Goal: Task Accomplishment & Management: Manage account settings

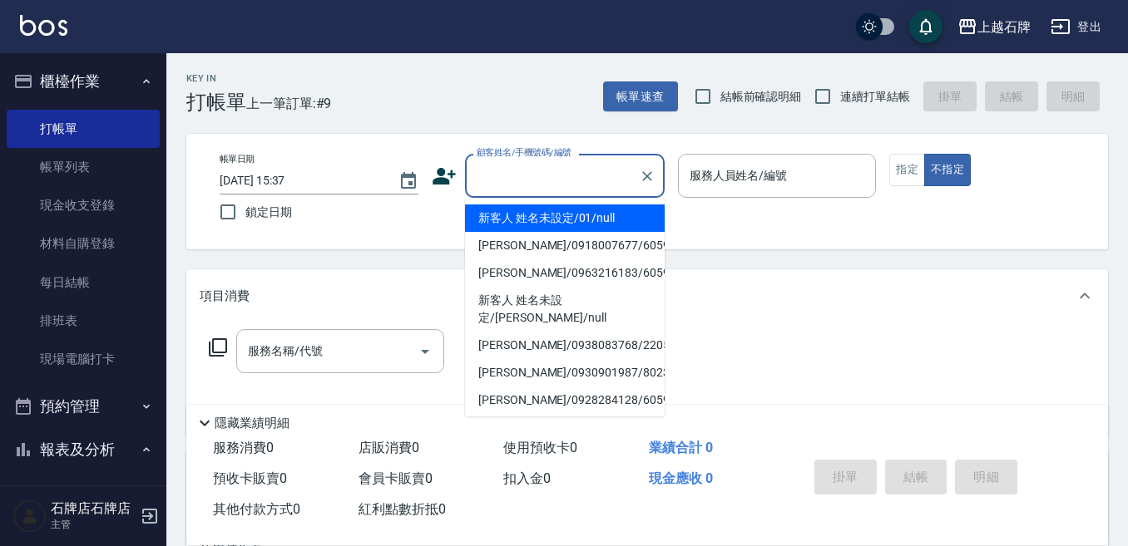
click at [565, 189] on input "顧客姓名/手機號碼/編號" at bounding box center [552, 175] width 160 height 29
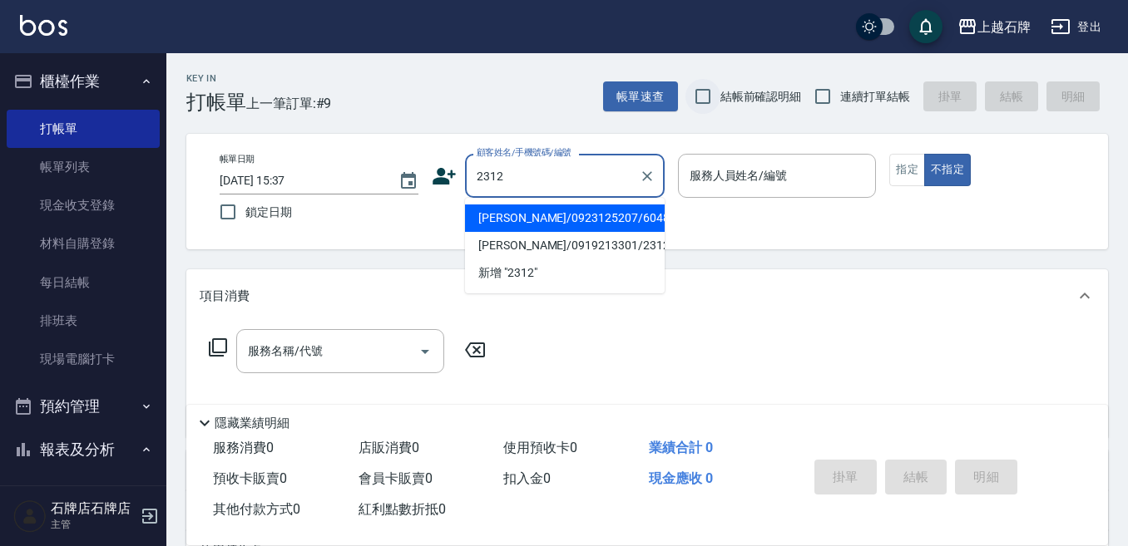
type input "[PERSON_NAME]/0923125207/60484"
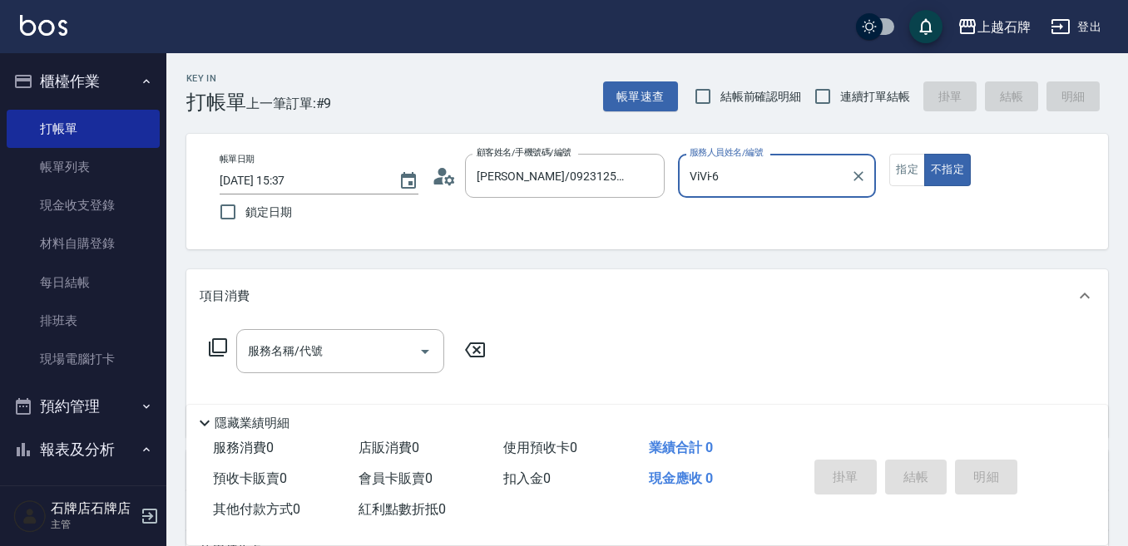
type input "ViVi-6"
type input "無名字/2312/null"
click at [644, 175] on icon "Clear" at bounding box center [647, 176] width 17 height 17
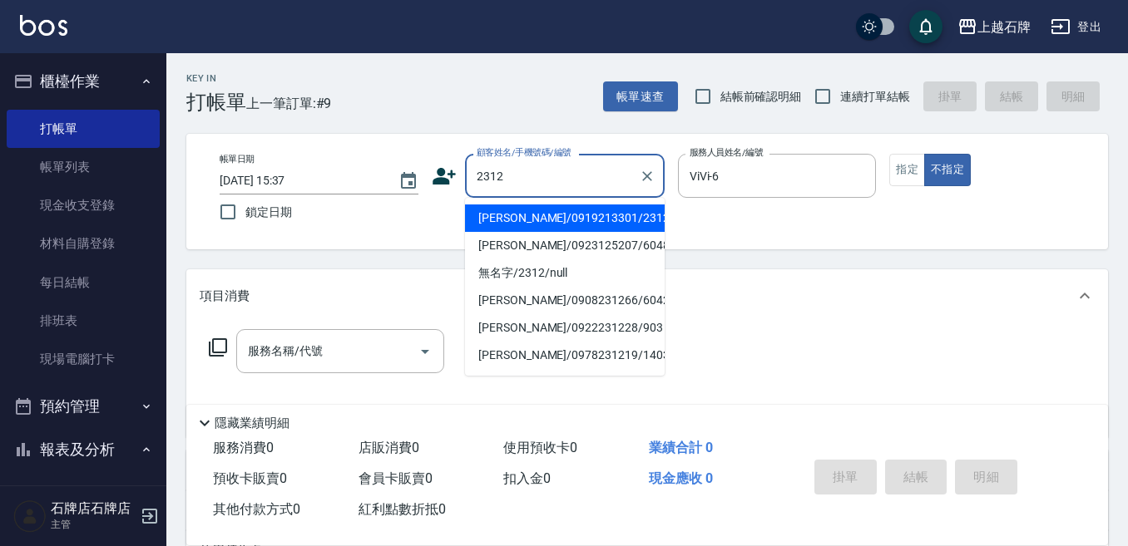
click at [595, 214] on li "[PERSON_NAME]/0919213301/2312" at bounding box center [565, 218] width 200 height 27
type input "[PERSON_NAME]/0919213301/2312"
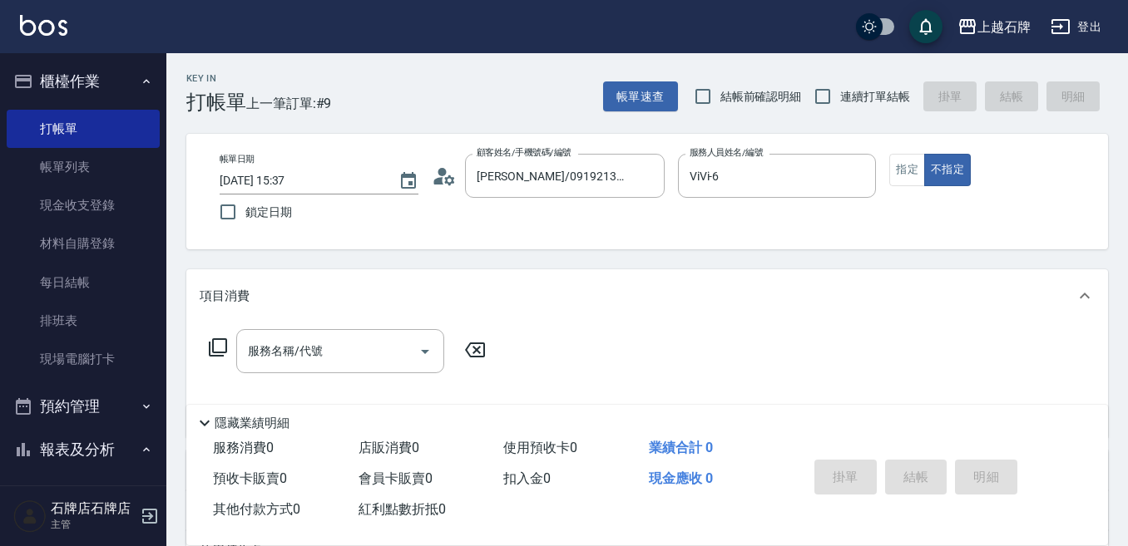
click at [222, 347] on icon at bounding box center [218, 348] width 20 height 20
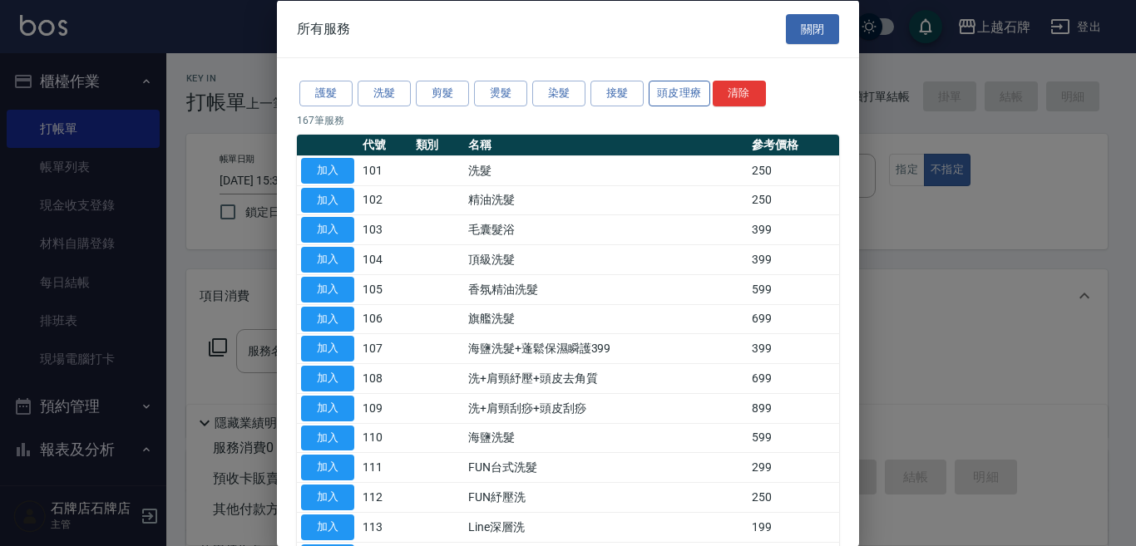
click at [692, 102] on button "頭皮理療" at bounding box center [680, 94] width 62 height 26
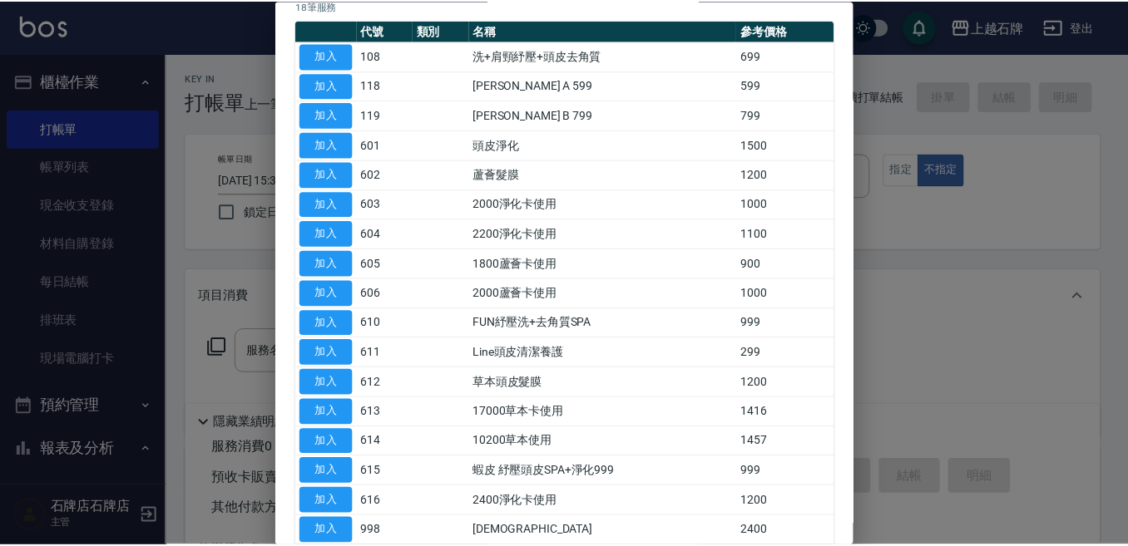
scroll to position [235, 0]
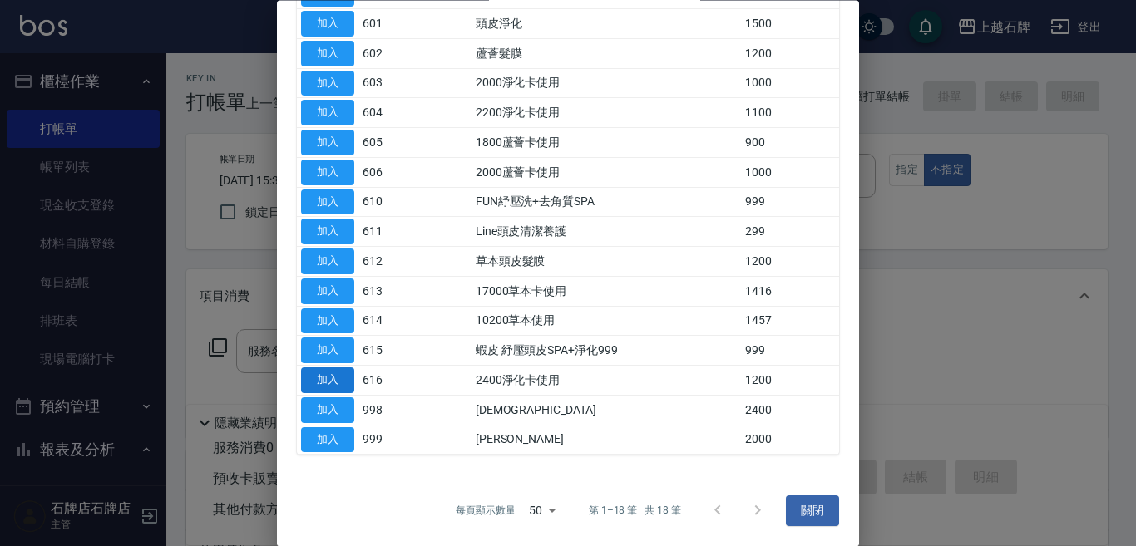
click at [333, 382] on button "加入" at bounding box center [327, 381] width 53 height 26
type input "2400淨化卡使用(616)"
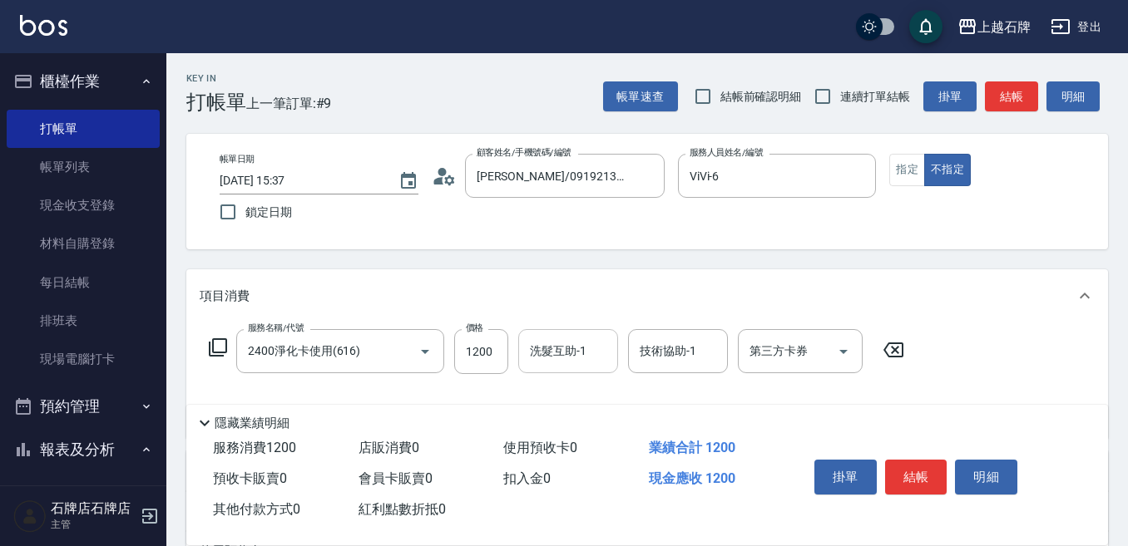
click at [571, 339] on div "洗髮互助-1 洗髮互助-1" at bounding box center [568, 351] width 100 height 44
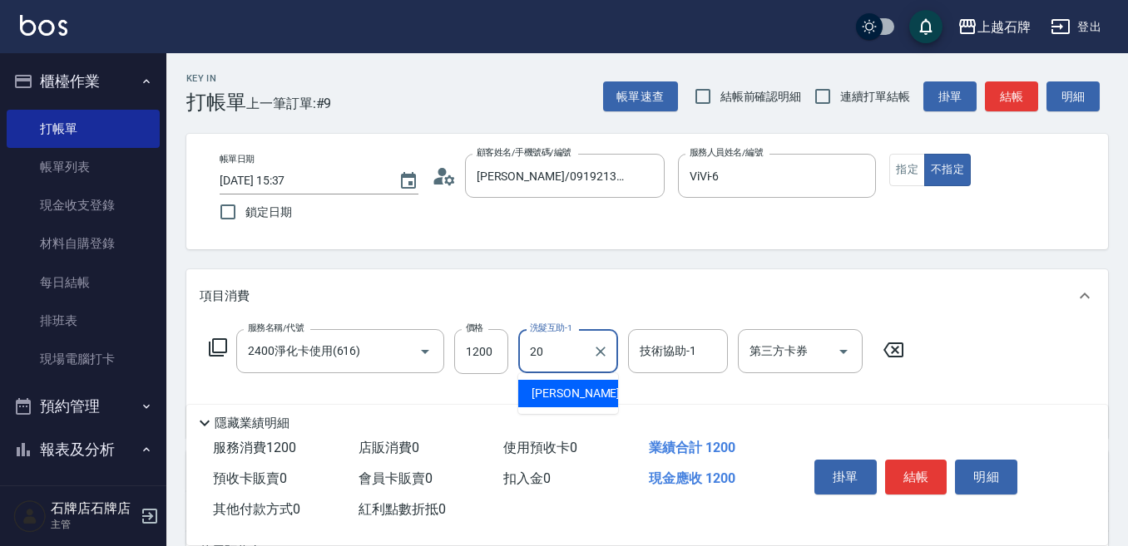
type input "[PERSON_NAME]-20"
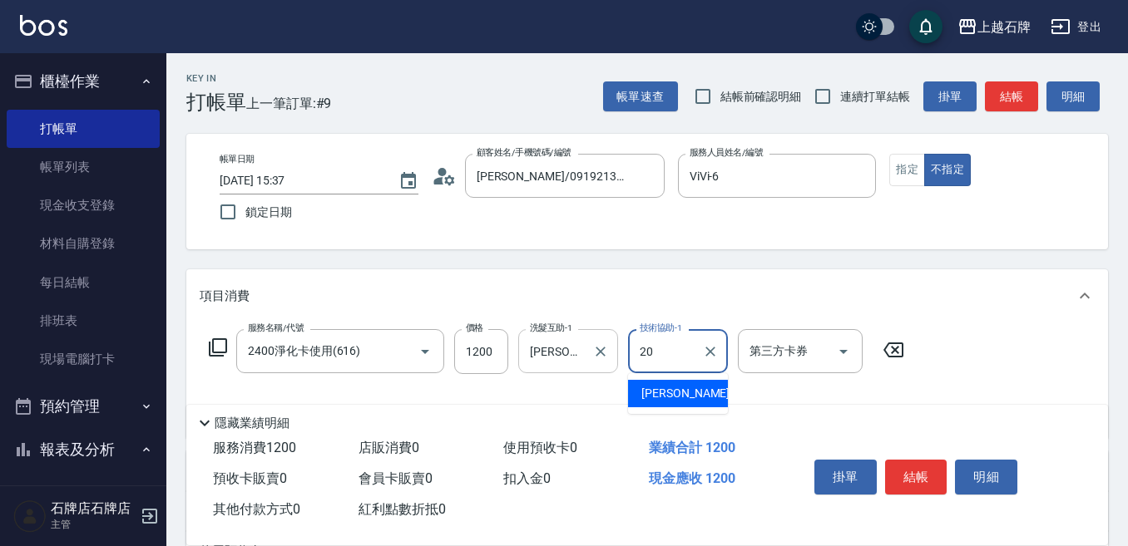
type input "[PERSON_NAME]-20"
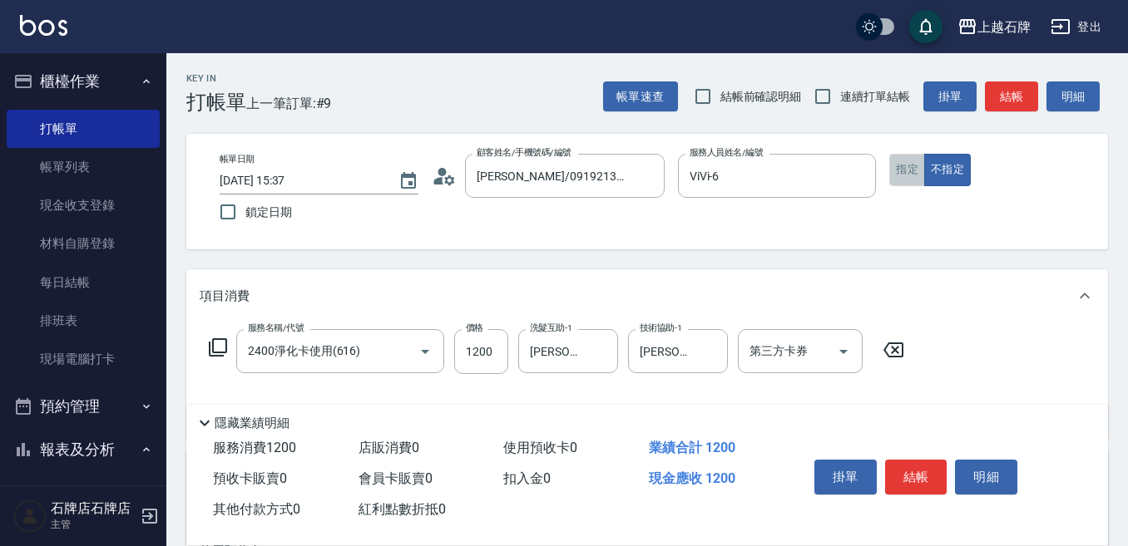
click at [911, 162] on button "指定" at bounding box center [907, 170] width 36 height 32
click at [1020, 83] on button "結帳" at bounding box center [1011, 96] width 53 height 31
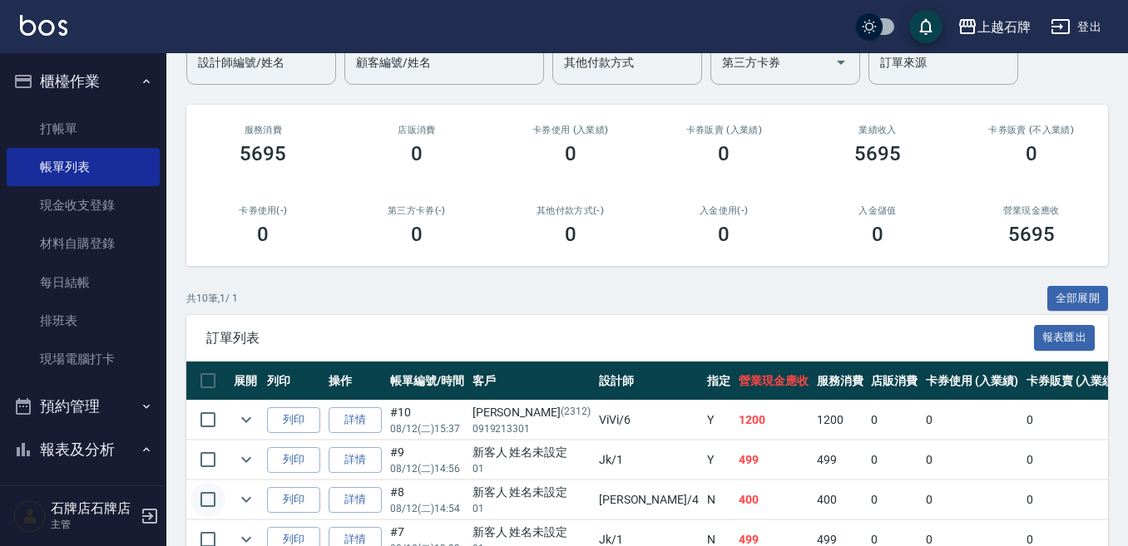
scroll to position [166, 0]
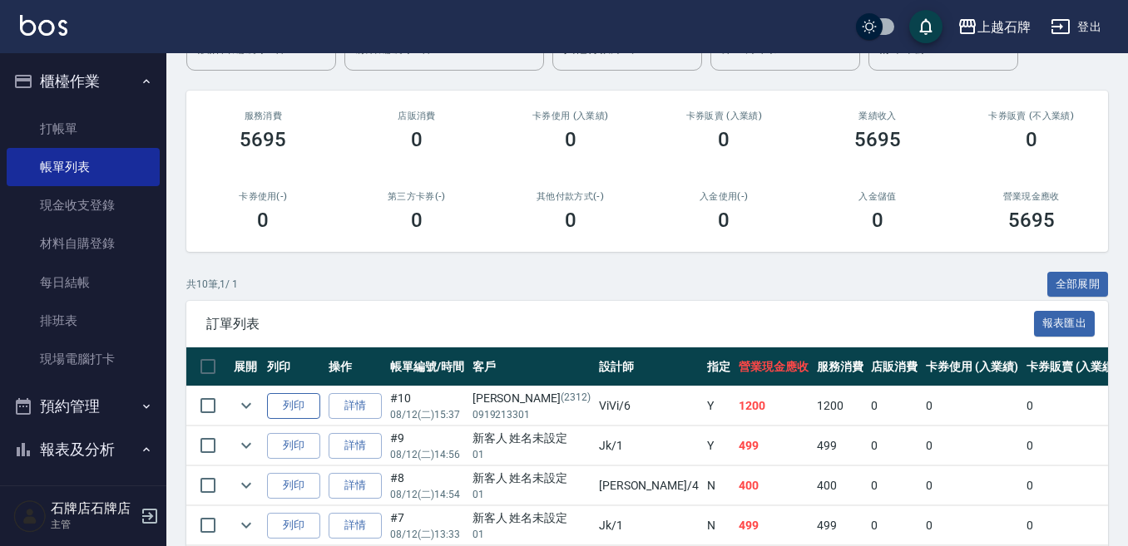
click at [281, 401] on button "列印" at bounding box center [293, 406] width 53 height 26
click at [373, 415] on link "詳情" at bounding box center [354, 406] width 53 height 26
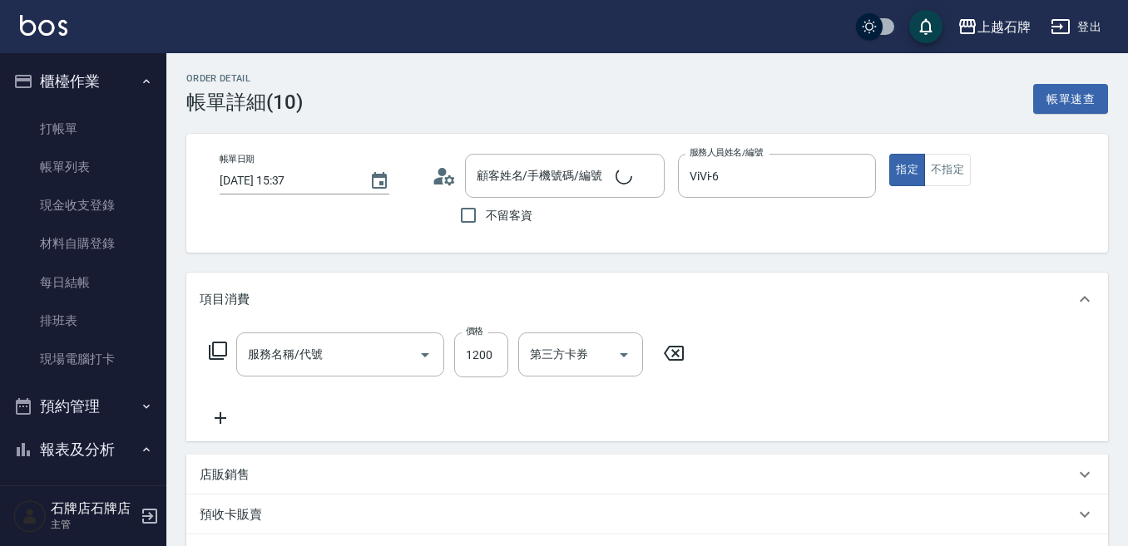
type input "[DATE] 15:37"
type input "ViVi-6"
type input "2400淨化卡使用(616)"
type input "[PERSON_NAME]/0919213301/2312"
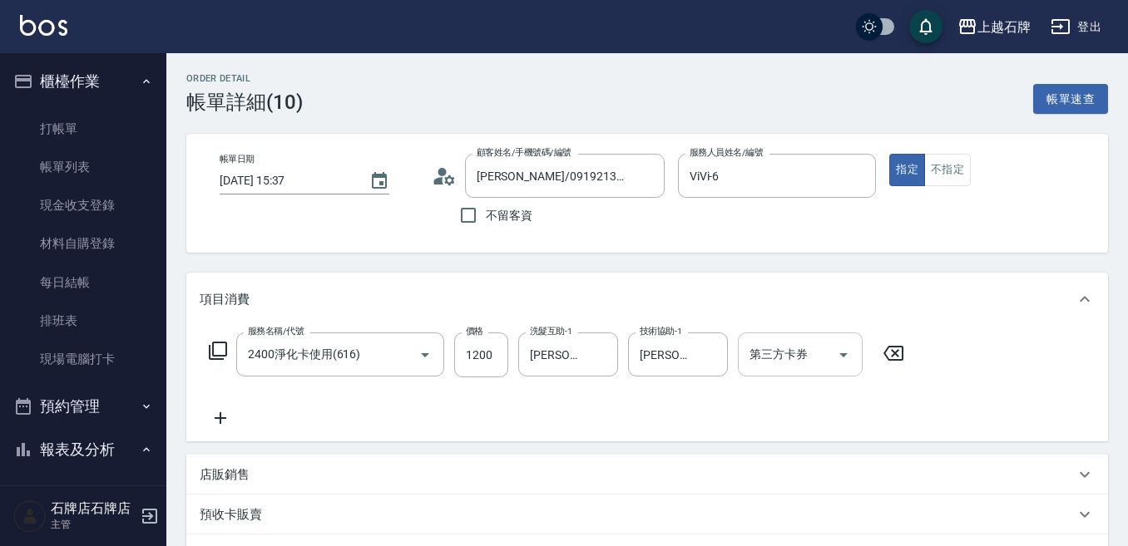
click at [842, 354] on icon "Open" at bounding box center [843, 355] width 8 height 4
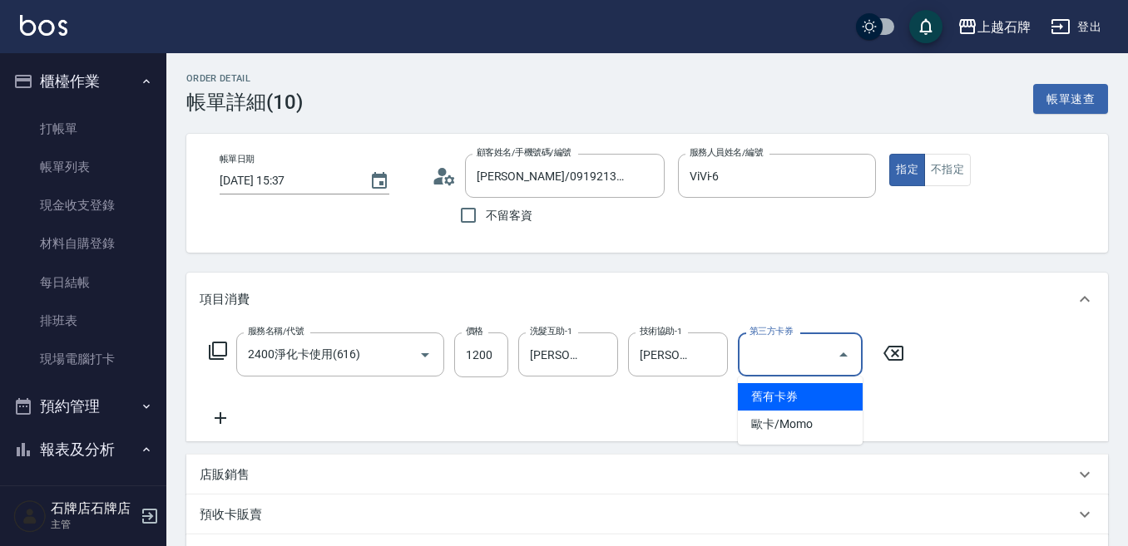
click at [813, 407] on span "舊有卡券" at bounding box center [800, 396] width 125 height 27
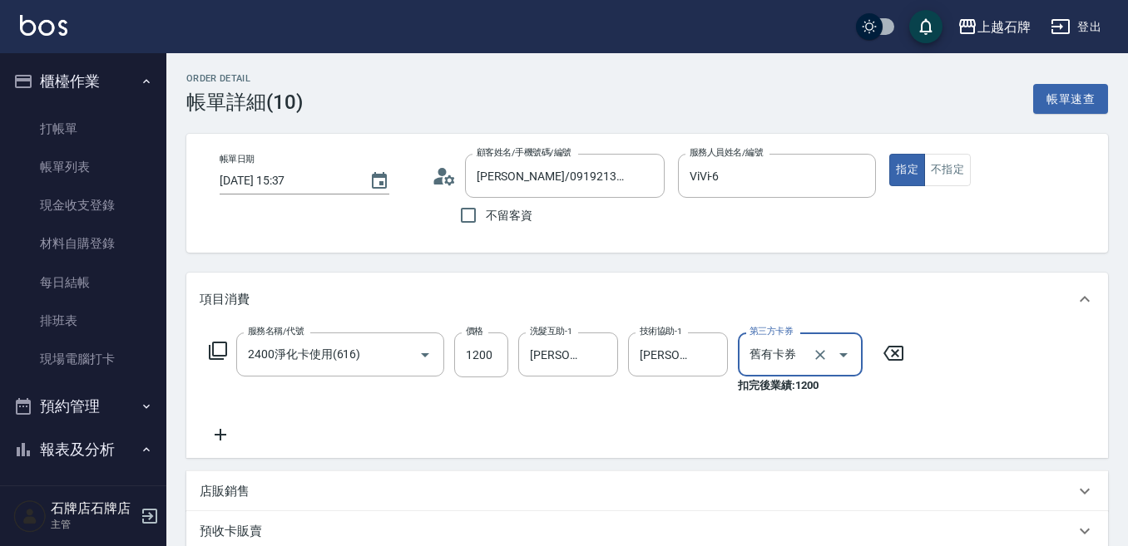
type input "舊有卡券"
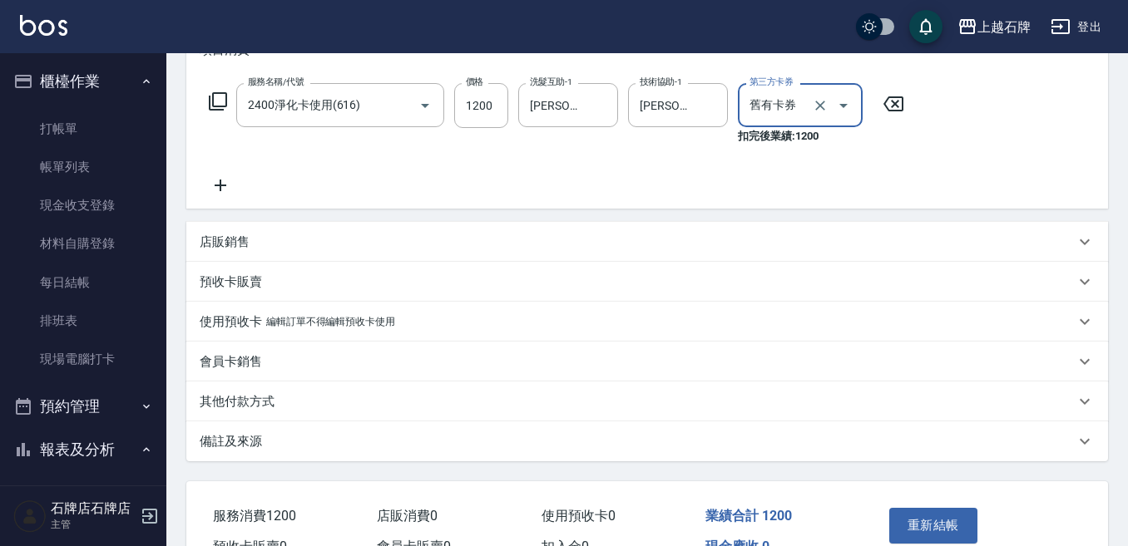
scroll to position [344, 0]
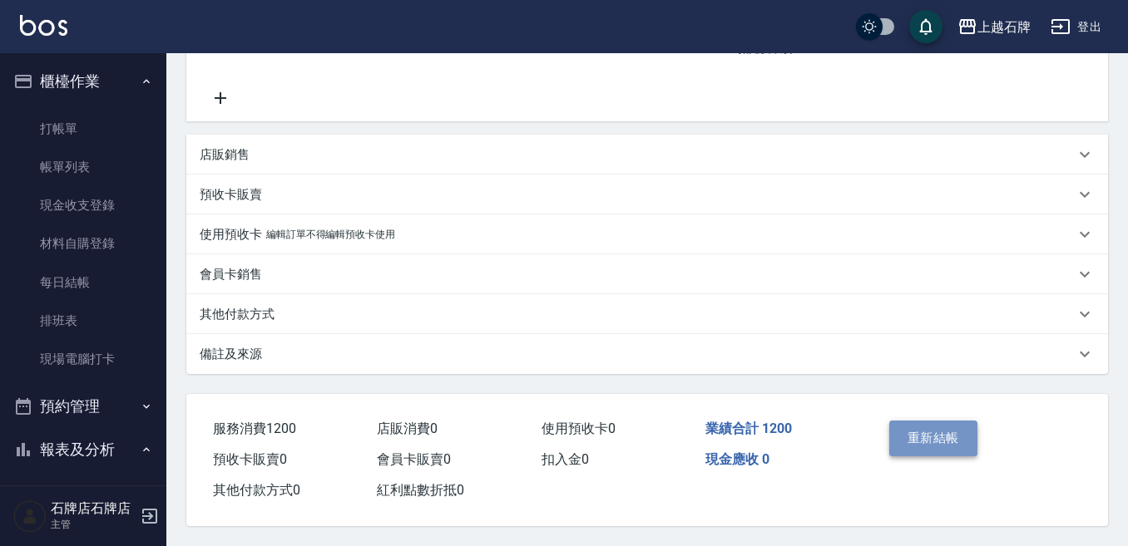
click at [911, 422] on button "重新結帳" at bounding box center [933, 438] width 88 height 35
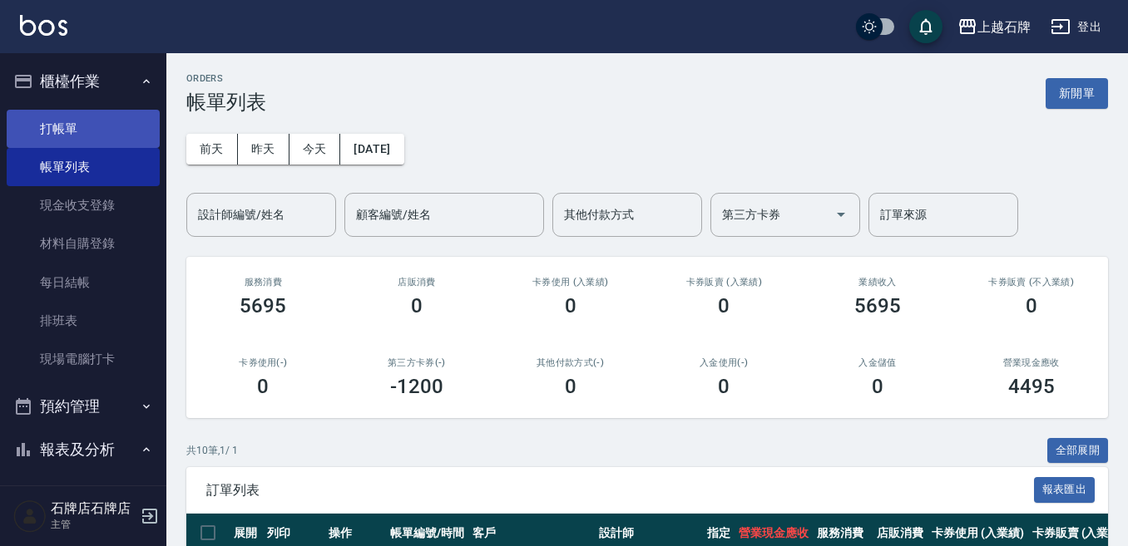
click at [100, 142] on link "打帳單" at bounding box center [83, 129] width 153 height 38
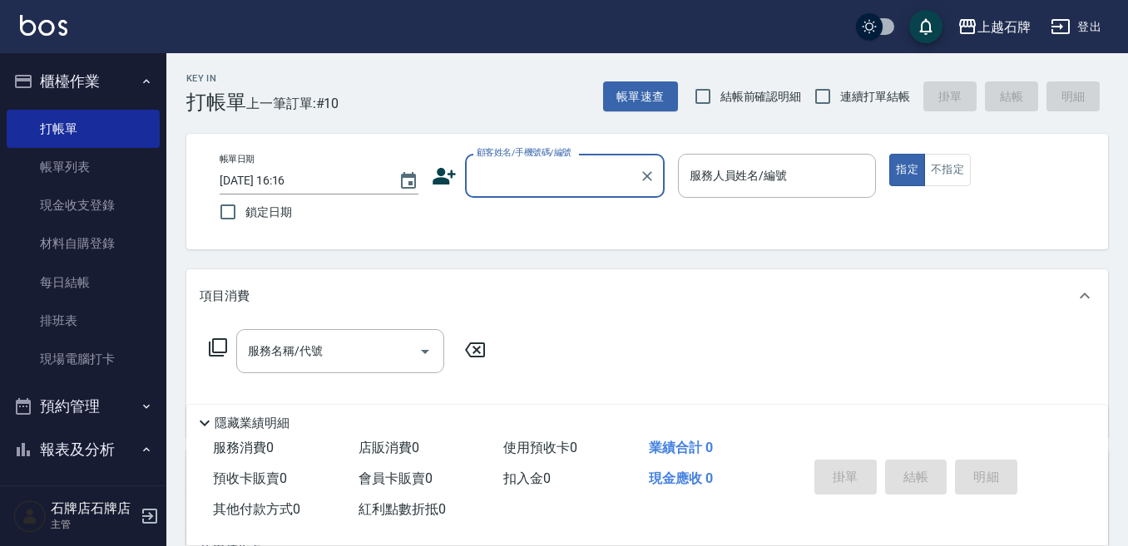
click at [613, 184] on input "顧客姓名/手機號碼/編號" at bounding box center [552, 175] width 160 height 29
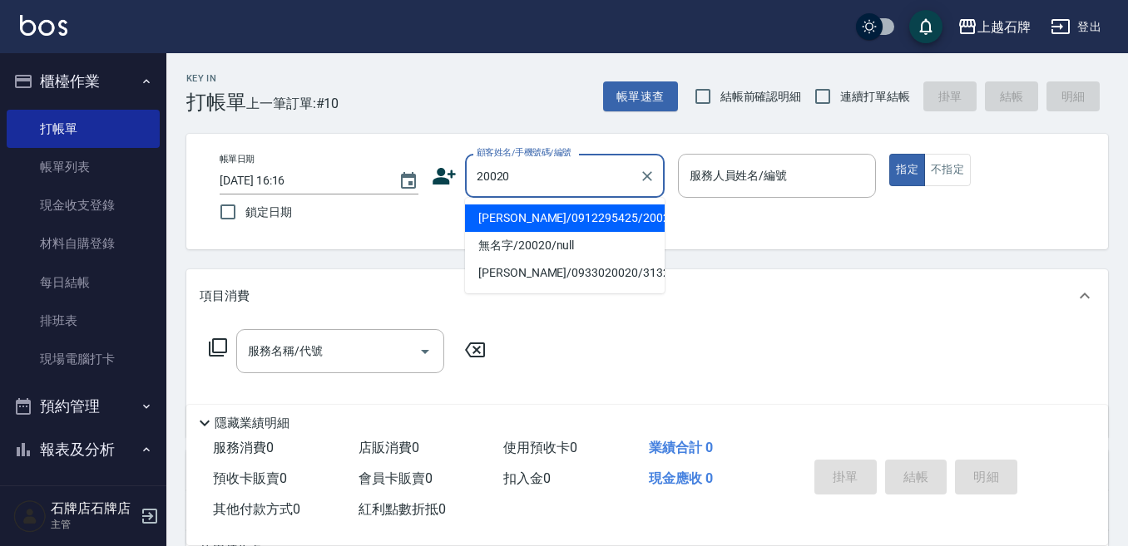
click at [609, 220] on li "[PERSON_NAME]/0912295425/20020" at bounding box center [565, 218] width 200 height 27
type input "[PERSON_NAME]/0912295425/20020"
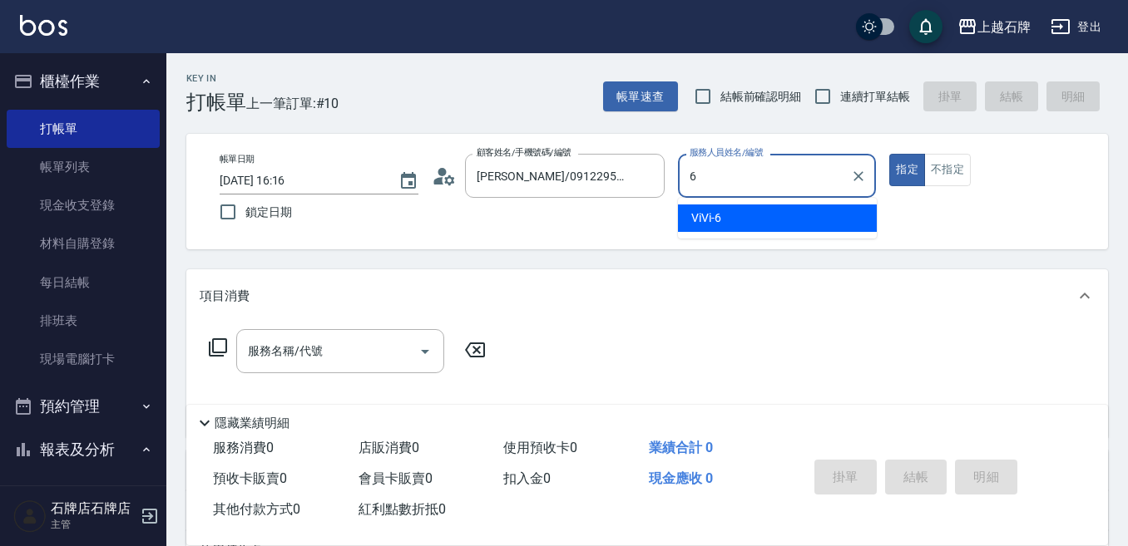
type input "ViVi-6"
type button "true"
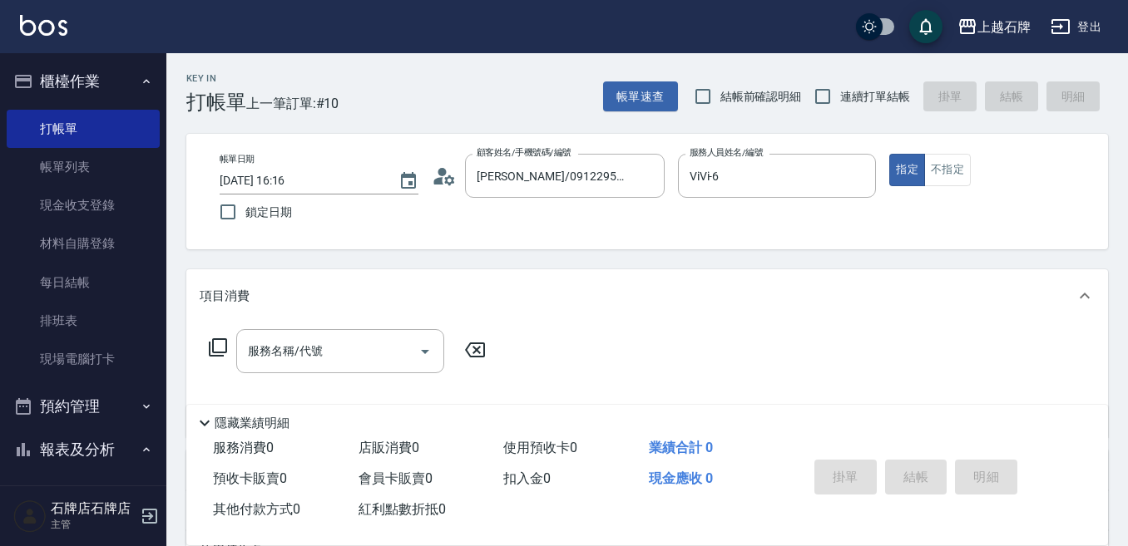
click at [217, 338] on icon at bounding box center [218, 348] width 20 height 20
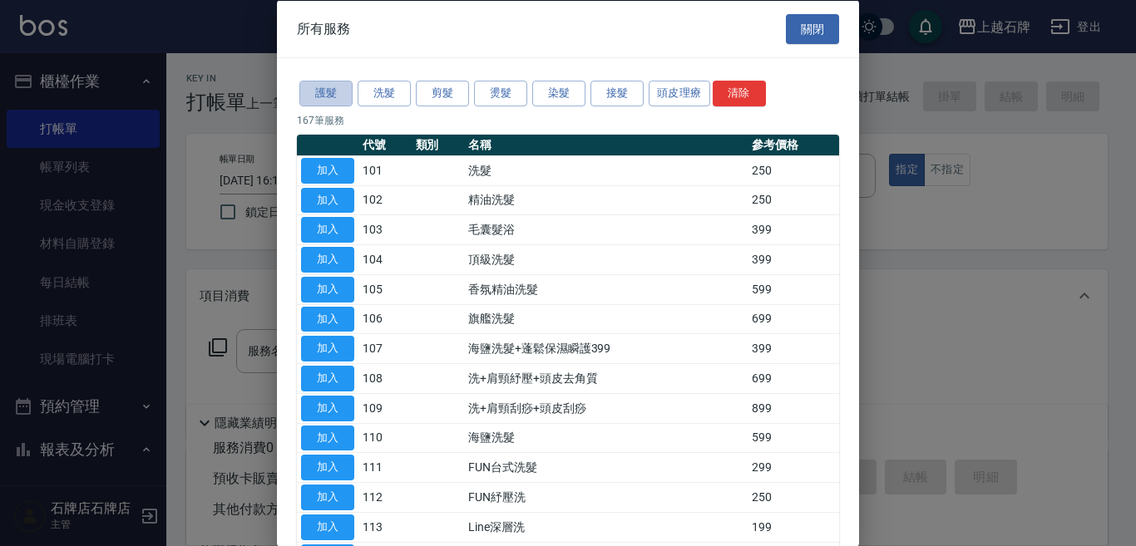
drag, startPoint x: 325, startPoint y: 88, endPoint x: 415, endPoint y: 197, distance: 141.2
click at [328, 92] on button "護髮" at bounding box center [325, 94] width 53 height 26
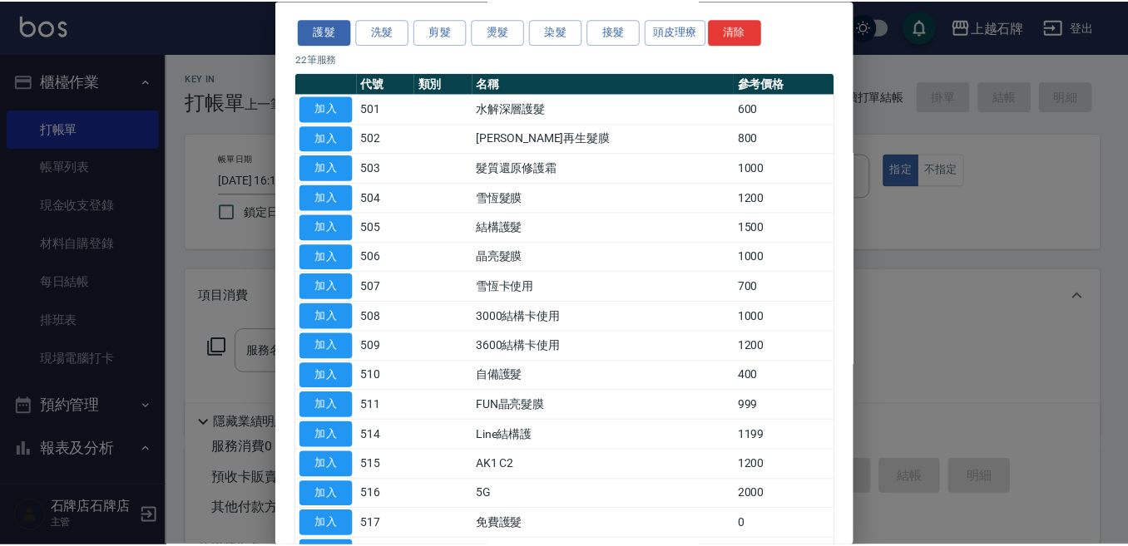
scroll to position [249, 0]
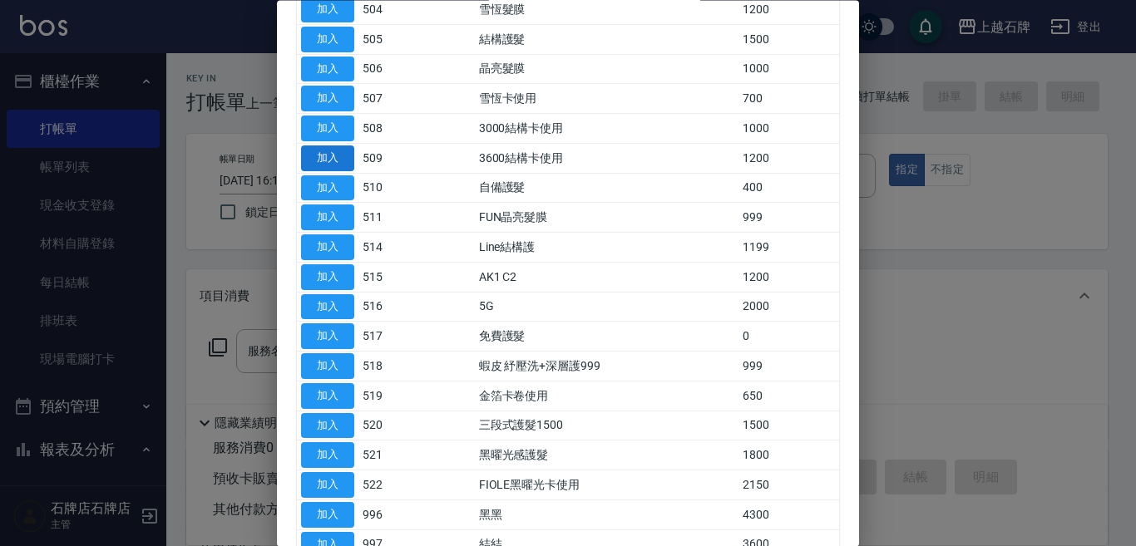
click at [321, 151] on button "加入" at bounding box center [327, 159] width 53 height 26
type input "3600結構卡使用(509)"
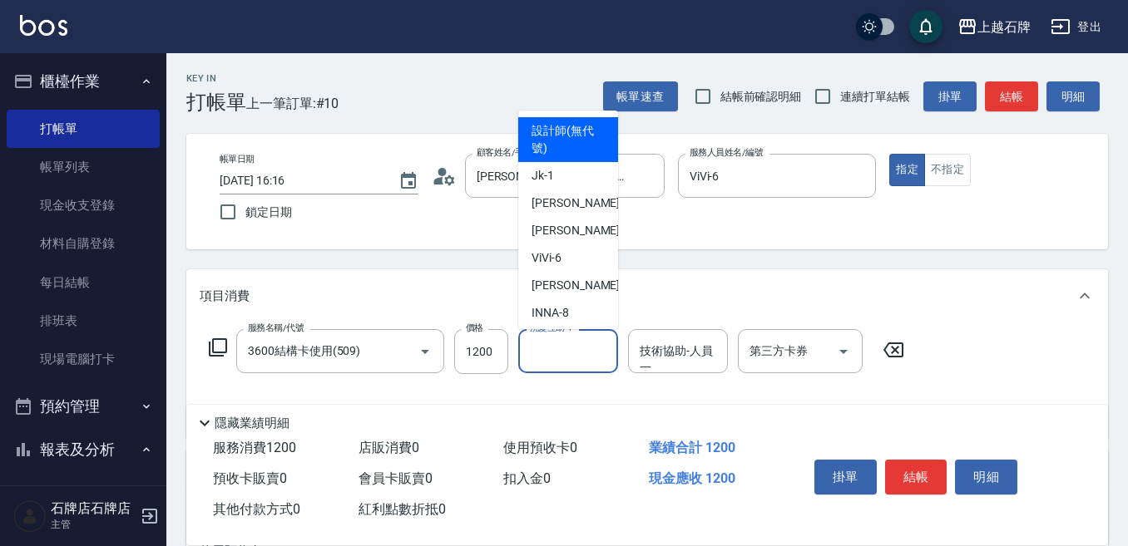
click at [580, 355] on input "洗髮互助-1" at bounding box center [568, 351] width 85 height 29
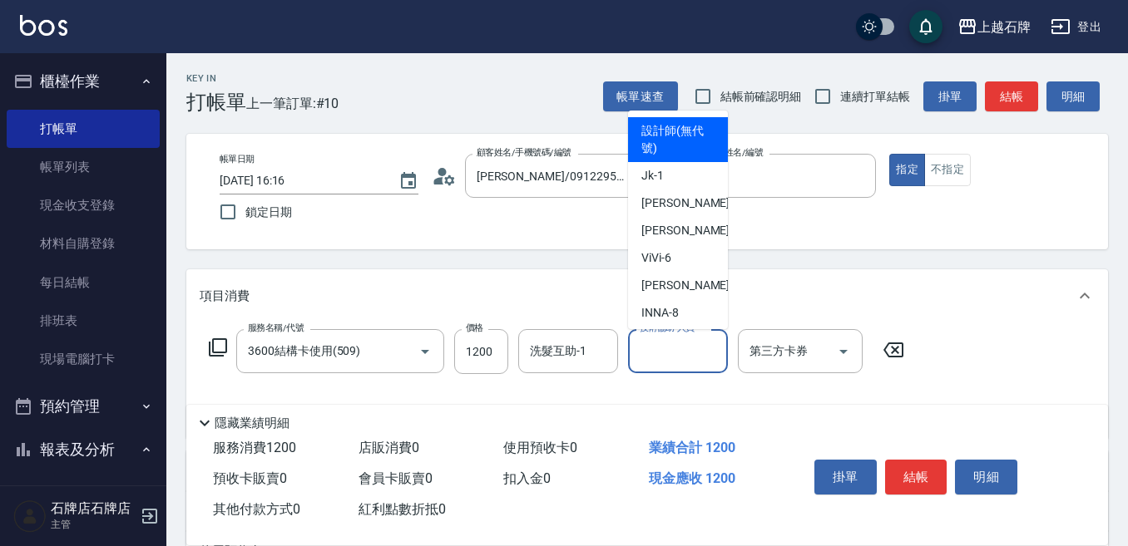
click at [712, 341] on div "技術協助-人員一 技術協助-人員[PERSON_NAME]" at bounding box center [678, 351] width 100 height 44
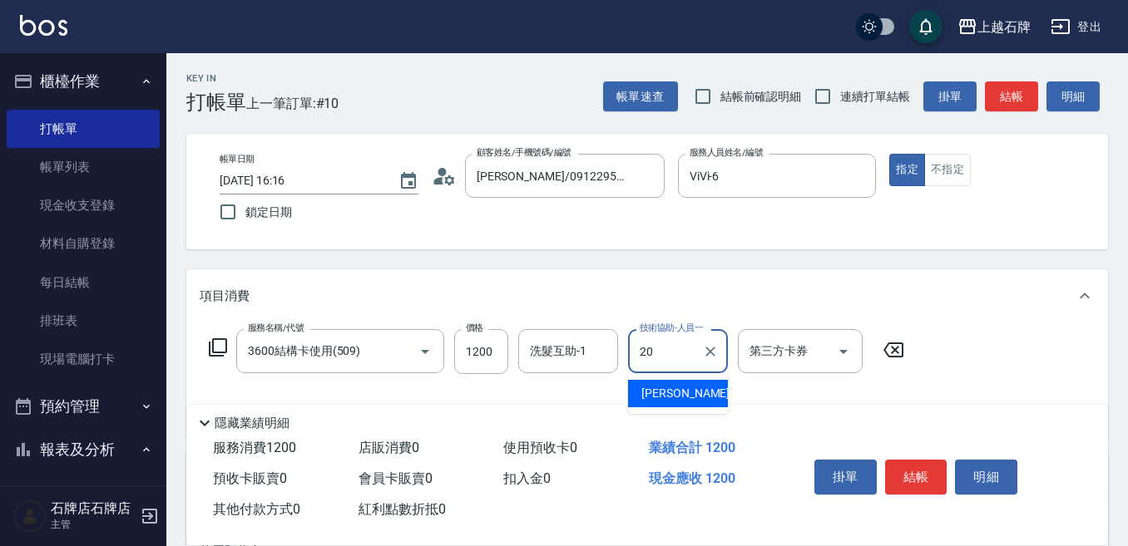
type input "[PERSON_NAME]-20"
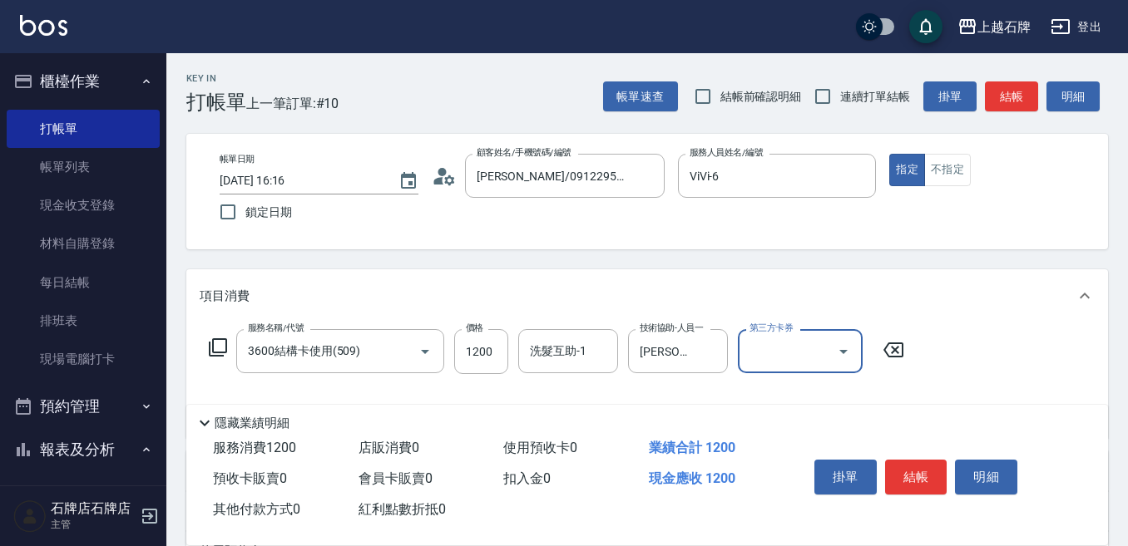
click at [843, 356] on icon "Open" at bounding box center [843, 352] width 20 height 20
click at [818, 386] on span "舊有卡券" at bounding box center [800, 393] width 125 height 27
type input "舊有卡券"
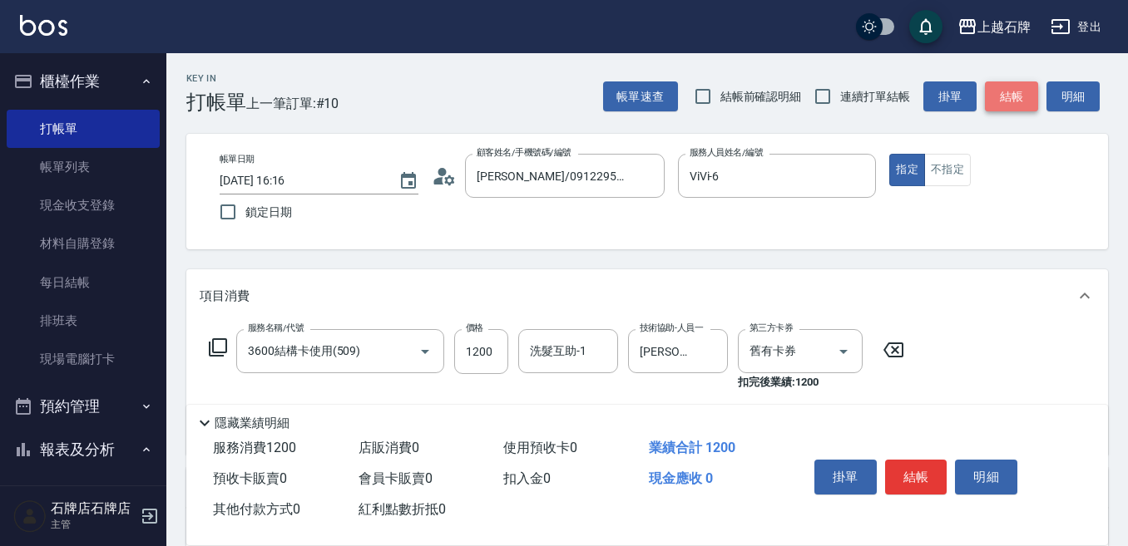
click at [1026, 93] on button "結帳" at bounding box center [1011, 96] width 53 height 31
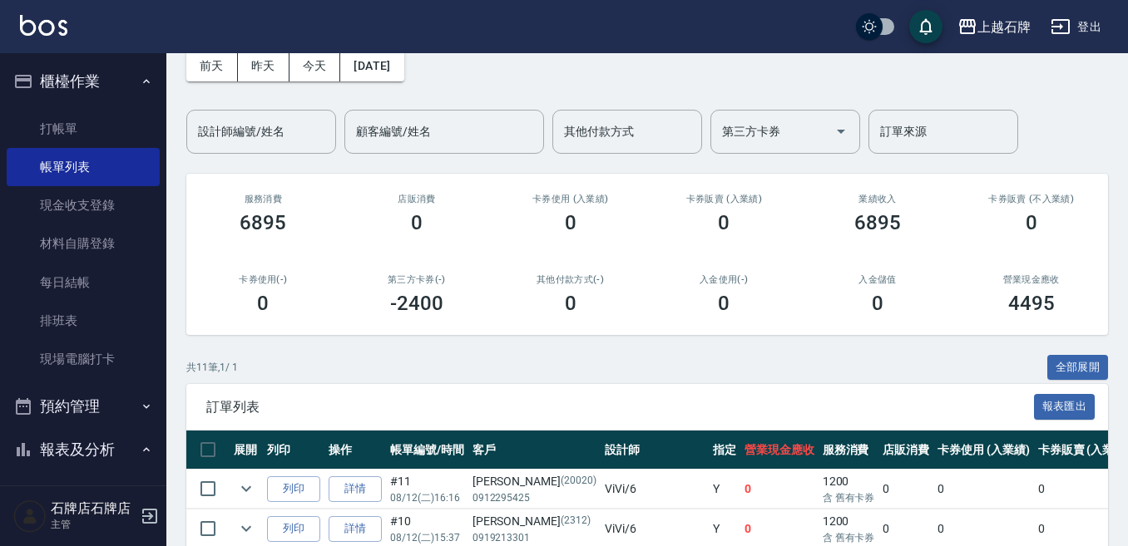
scroll to position [166, 0]
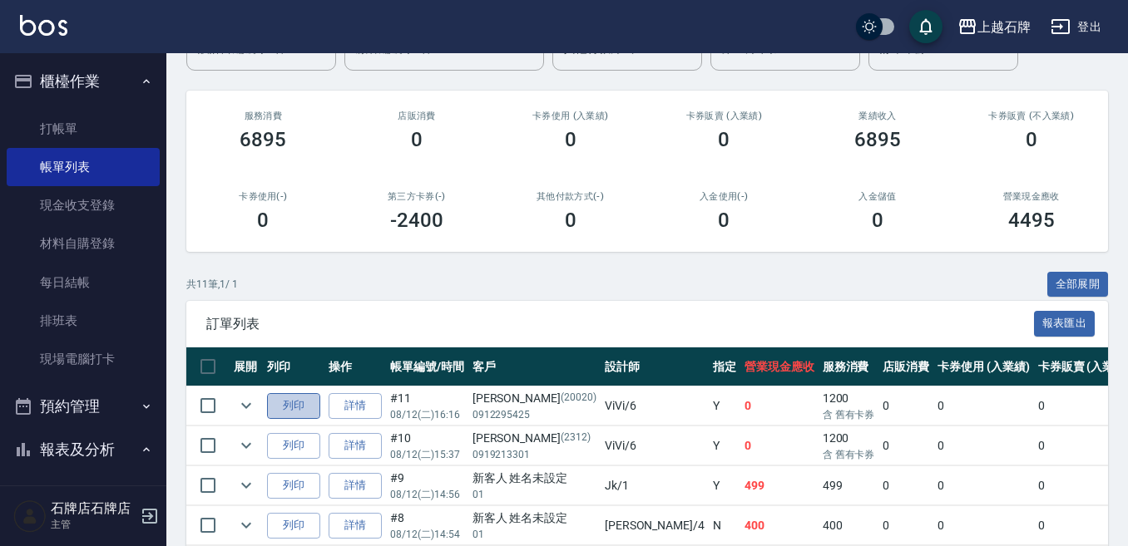
click at [270, 412] on button "列印" at bounding box center [293, 406] width 53 height 26
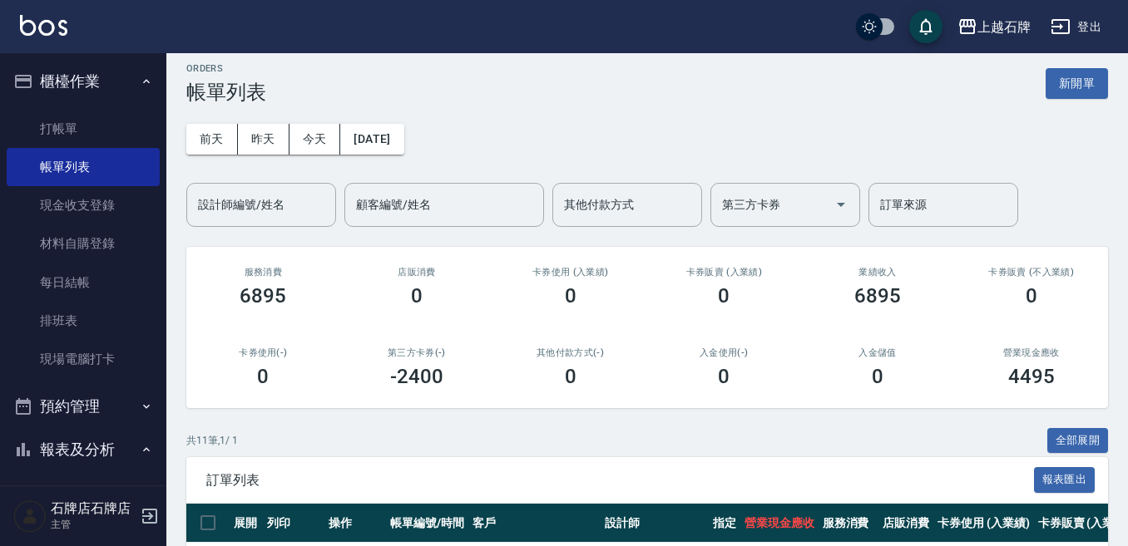
scroll to position [0, 0]
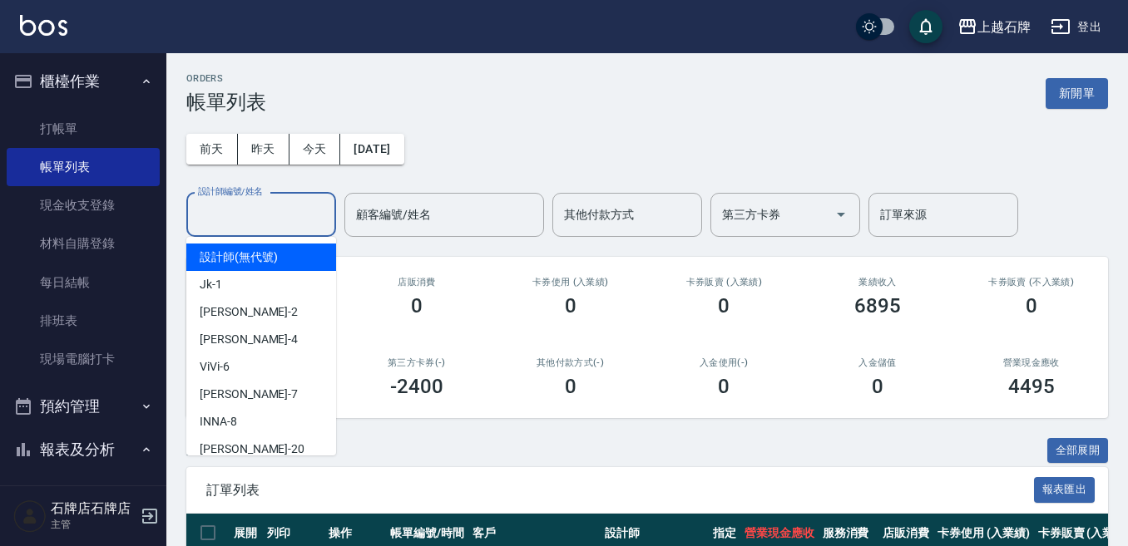
click at [276, 206] on input "設計師編號/姓名" at bounding box center [261, 214] width 135 height 29
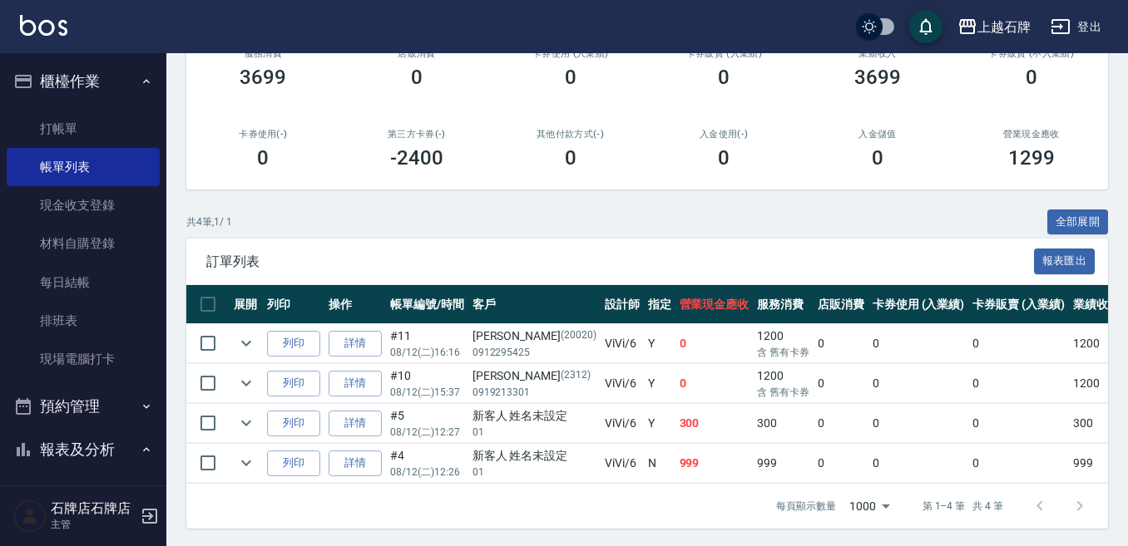
scroll to position [245, 0]
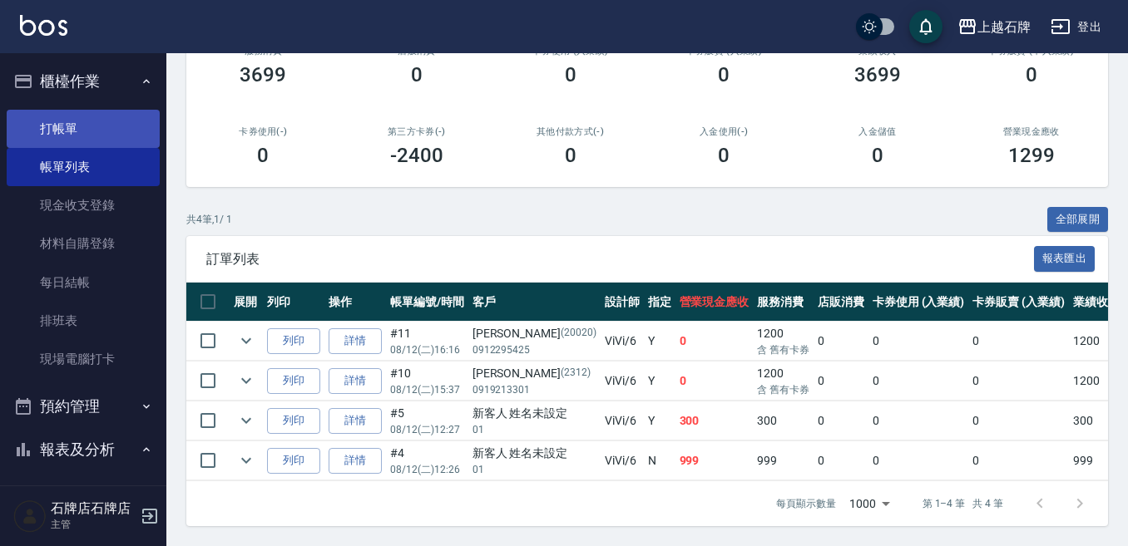
type input "ViVi-6"
click at [68, 126] on link "打帳單" at bounding box center [83, 129] width 153 height 38
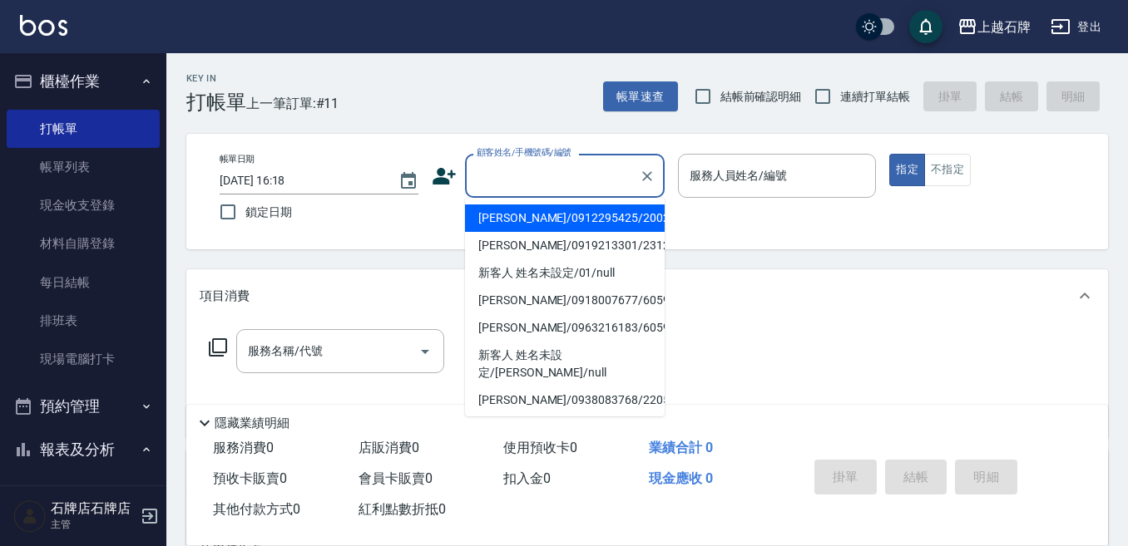
click at [545, 189] on input "顧客姓名/手機號碼/編號" at bounding box center [552, 175] width 160 height 29
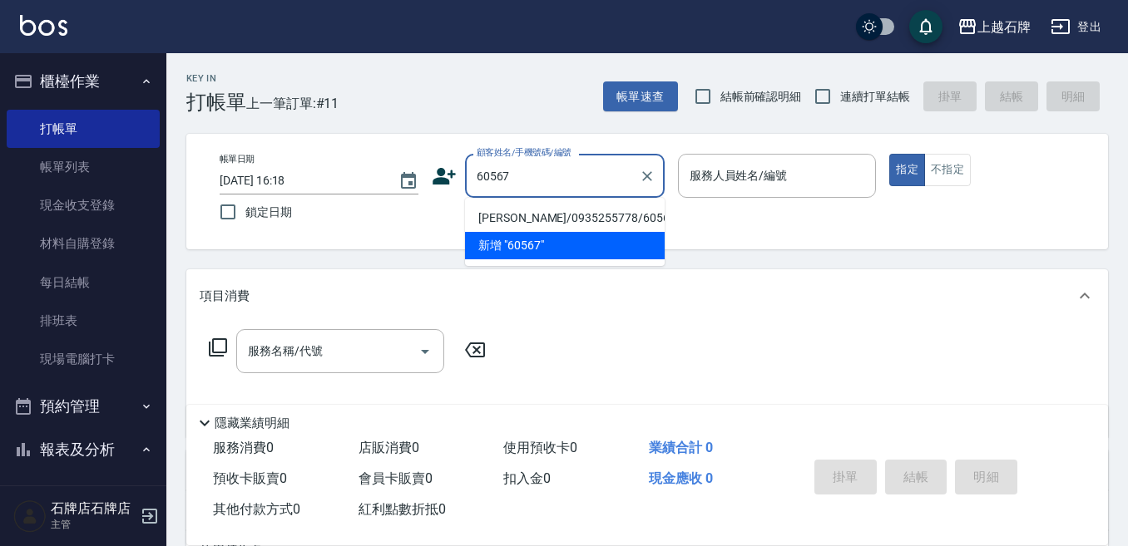
click at [605, 220] on li "[PERSON_NAME]/0935255778/60567" at bounding box center [565, 218] width 200 height 27
type input "[PERSON_NAME]/0935255778/60567"
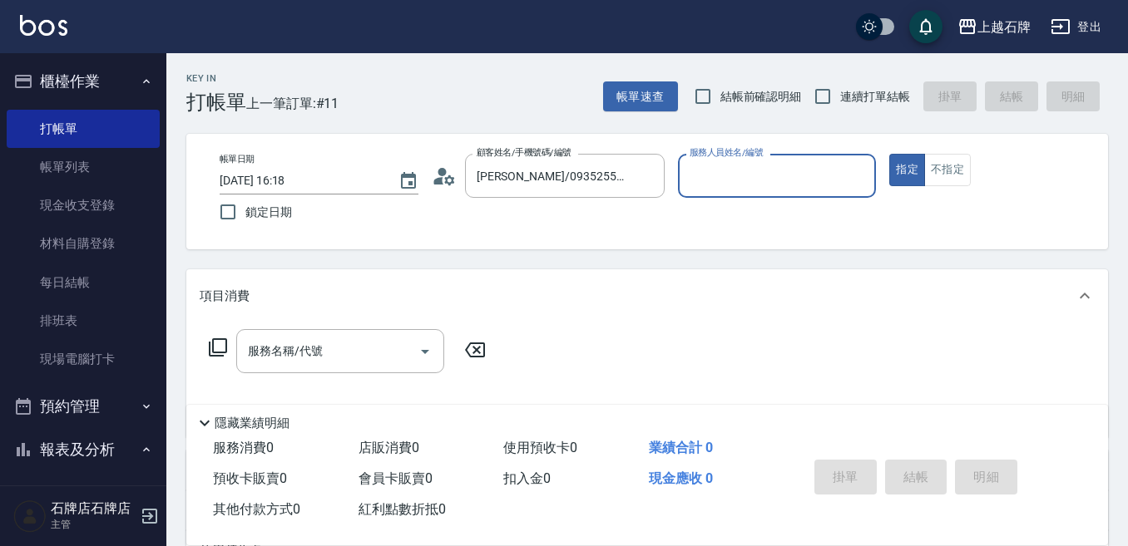
type input "ViVi-6"
click at [224, 347] on icon at bounding box center [218, 348] width 20 height 20
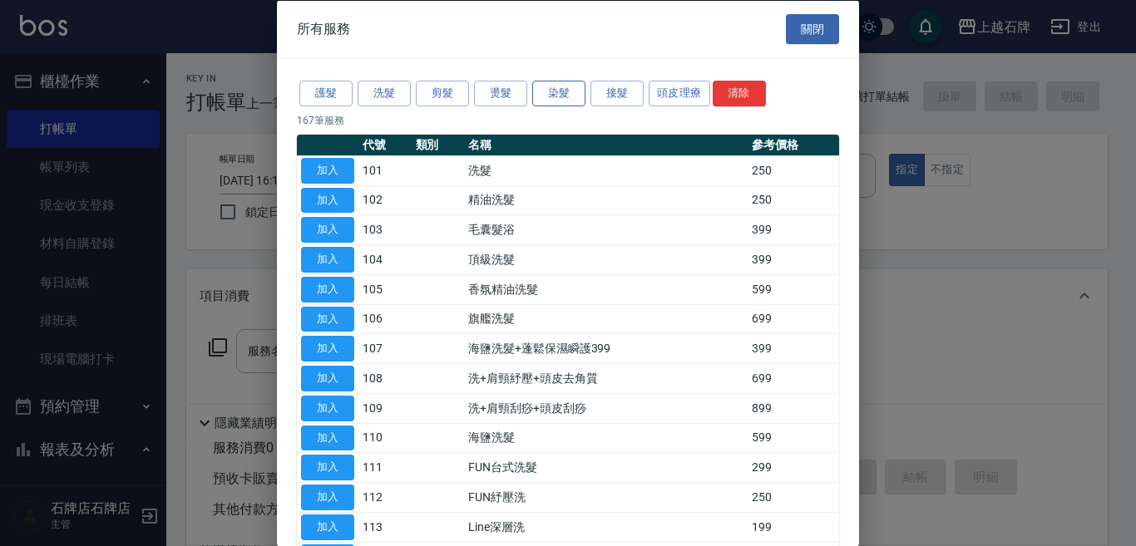
click at [555, 95] on button "染髮" at bounding box center [558, 94] width 53 height 26
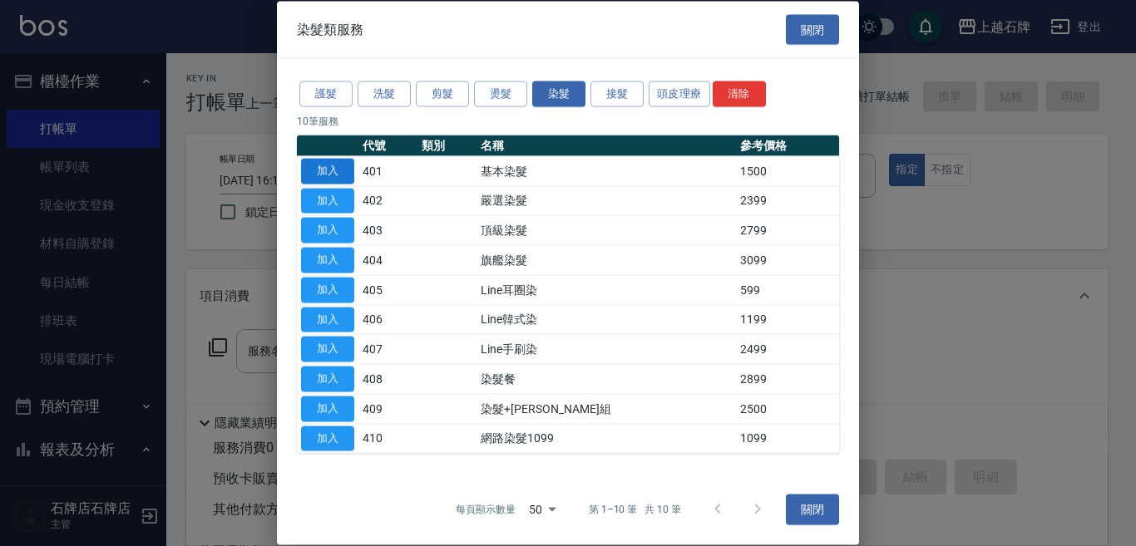
click at [348, 164] on button "加入" at bounding box center [327, 171] width 53 height 26
type input "基本染髮(401)"
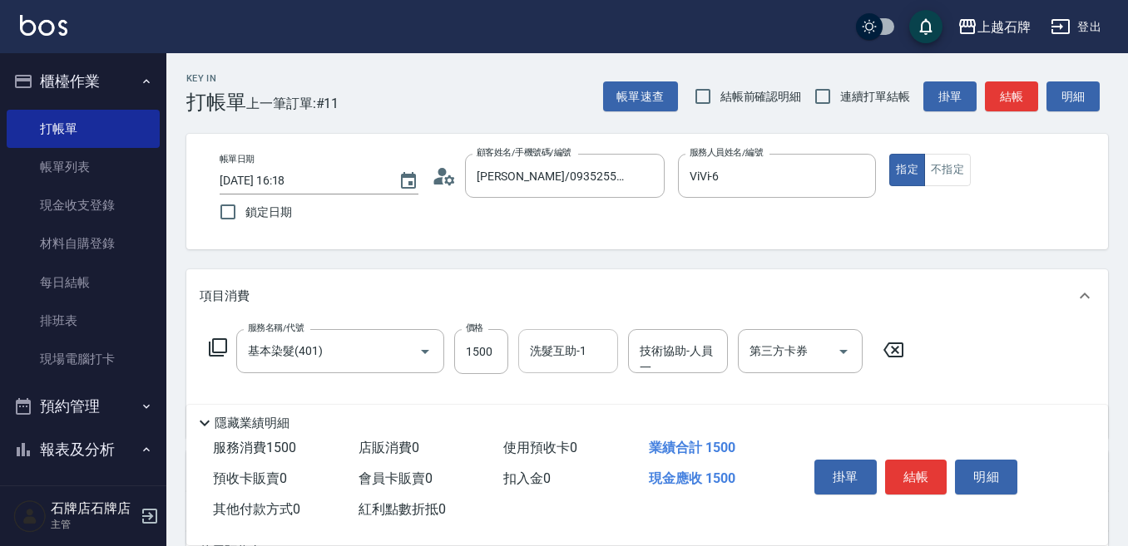
click at [583, 348] on div "洗髮互助-1 洗髮互助-1" at bounding box center [568, 351] width 100 height 44
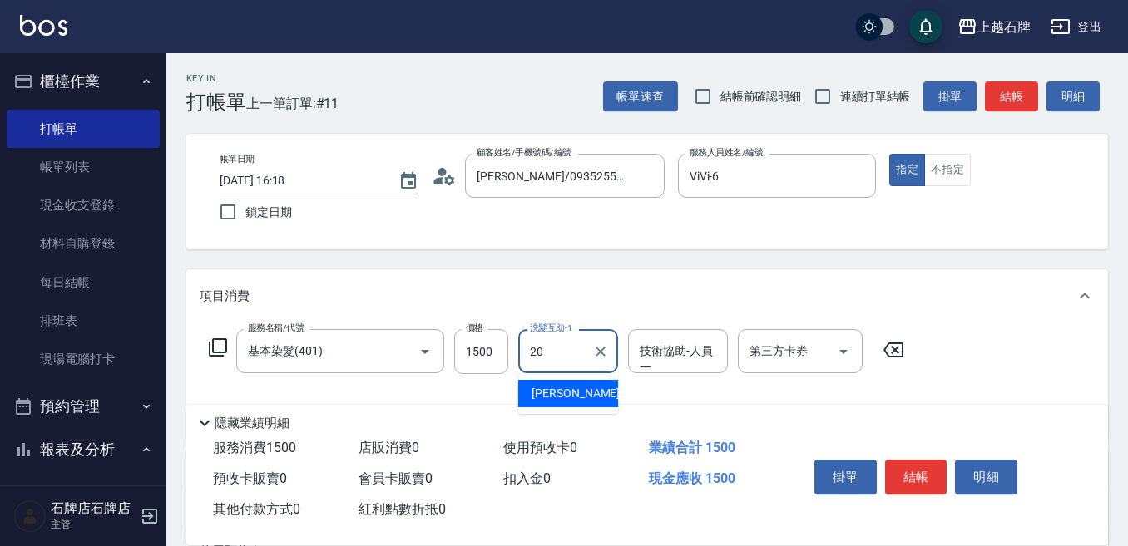
type input "[PERSON_NAME]-20"
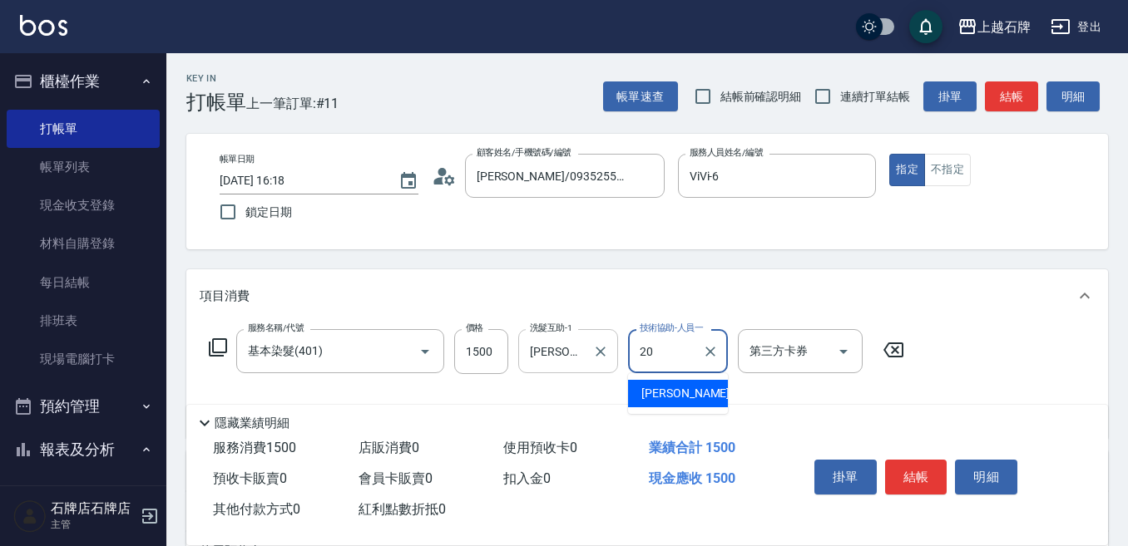
type input "[PERSON_NAME]-20"
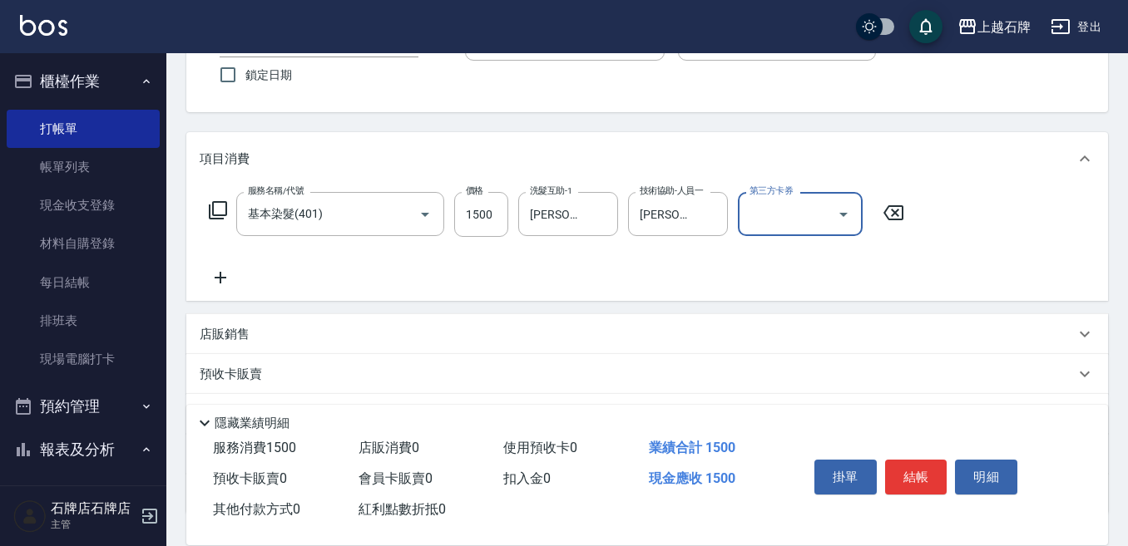
scroll to position [166, 0]
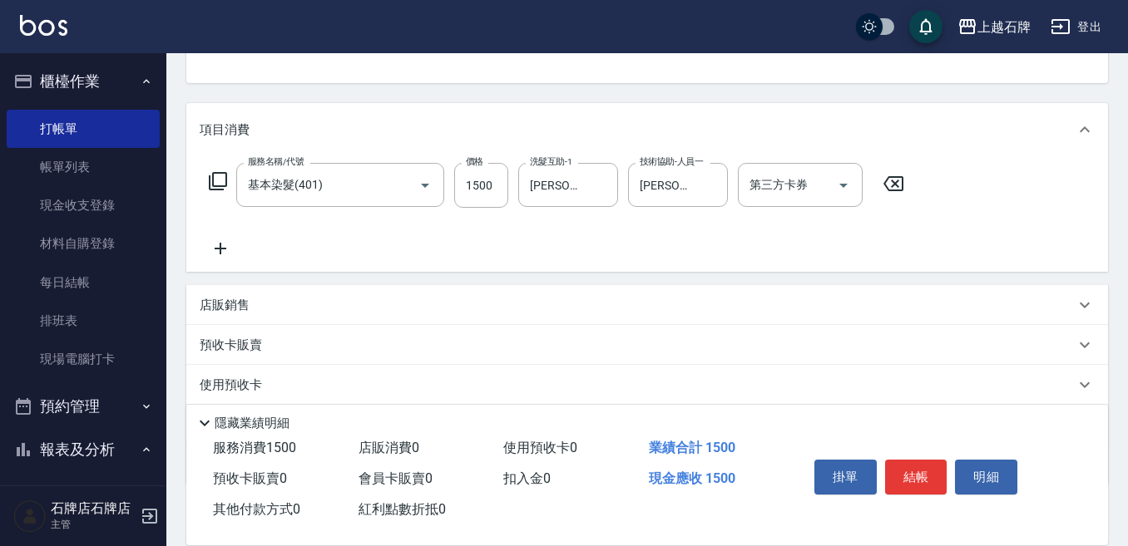
click at [219, 242] on icon at bounding box center [221, 249] width 42 height 20
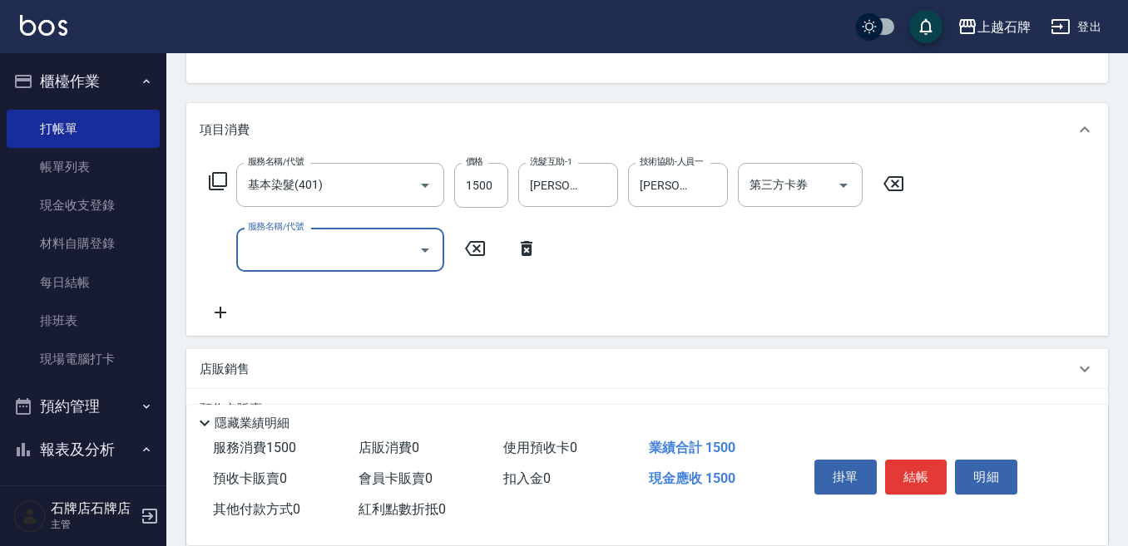
click at [284, 253] on input "服務名稱/代號" at bounding box center [328, 249] width 168 height 29
type input "B級單剪(201)"
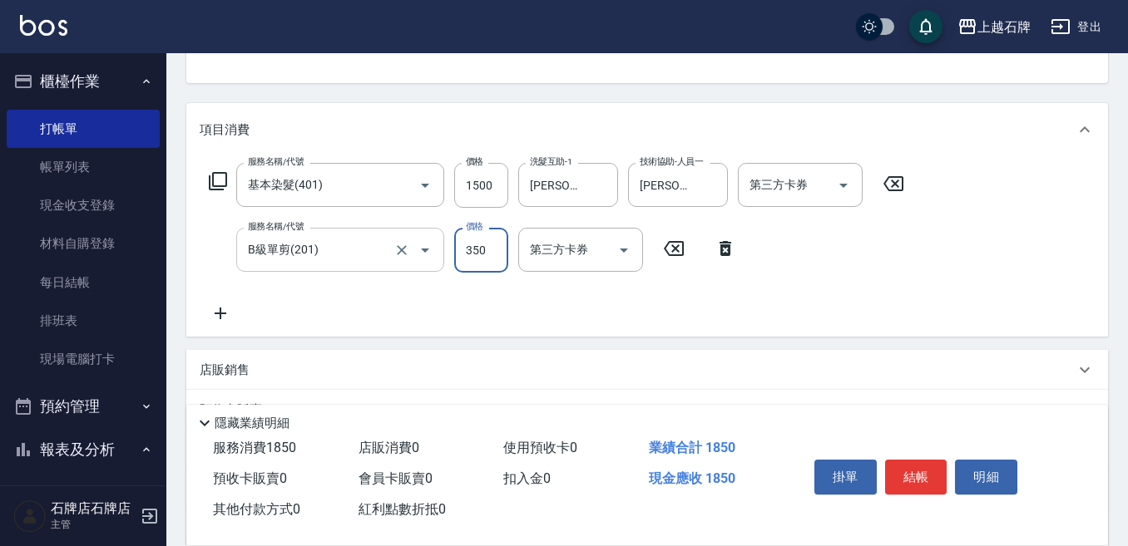
type input "350"
click at [218, 311] on icon at bounding box center [221, 314] width 42 height 20
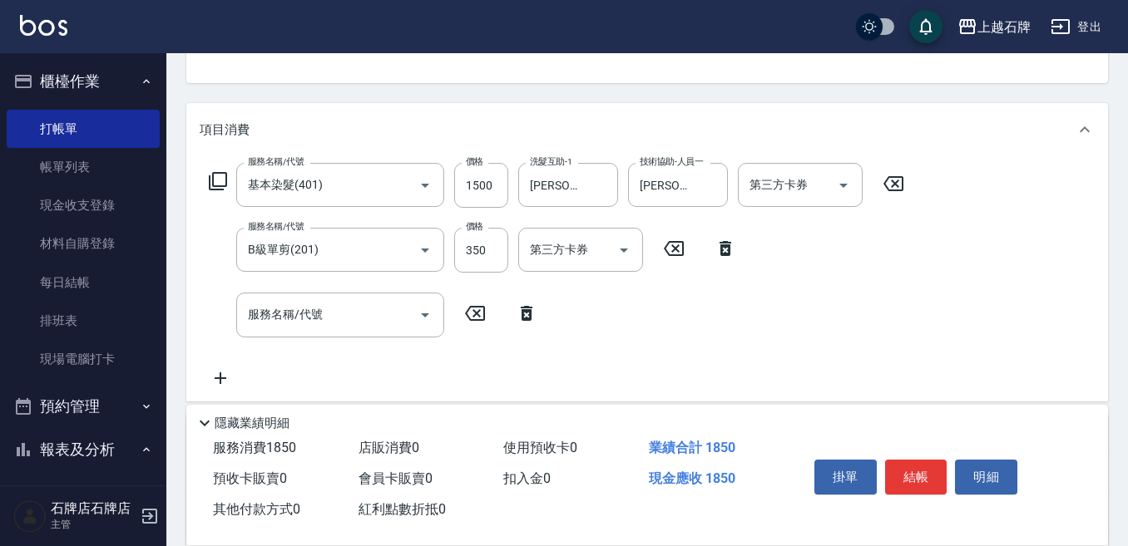
click at [219, 174] on icon at bounding box center [218, 181] width 18 height 18
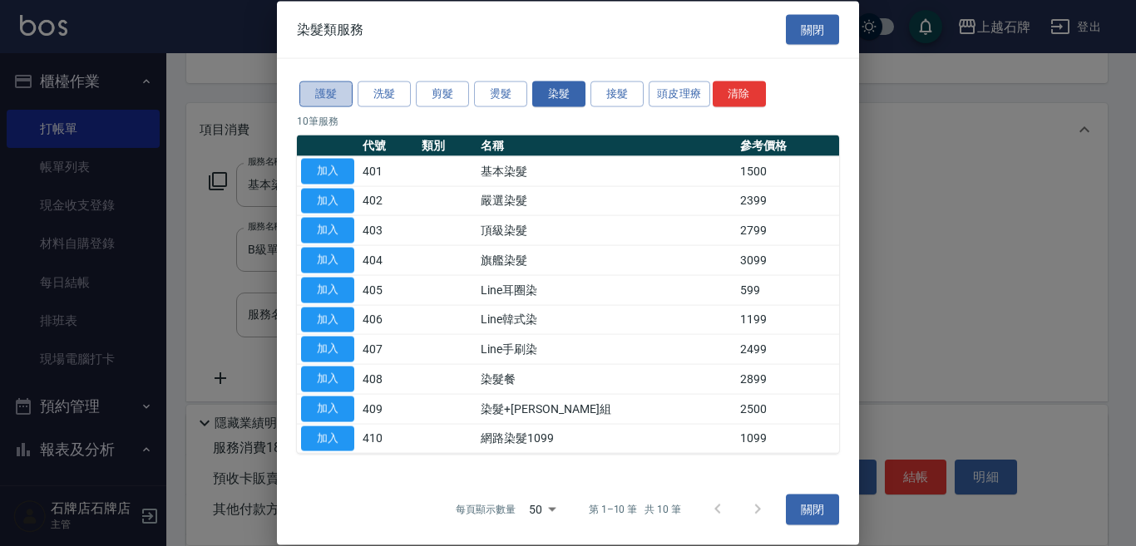
click at [348, 96] on button "護髮" at bounding box center [325, 94] width 53 height 26
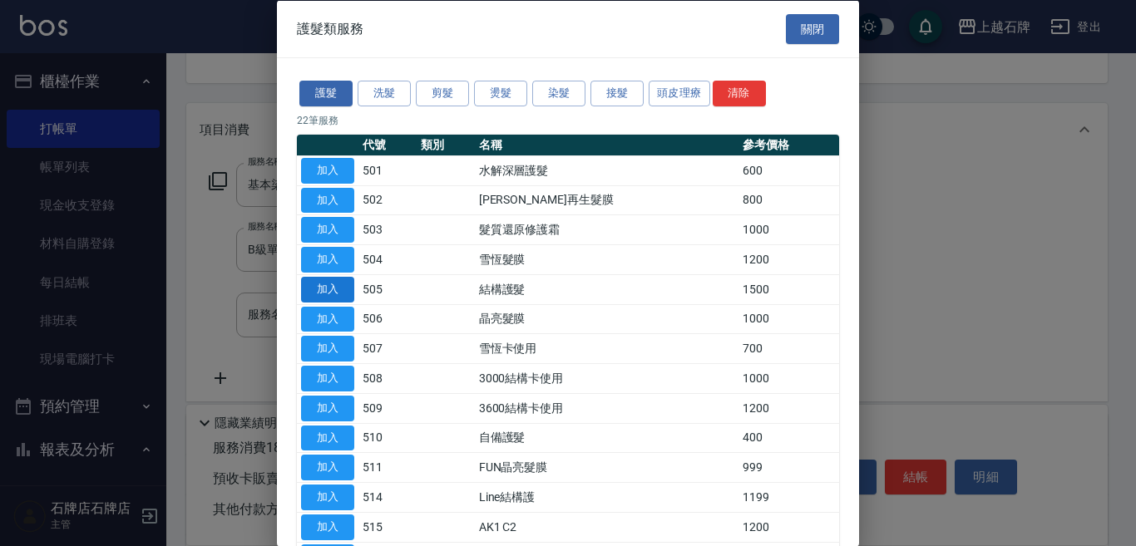
click at [345, 290] on button "加入" at bounding box center [327, 289] width 53 height 26
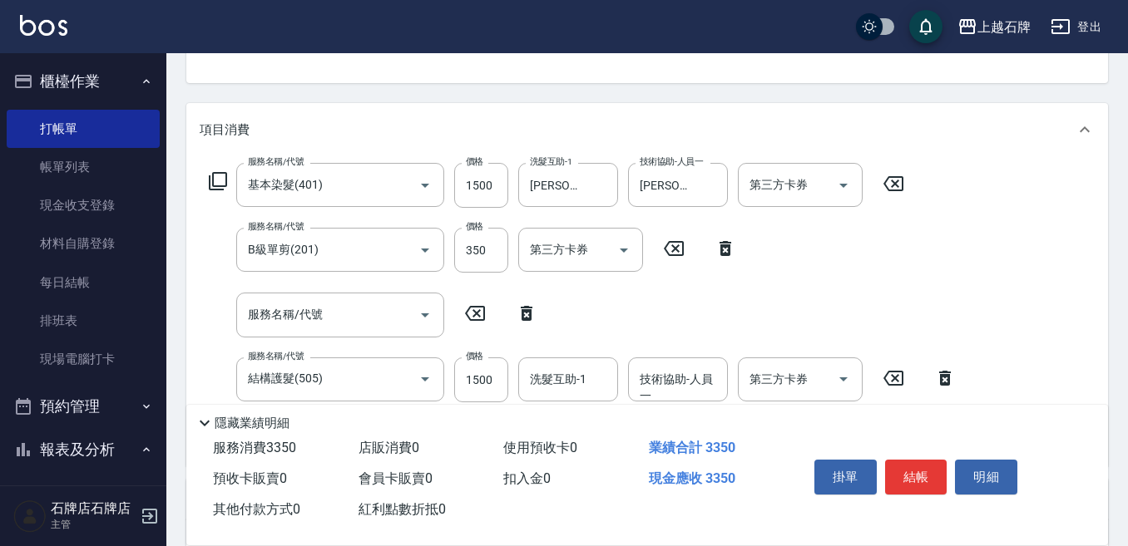
click at [525, 312] on icon at bounding box center [527, 313] width 12 height 15
type input "結構護髮(505)"
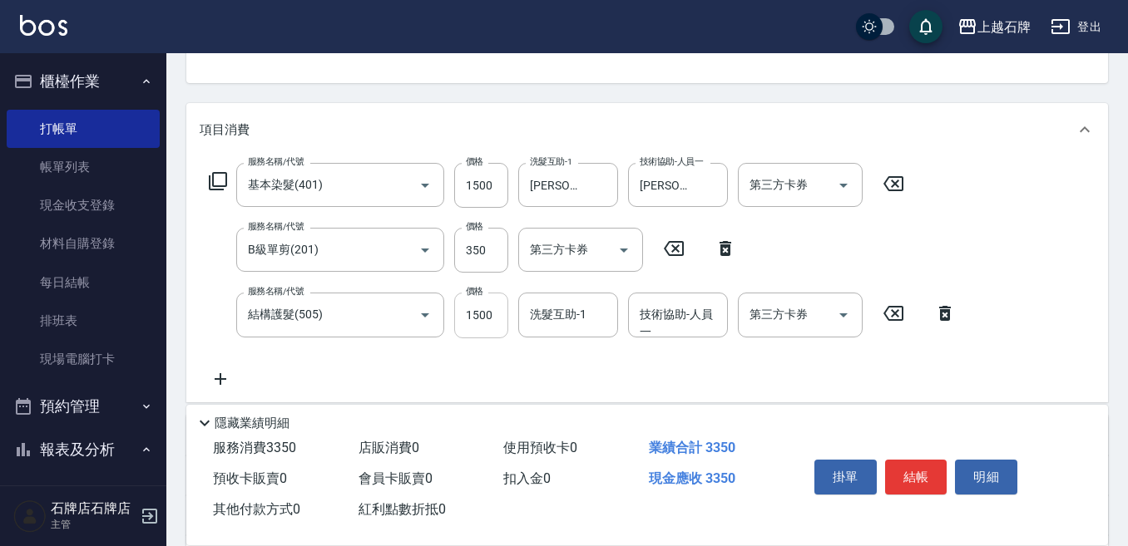
click at [499, 325] on input "1500" at bounding box center [481, 315] width 54 height 45
type input "1050"
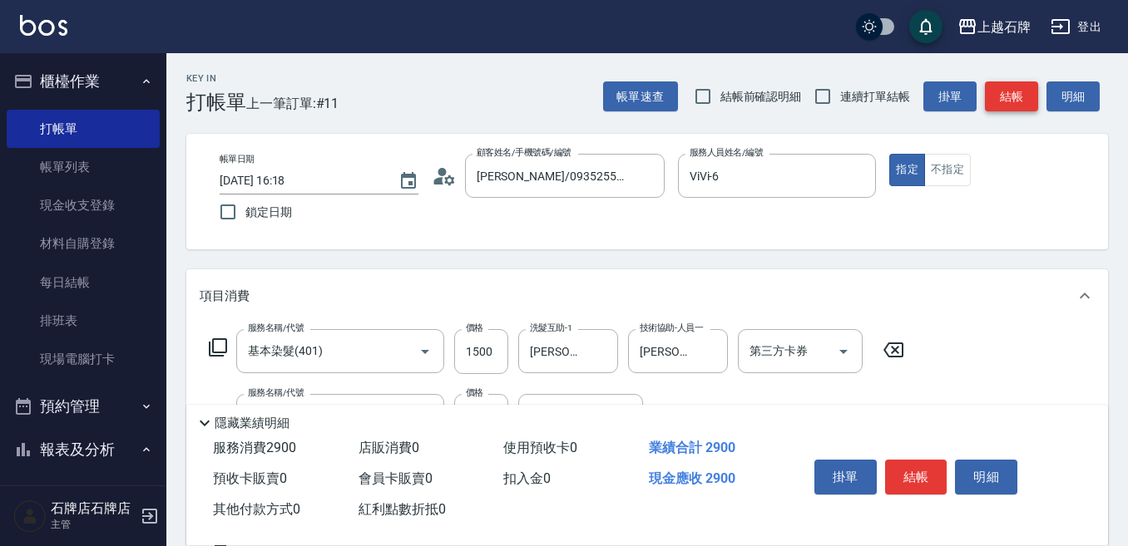
click at [1009, 91] on button "結帳" at bounding box center [1011, 96] width 53 height 31
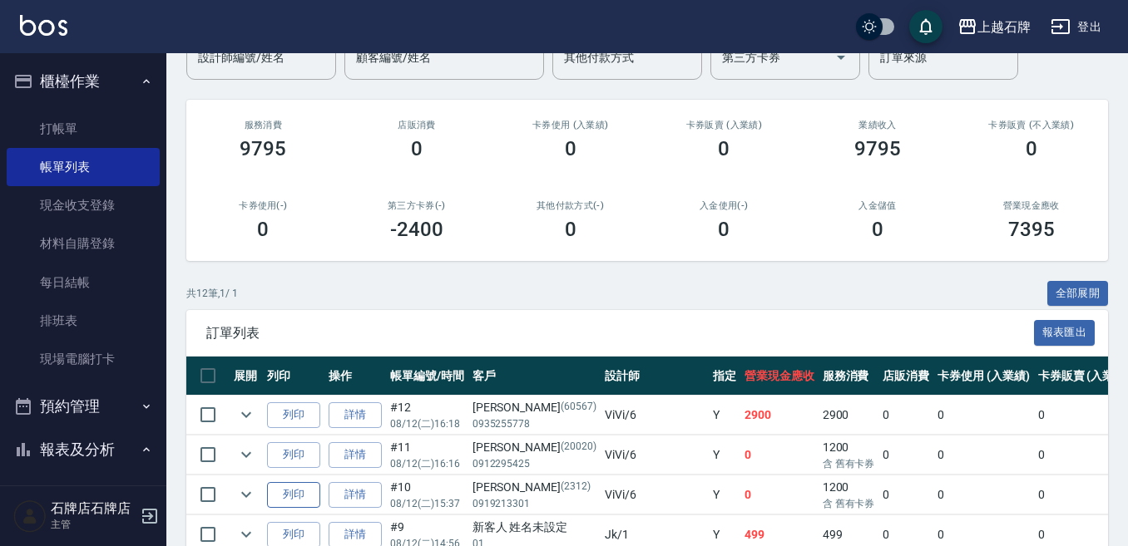
scroll to position [166, 0]
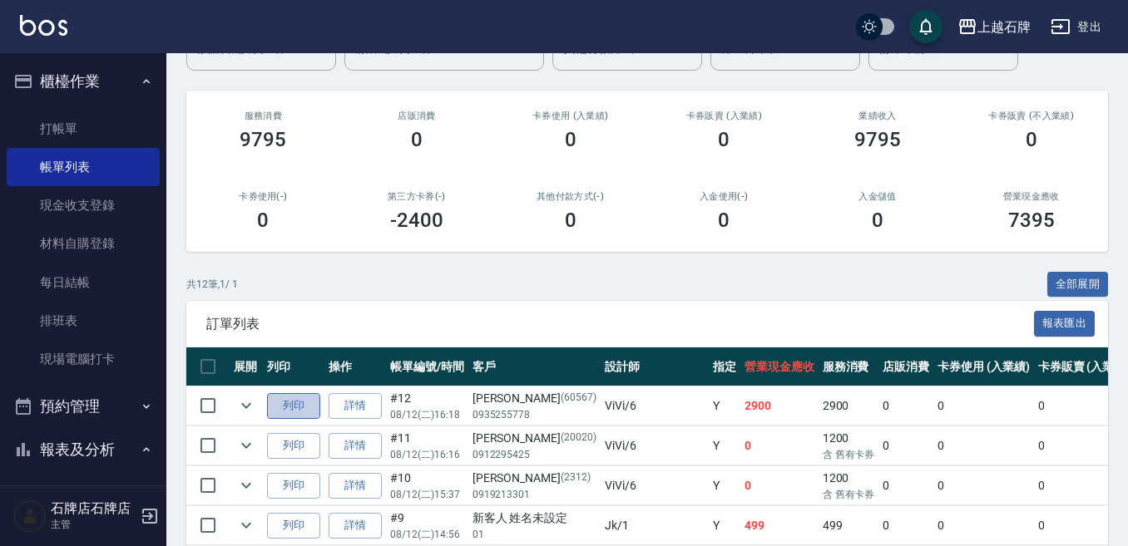
drag, startPoint x: 304, startPoint y: 407, endPoint x: 318, endPoint y: 414, distance: 16.4
click at [307, 409] on button "列印" at bounding box center [293, 406] width 53 height 26
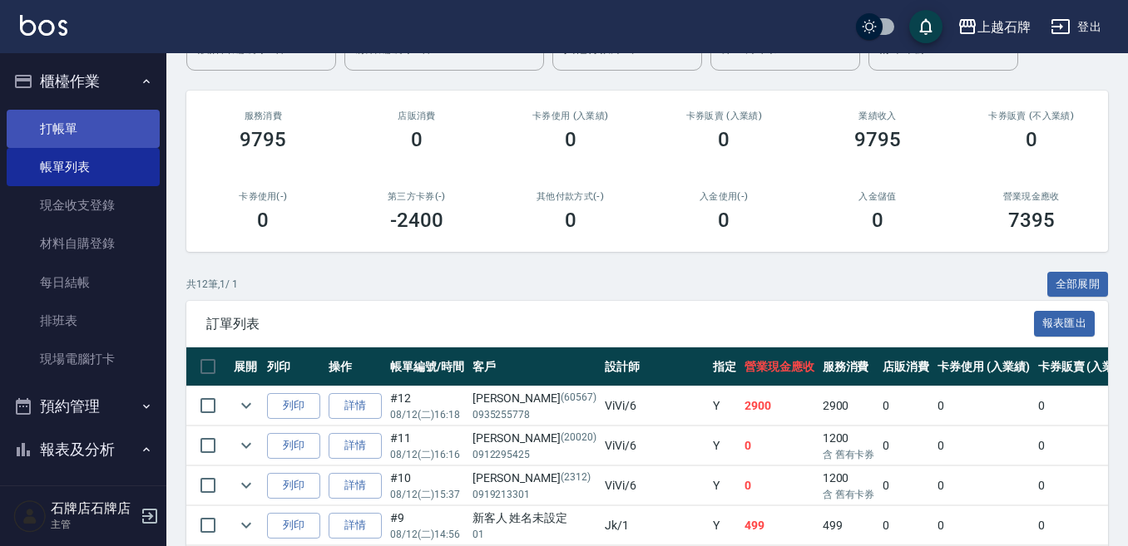
drag, startPoint x: 87, startPoint y: 144, endPoint x: 101, endPoint y: 144, distance: 14.1
click at [90, 144] on link "打帳單" at bounding box center [83, 129] width 153 height 38
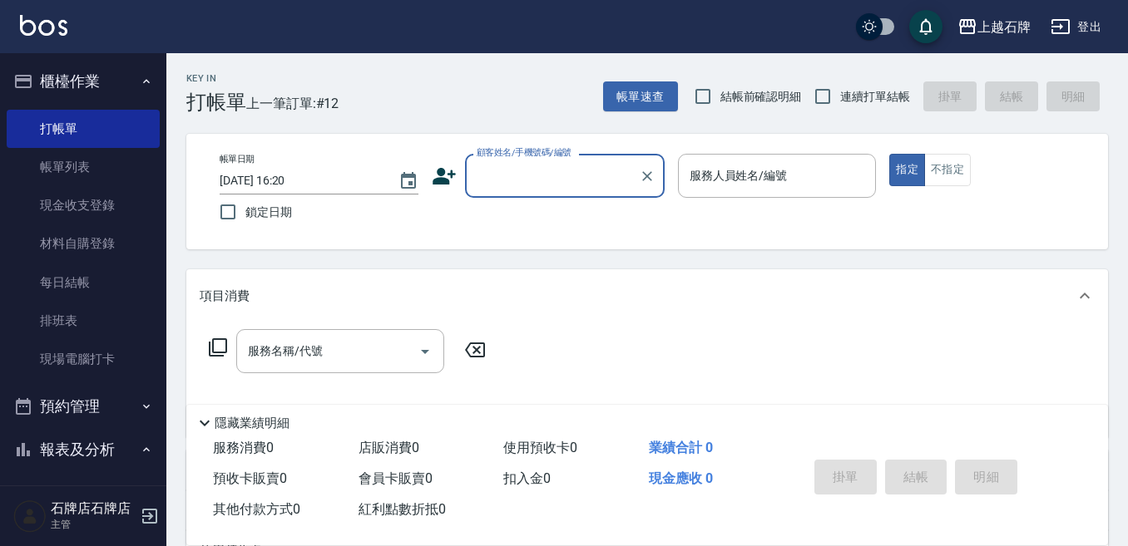
drag, startPoint x: 519, startPoint y: 192, endPoint x: 530, endPoint y: 190, distance: 10.9
click at [522, 191] on div "顧客姓名/手機號碼/編號" at bounding box center [565, 176] width 200 height 44
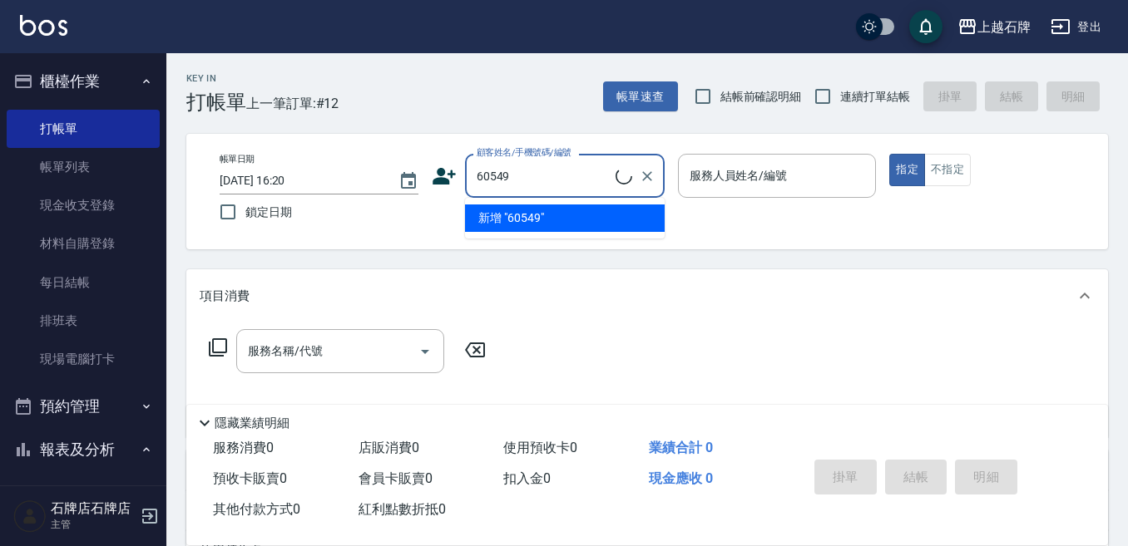
type input "[PERSON_NAME]/0972080515/60549"
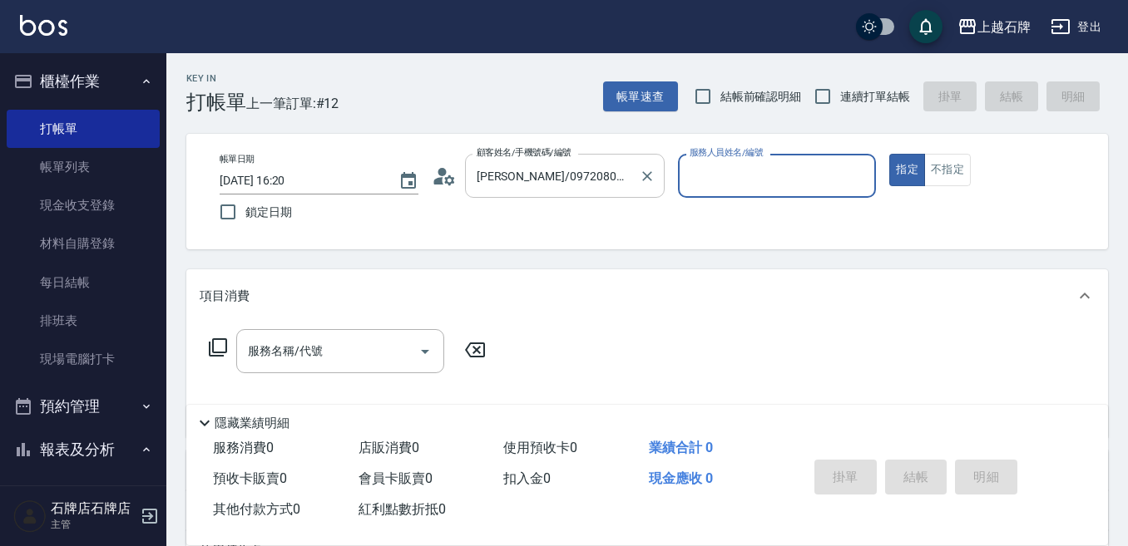
type input "ViVi-6"
click at [220, 349] on icon at bounding box center [218, 348] width 20 height 20
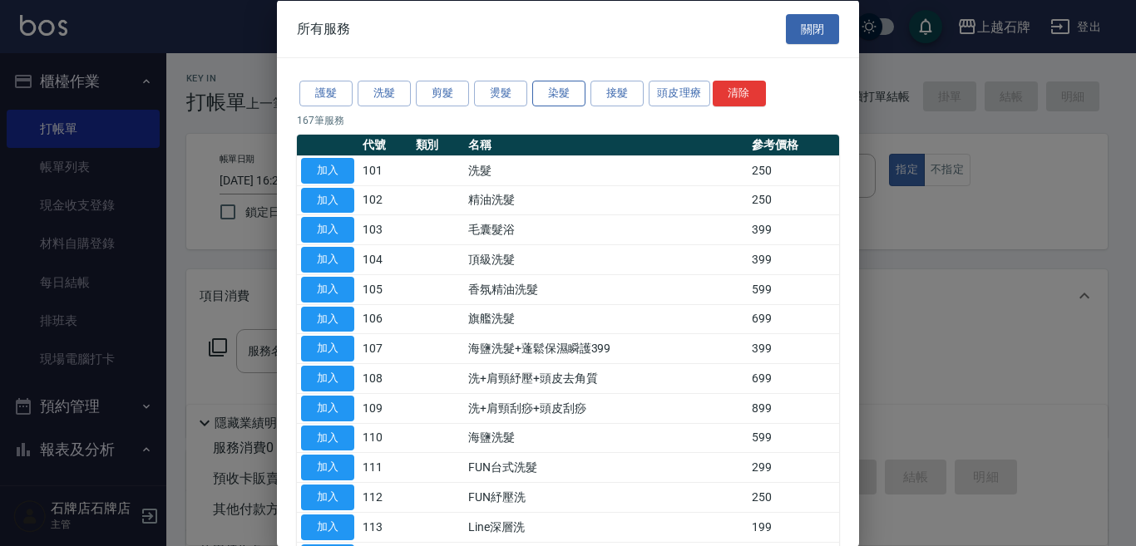
click at [572, 81] on button "染髮" at bounding box center [558, 94] width 53 height 26
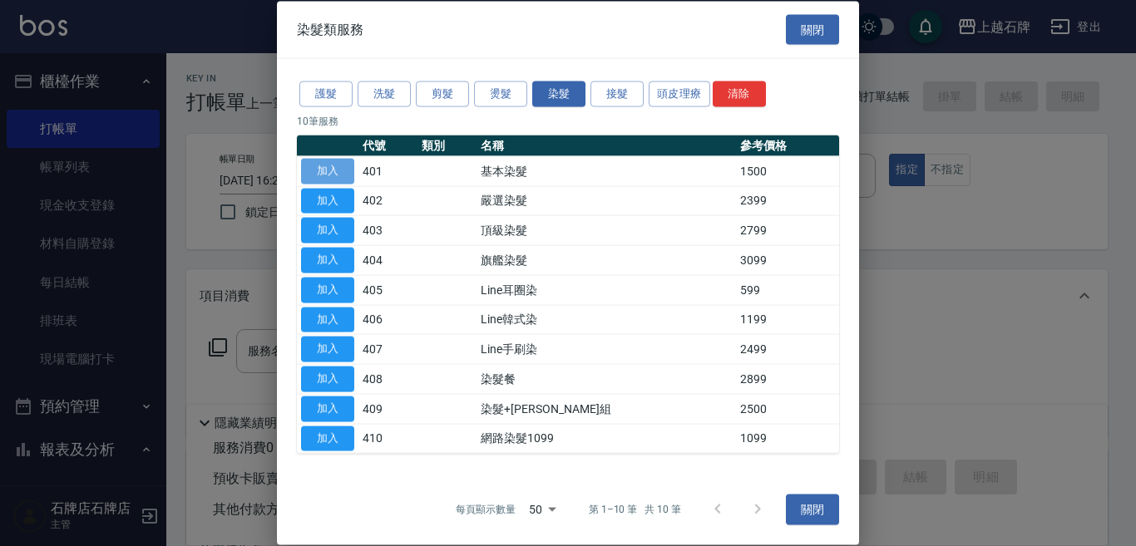
drag, startPoint x: 318, startPoint y: 170, endPoint x: 323, endPoint y: 191, distance: 21.4
click at [317, 170] on button "加入" at bounding box center [327, 171] width 53 height 26
type input "基本染髮(401)"
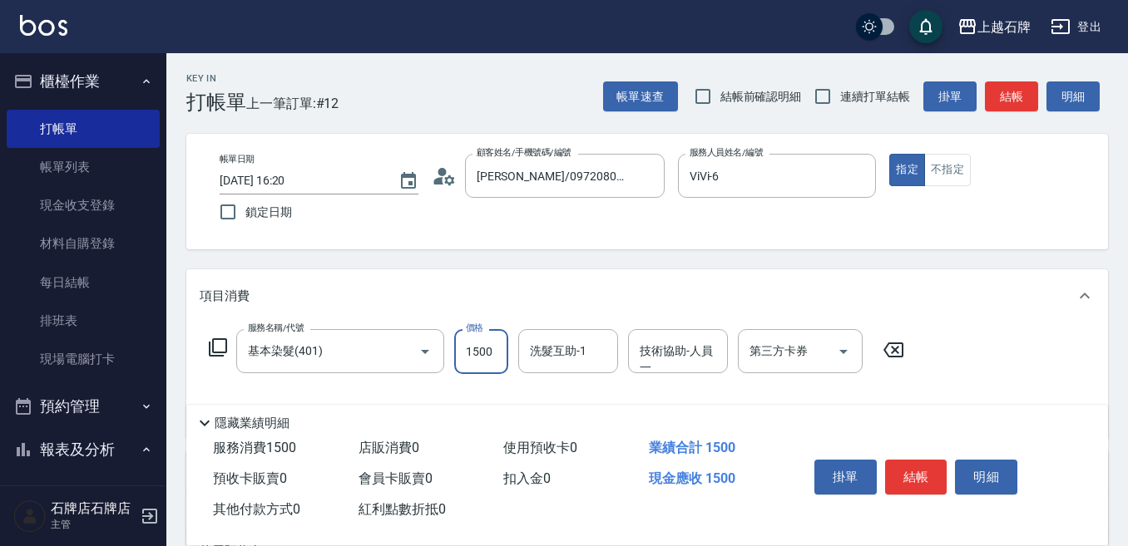
click at [487, 343] on input "1500" at bounding box center [481, 351] width 54 height 45
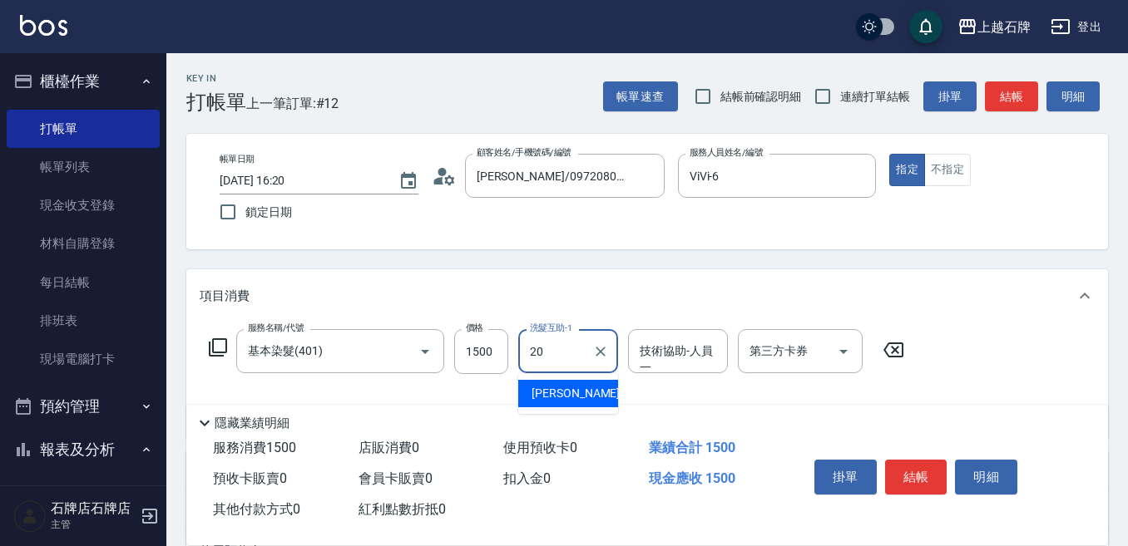
type input "[PERSON_NAME]-20"
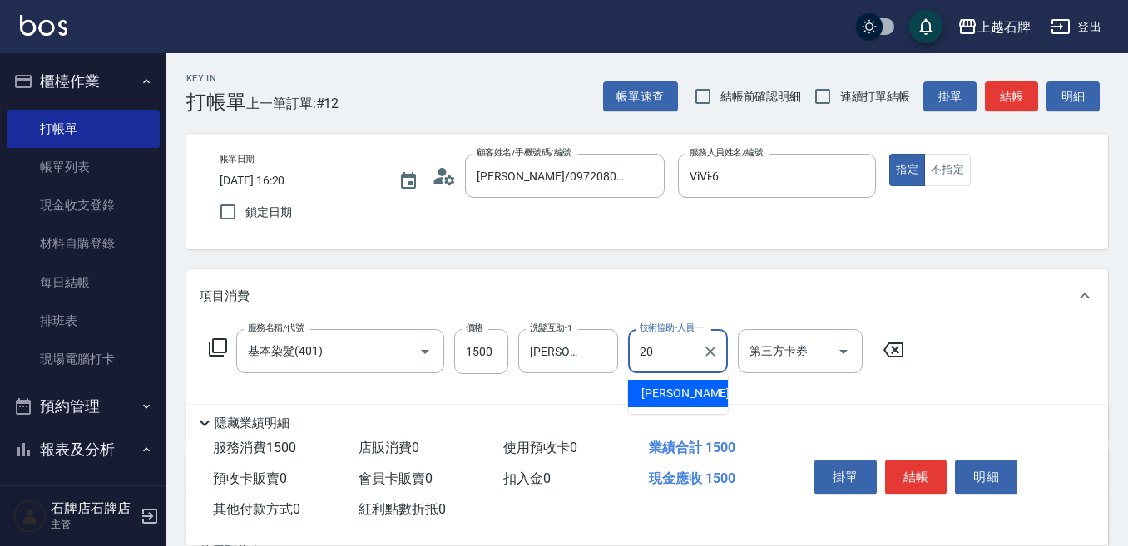
type input "[PERSON_NAME]-20"
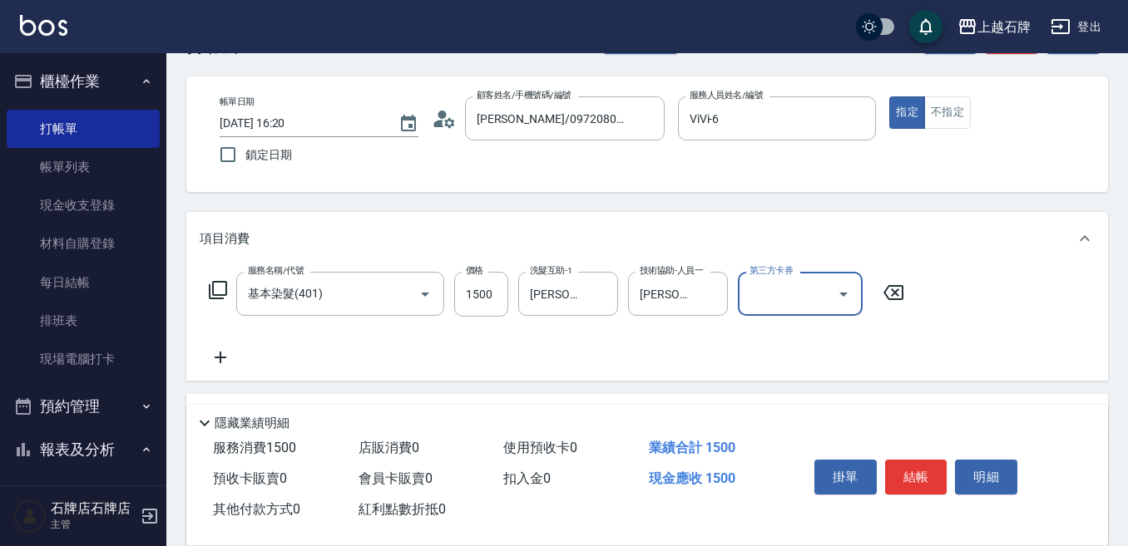
scroll to position [166, 0]
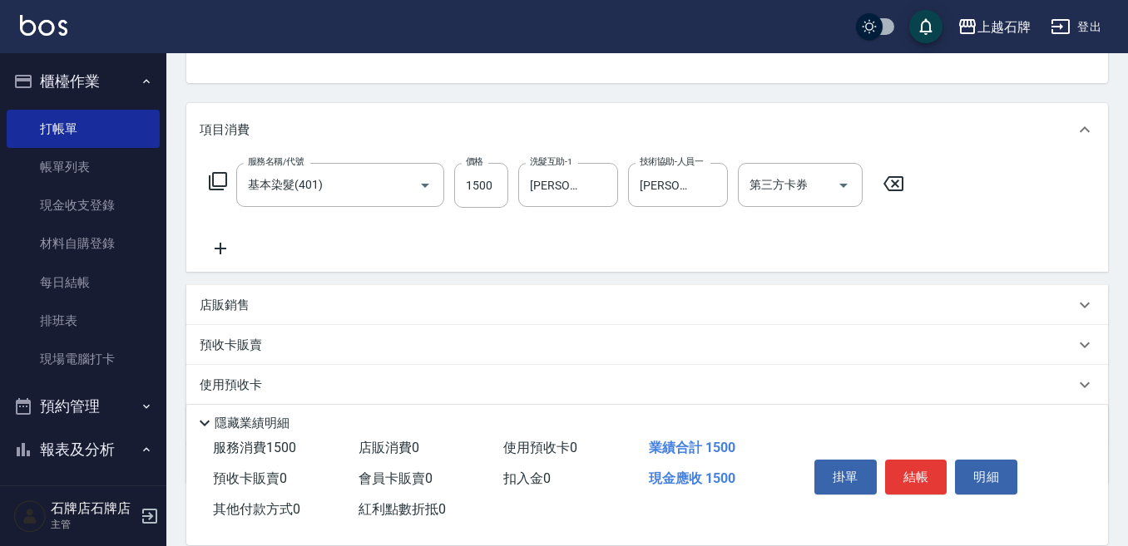
click at [215, 249] on icon at bounding box center [221, 249] width 12 height 12
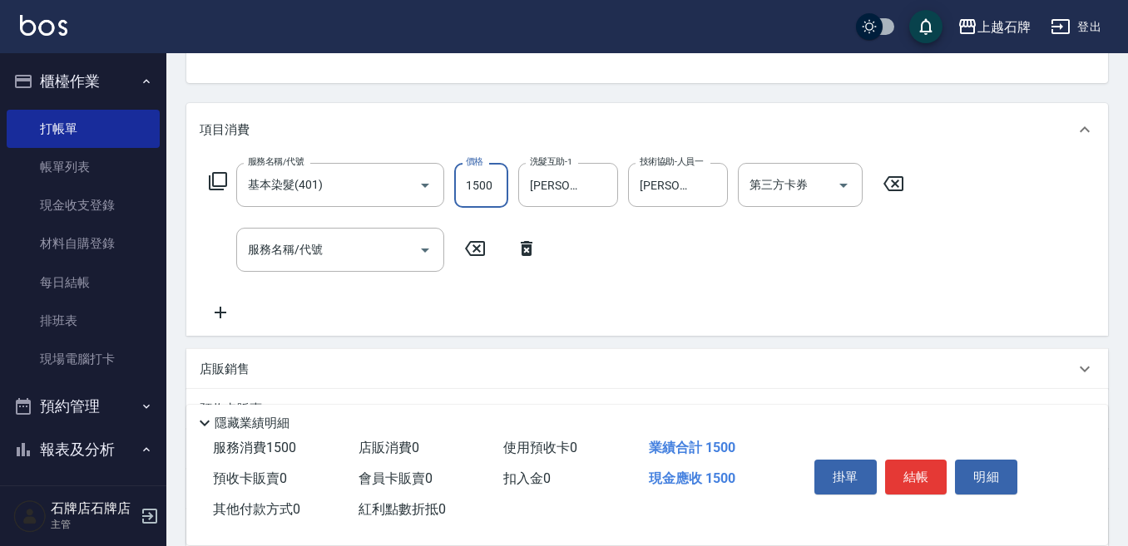
click at [493, 190] on input "1500" at bounding box center [481, 185] width 54 height 45
type input "1800"
click at [266, 247] on div "服務名稱/代號 服務名稱/代號" at bounding box center [340, 250] width 208 height 44
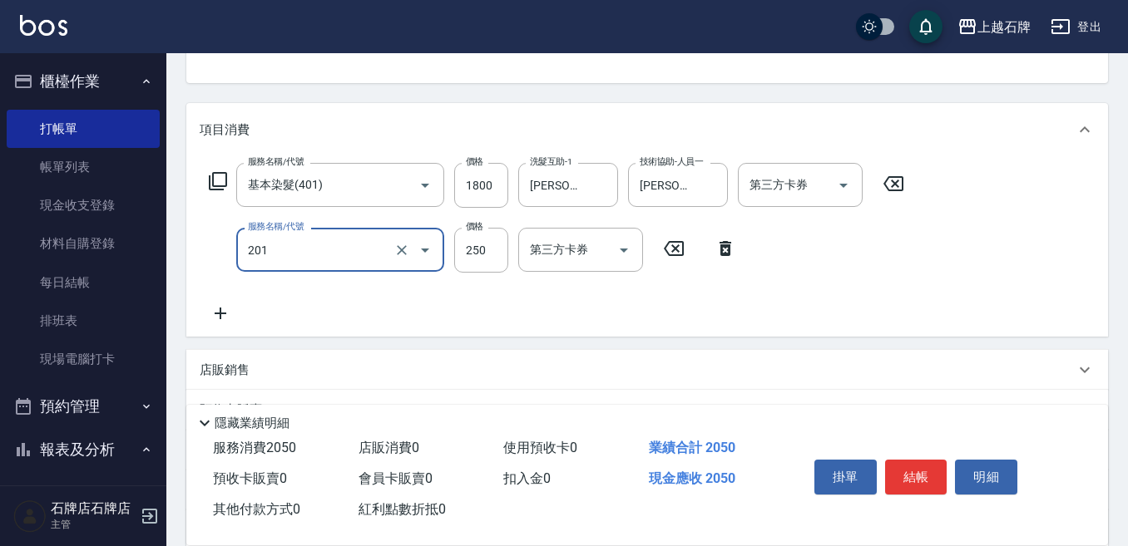
type input "B級單剪(201)"
type input "350"
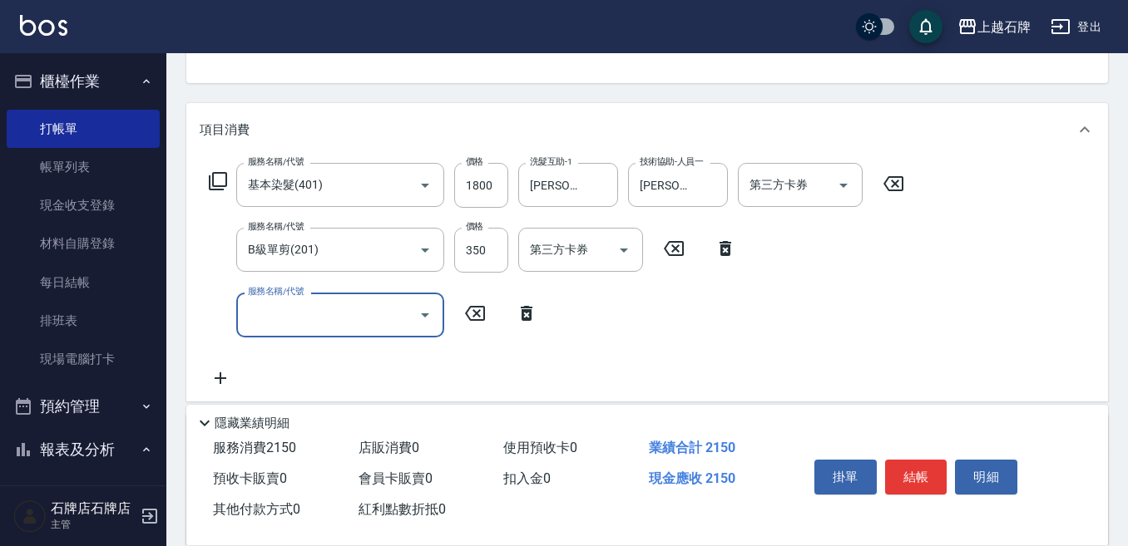
click at [224, 169] on div "服務名稱/代號 基本染髮(401) 服務名稱/代號 價格 1800 價格 洗髮互助-1 [PERSON_NAME]-20 洗髮互助-1 技術協助-人員[PER…" at bounding box center [557, 185] width 714 height 45
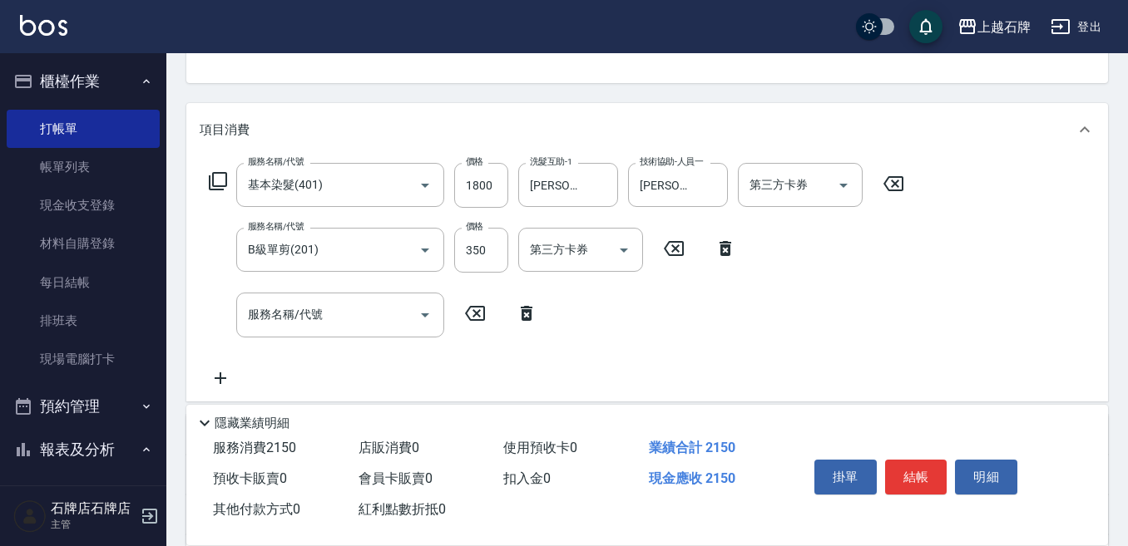
click at [223, 170] on div "服務名稱/代號 基本染髮(401) 服務名稱/代號 價格 1800 價格 洗髮互助-1 [PERSON_NAME]-20 洗髮互助-1 技術協助-人員[PER…" at bounding box center [557, 185] width 714 height 45
click at [218, 171] on icon at bounding box center [218, 181] width 20 height 20
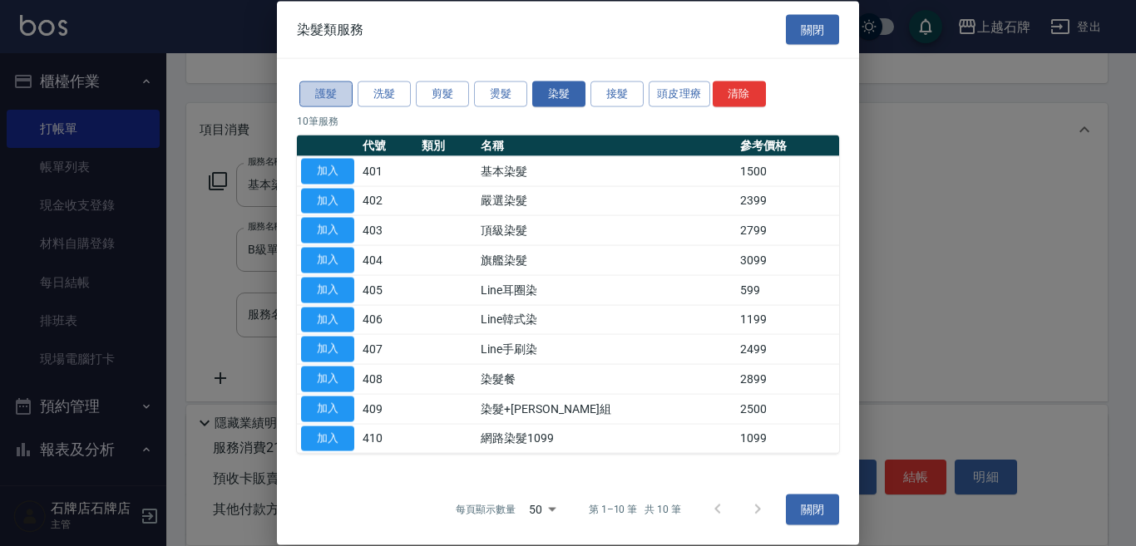
click at [332, 94] on button "護髮" at bounding box center [325, 94] width 53 height 26
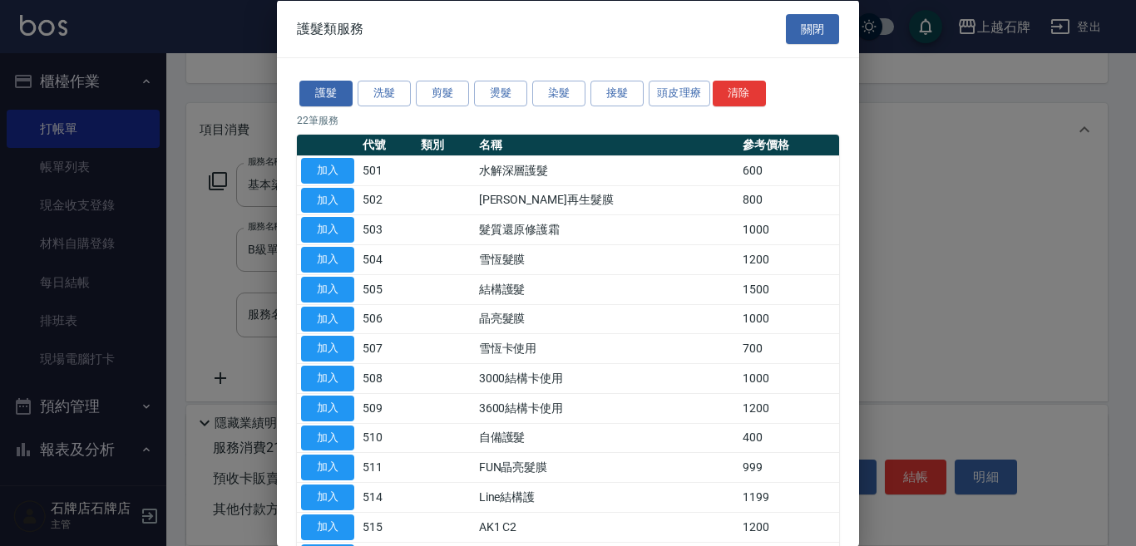
drag, startPoint x: 342, startPoint y: 292, endPoint x: 328, endPoint y: 279, distance: 18.9
click at [341, 292] on button "加入" at bounding box center [327, 289] width 53 height 26
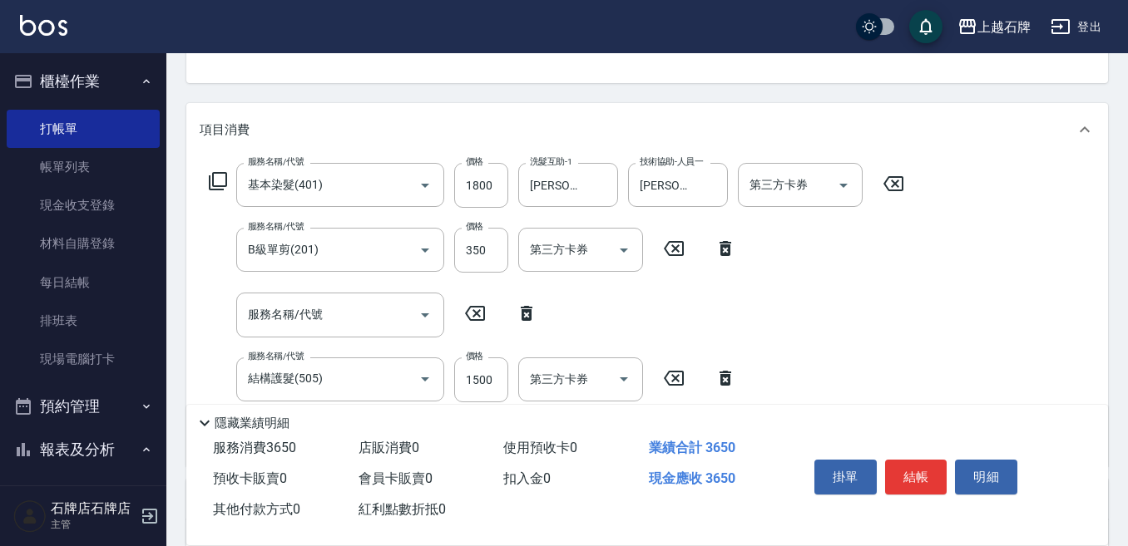
click at [328, 279] on div "服務名稱/代號 基本染髮(401) 服務名稱/代號 價格 1800 價格 洗髮互助-1 [PERSON_NAME]-20 洗髮互助-1 技術協助-人員[PER…" at bounding box center [557, 308] width 714 height 290
click at [520, 308] on icon at bounding box center [527, 314] width 42 height 20
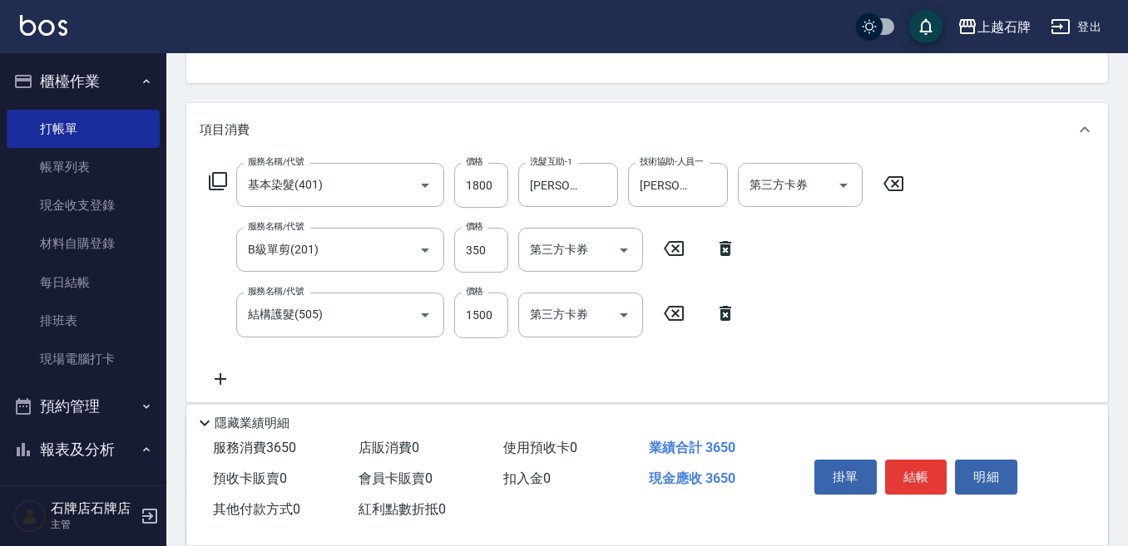
type input "結構護髮(505)"
click at [493, 310] on input "1500" at bounding box center [481, 315] width 54 height 45
type input "1050"
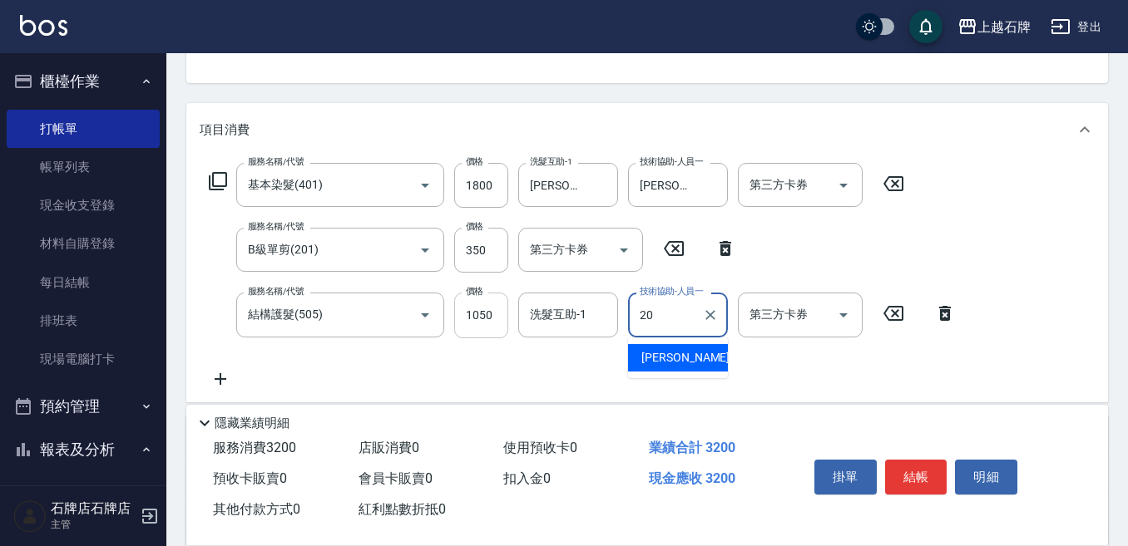
type input "[PERSON_NAME]-20"
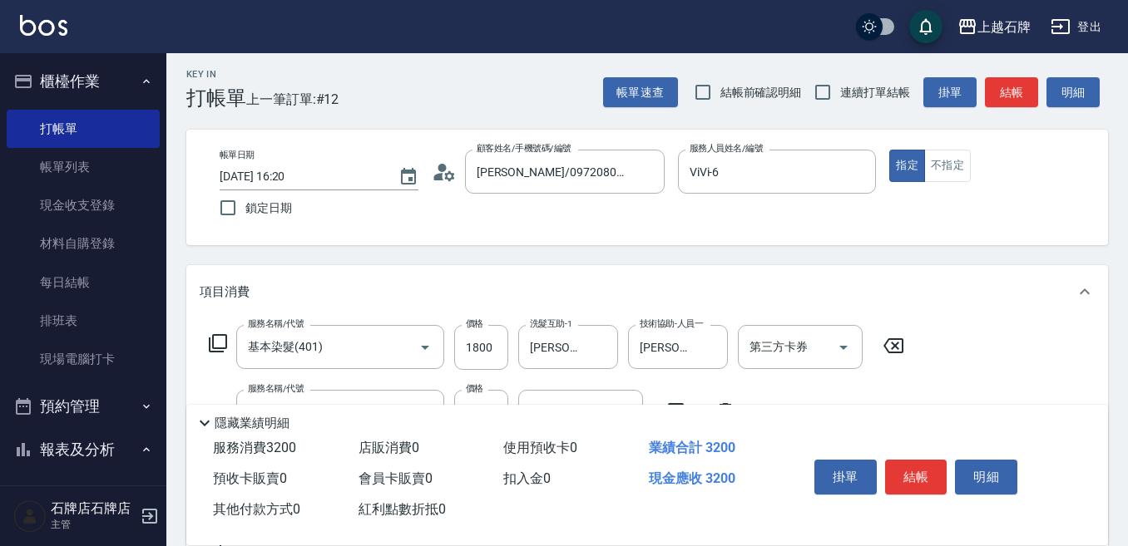
scroll to position [0, 0]
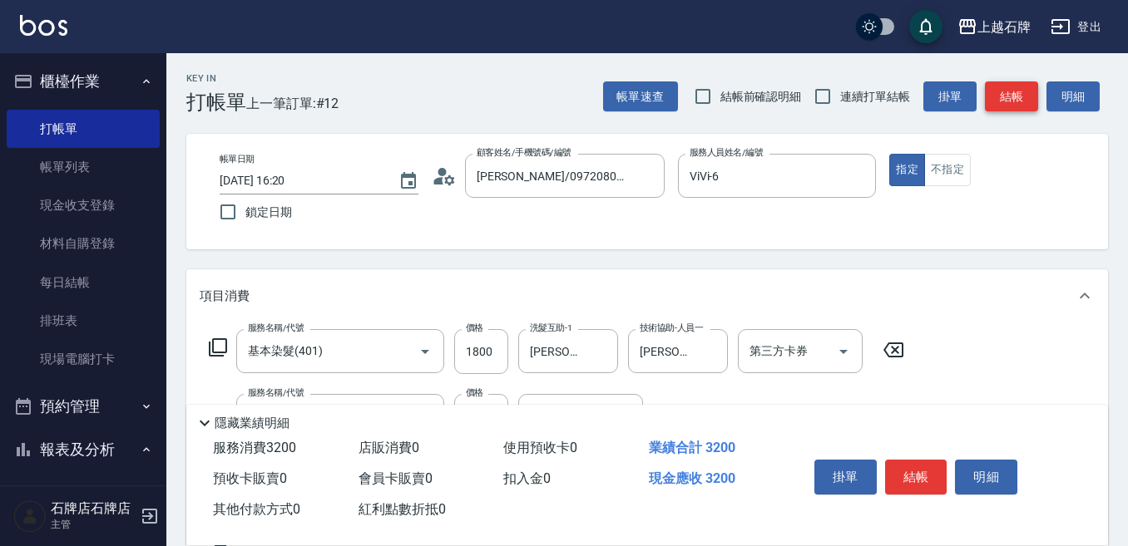
click at [1001, 101] on button "結帳" at bounding box center [1011, 96] width 53 height 31
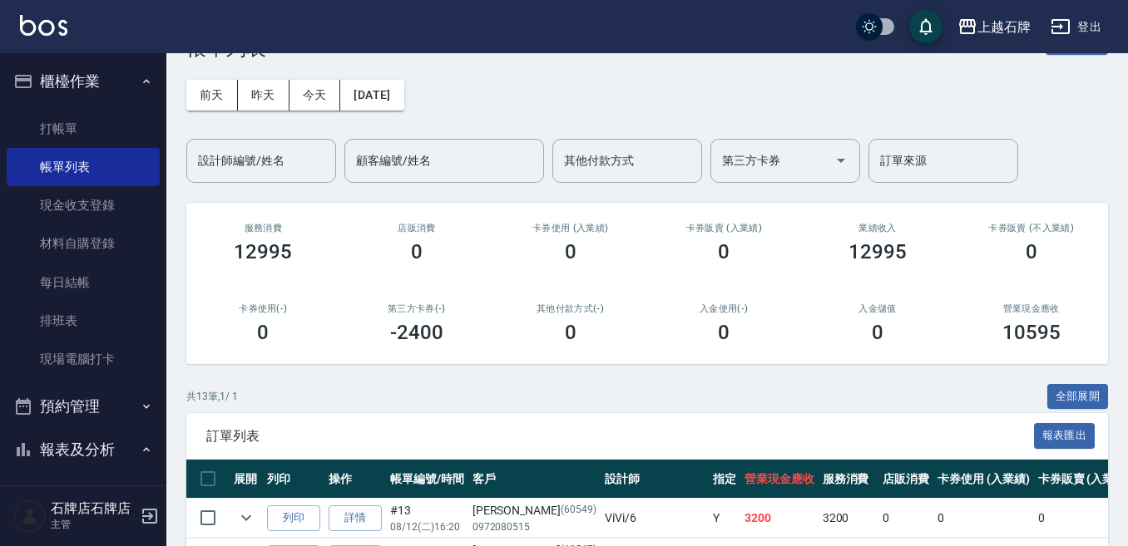
scroll to position [83, 0]
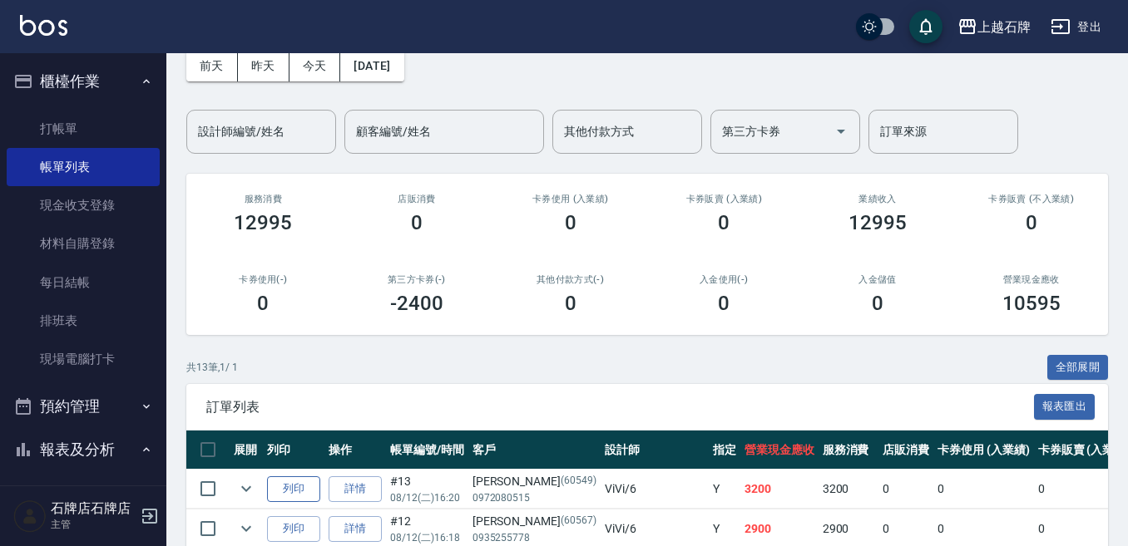
click at [297, 481] on button "列印" at bounding box center [293, 489] width 53 height 26
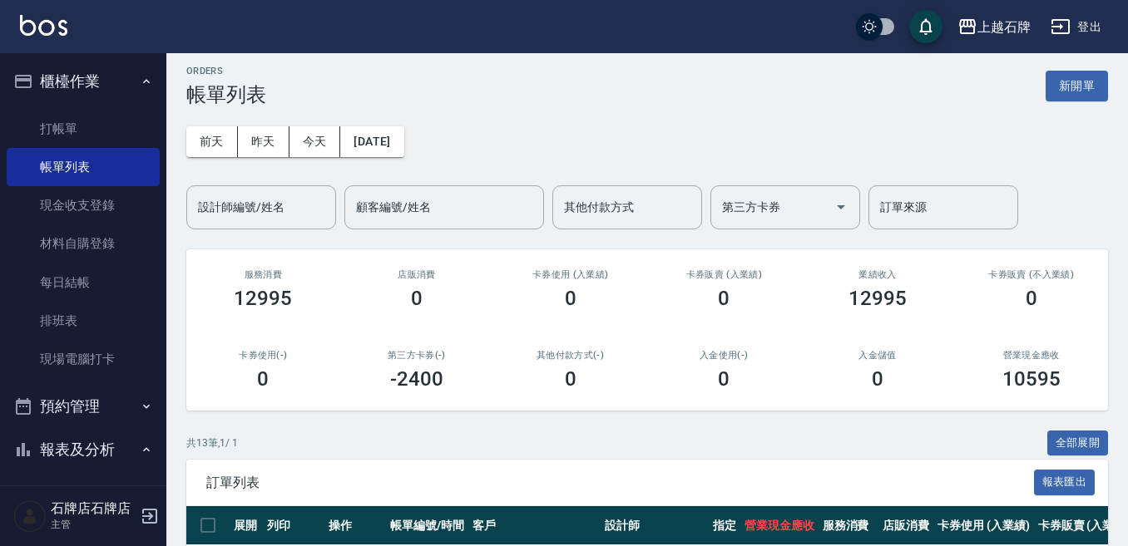
scroll to position [0, 0]
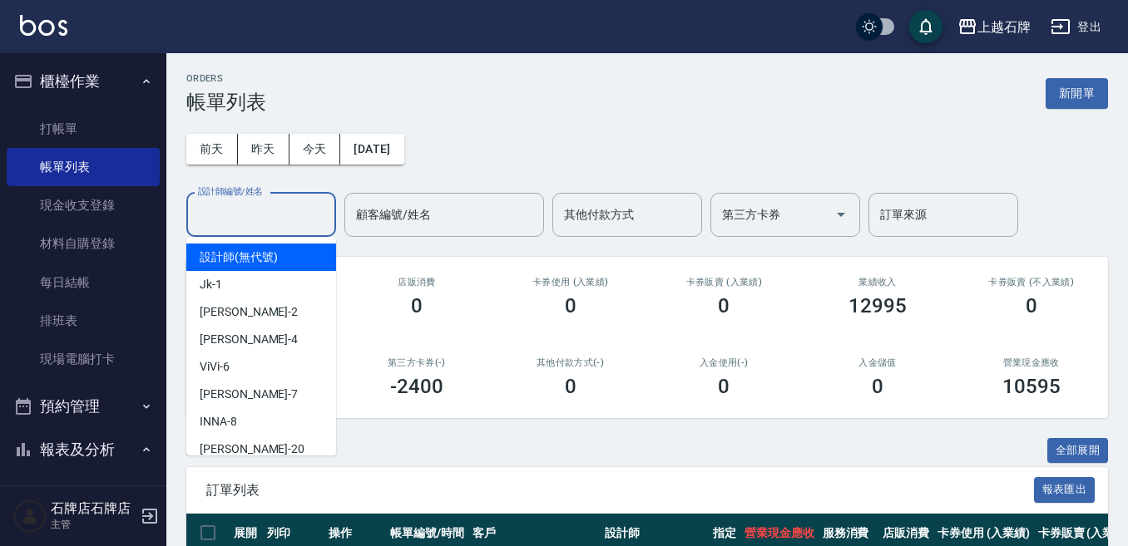
click at [249, 223] on input "設計師編號/姓名" at bounding box center [261, 214] width 135 height 29
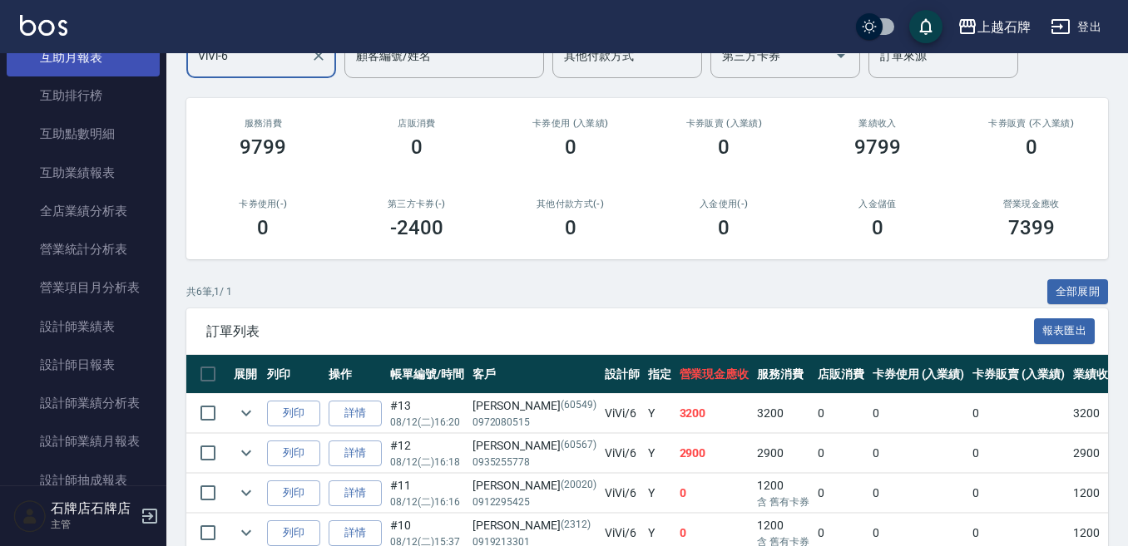
scroll to position [748, 0]
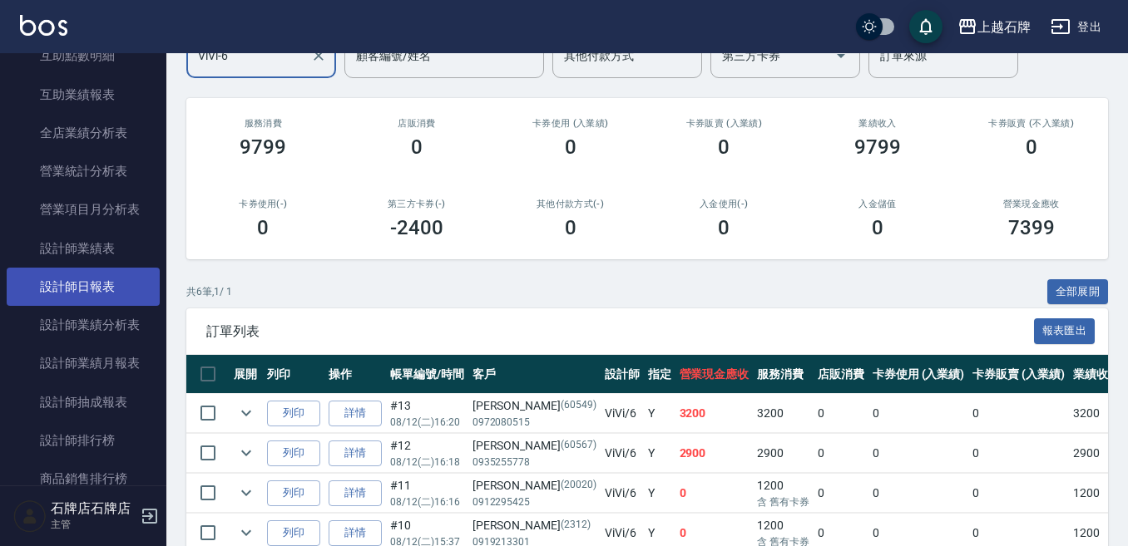
type input "ViVi-6"
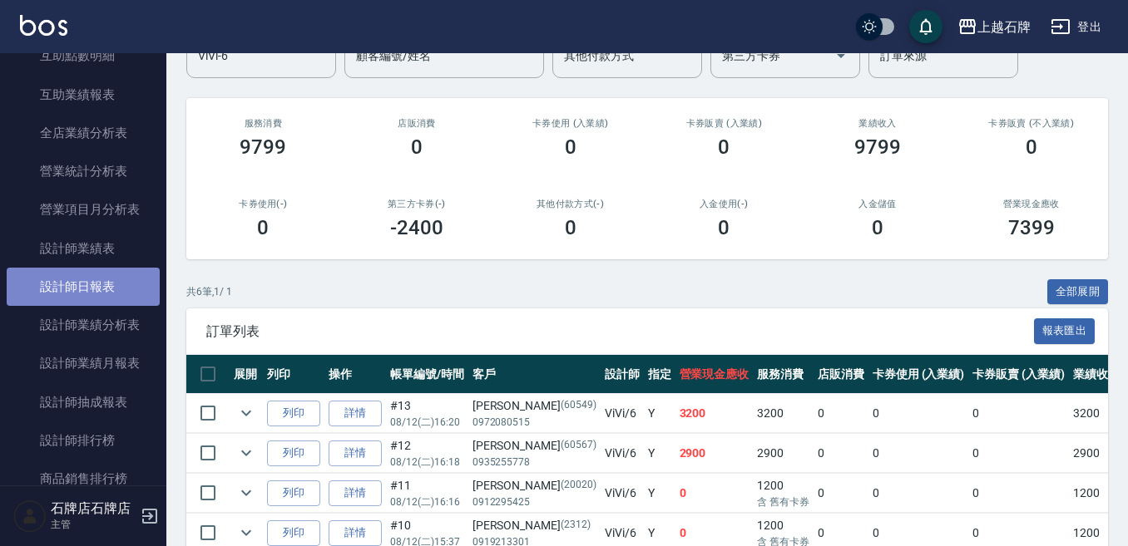
click at [123, 279] on link "設計師日報表" at bounding box center [83, 287] width 153 height 38
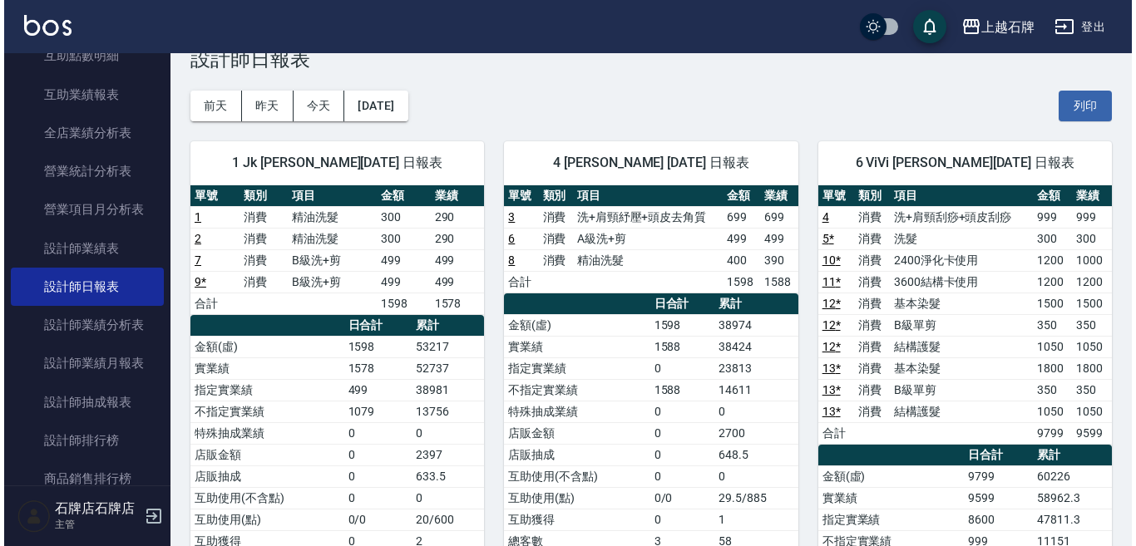
scroll to position [17, 0]
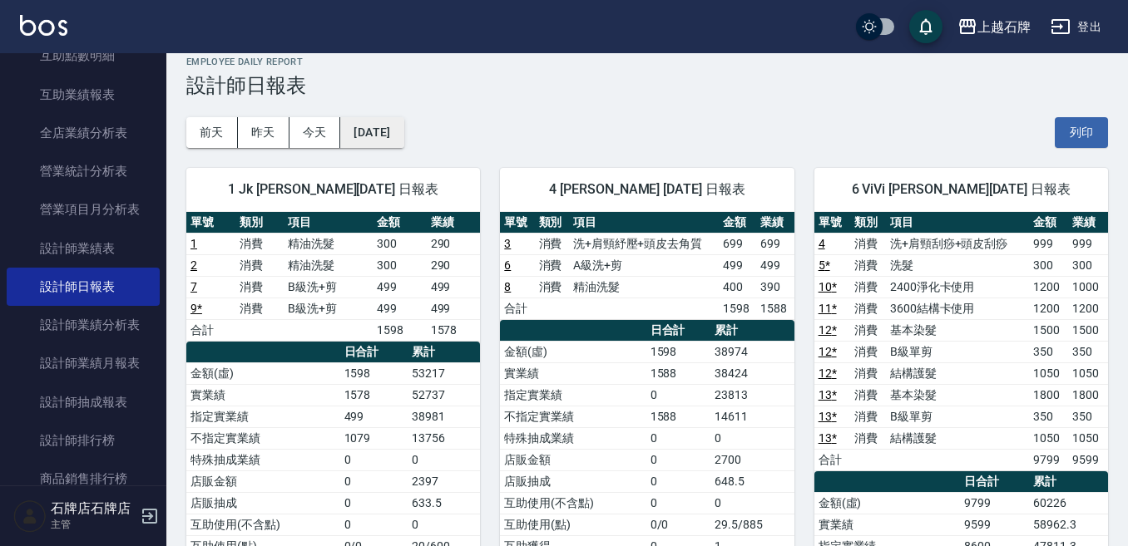
click at [403, 133] on button "[DATE]" at bounding box center [371, 132] width 63 height 31
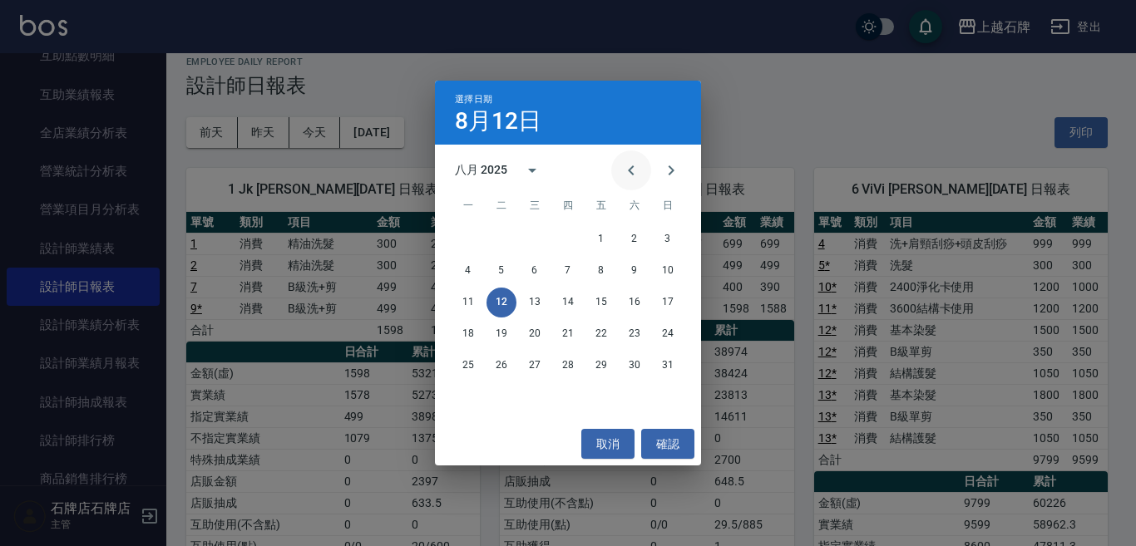
click at [624, 170] on icon "Previous month" at bounding box center [631, 170] width 20 height 20
click at [630, 270] on button "12" at bounding box center [634, 271] width 30 height 30
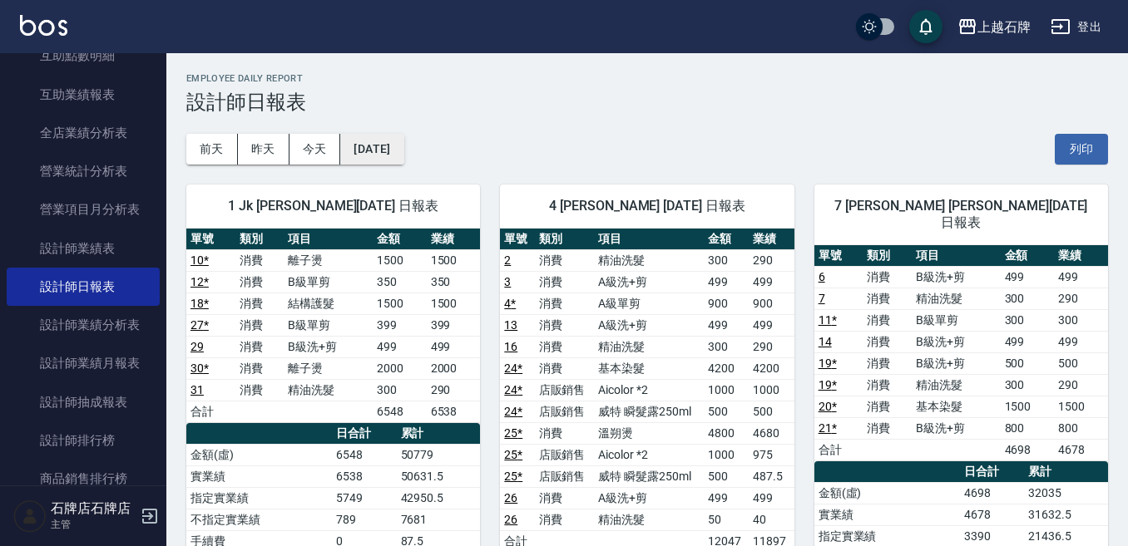
click at [403, 149] on button "[DATE]" at bounding box center [371, 149] width 63 height 31
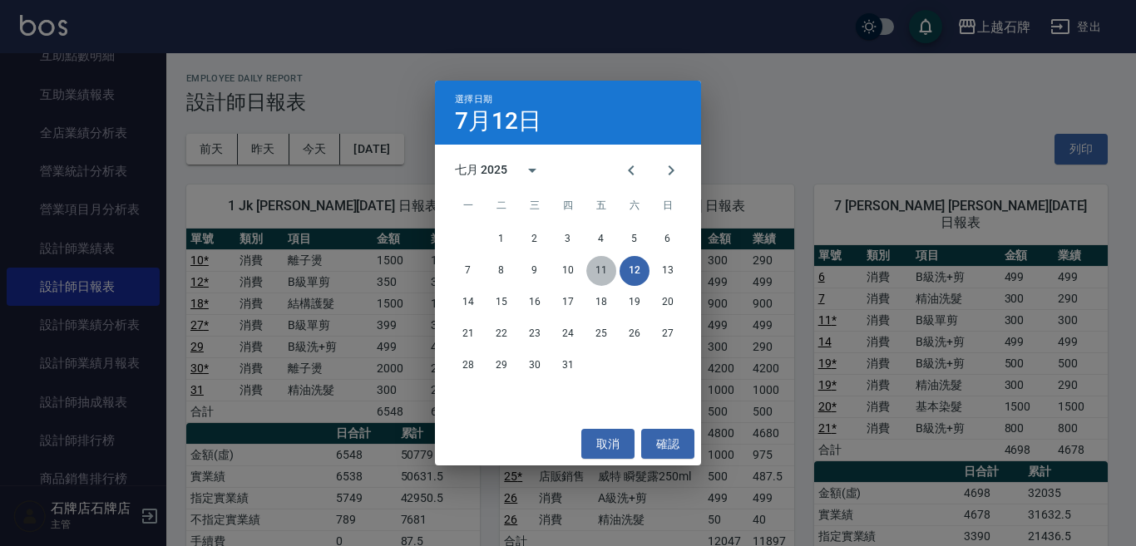
click at [600, 265] on button "11" at bounding box center [601, 271] width 30 height 30
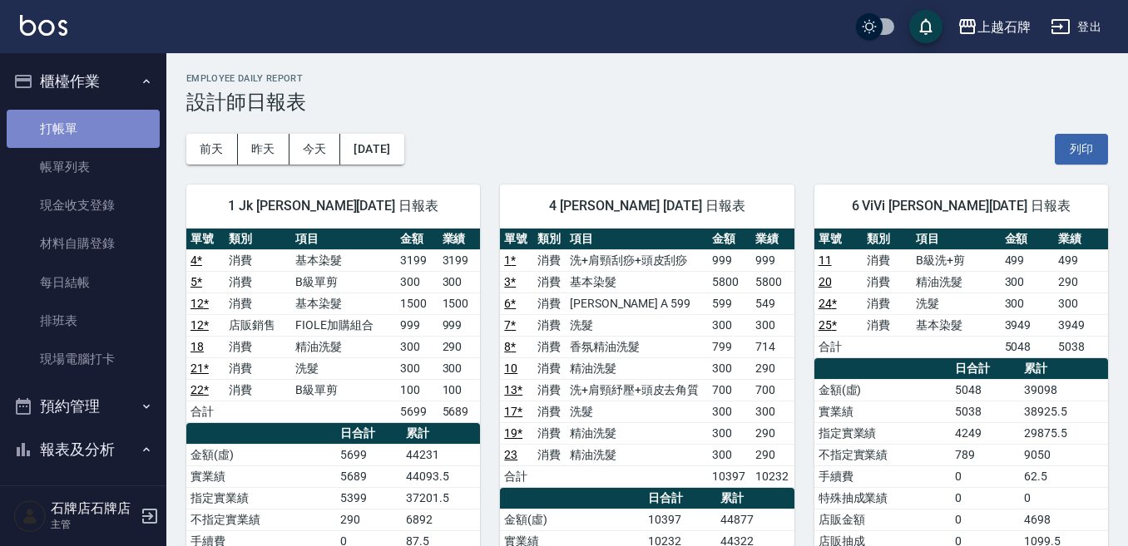
click at [84, 121] on link "打帳單" at bounding box center [83, 129] width 153 height 38
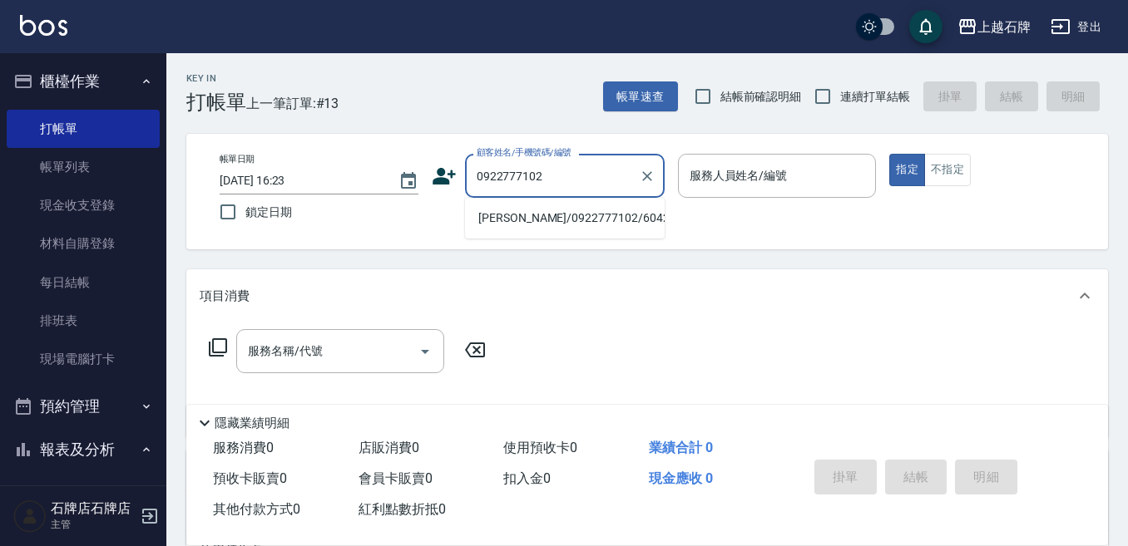
click at [529, 222] on li "[PERSON_NAME]/0922777102/60424" at bounding box center [565, 218] width 200 height 27
type input "[PERSON_NAME]/0922777102/60424"
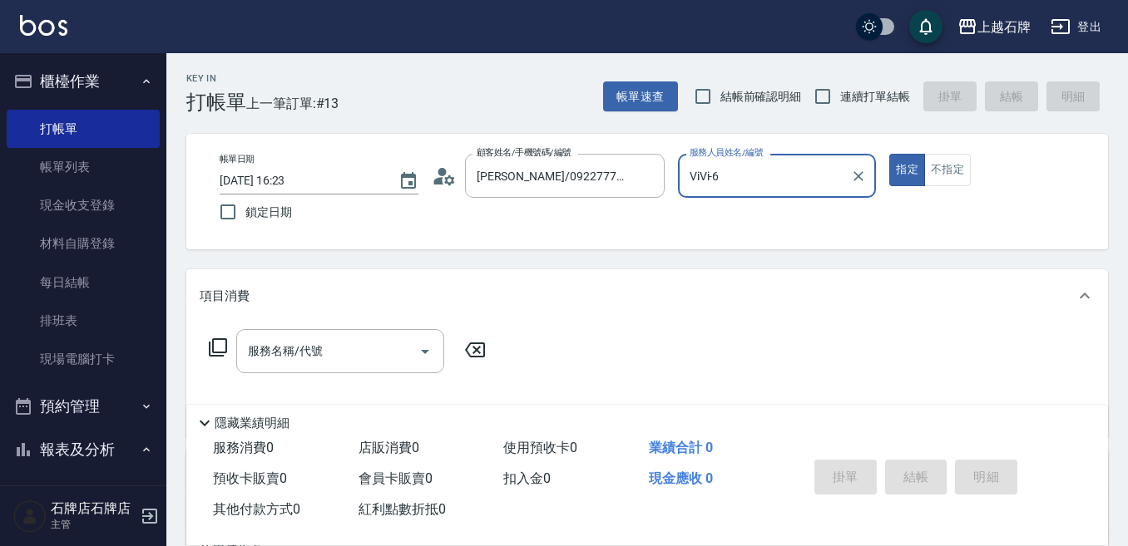
click at [741, 164] on input "ViVi-6" at bounding box center [764, 175] width 159 height 29
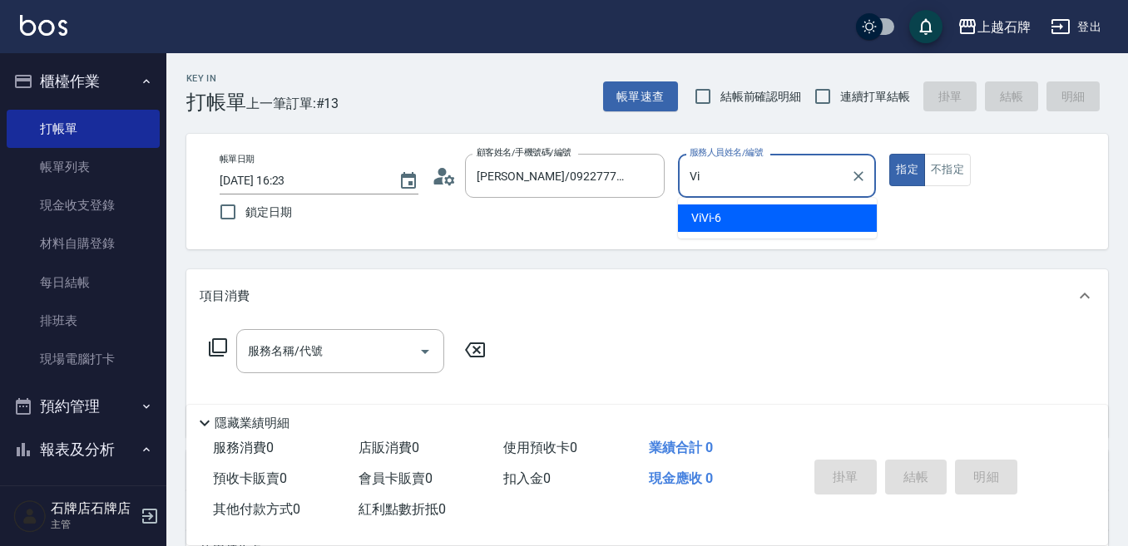
type input "V"
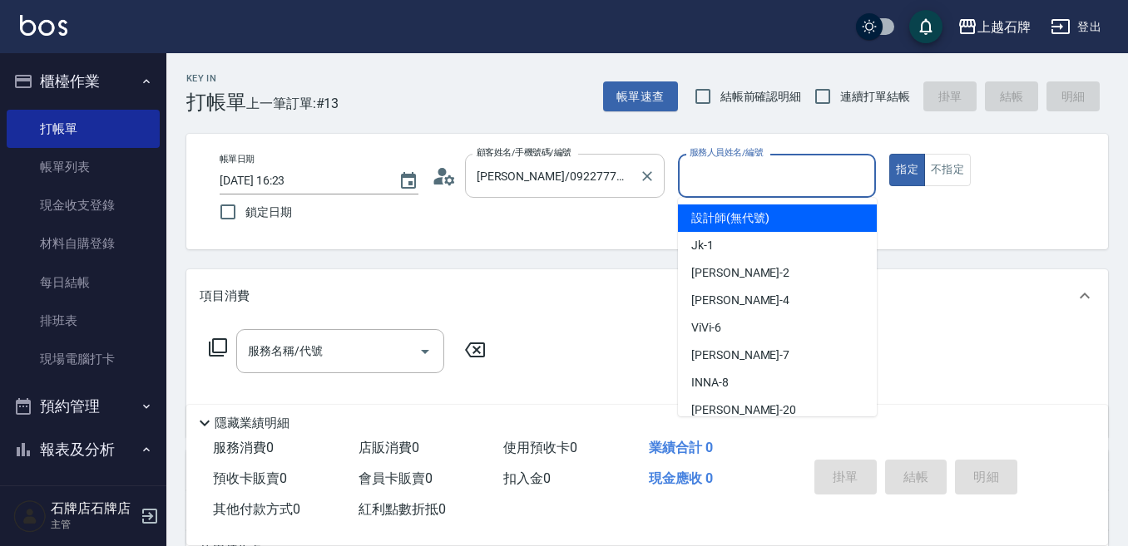
click at [635, 181] on div at bounding box center [646, 176] width 22 height 44
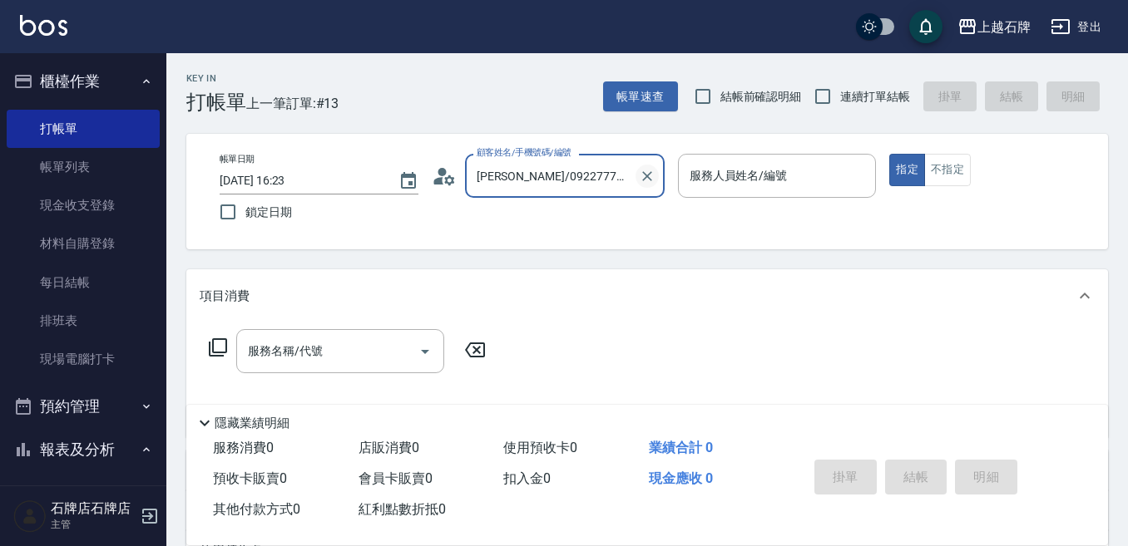
click at [642, 178] on icon "Clear" at bounding box center [647, 176] width 17 height 17
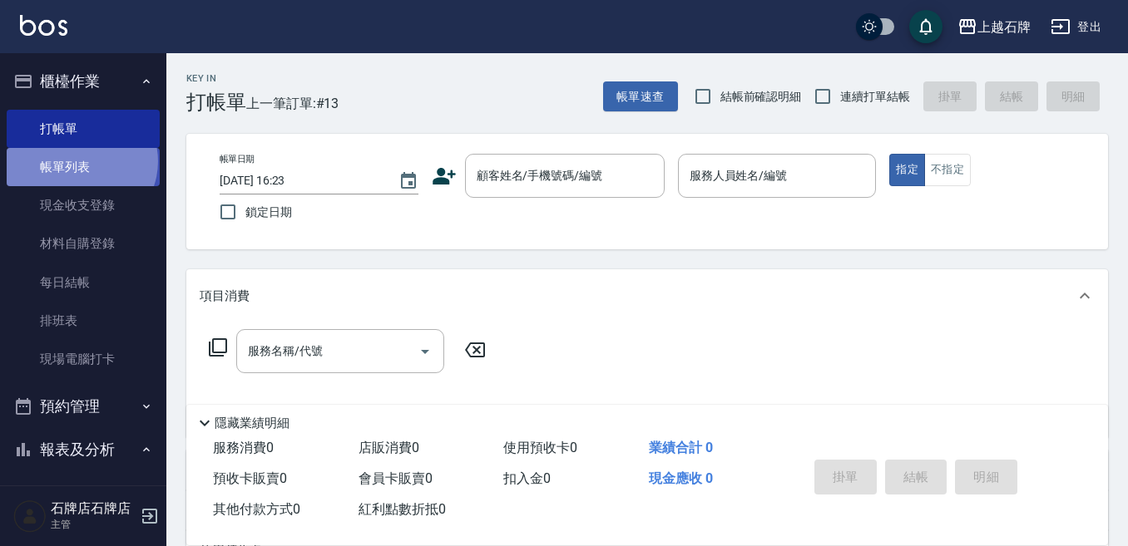
click at [80, 161] on link "帳單列表" at bounding box center [83, 167] width 153 height 38
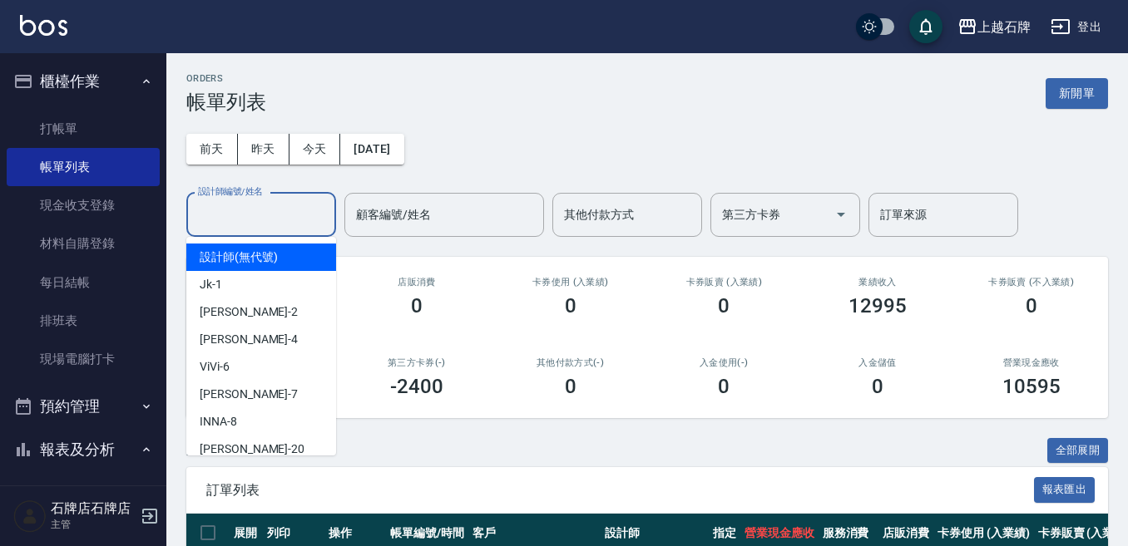
click at [254, 202] on div "設計師編號/姓名 設計師編號/姓名" at bounding box center [261, 215] width 150 height 44
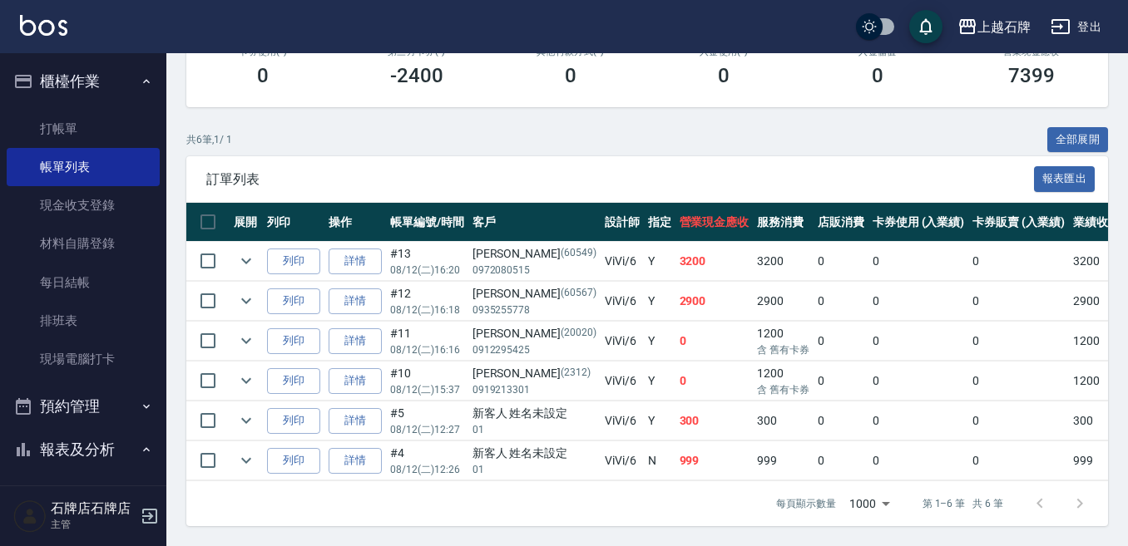
scroll to position [325, 0]
type input "ViVi-6"
drag, startPoint x: 104, startPoint y: 125, endPoint x: 94, endPoint y: 120, distance: 11.2
click at [103, 125] on link "打帳單" at bounding box center [83, 129] width 153 height 38
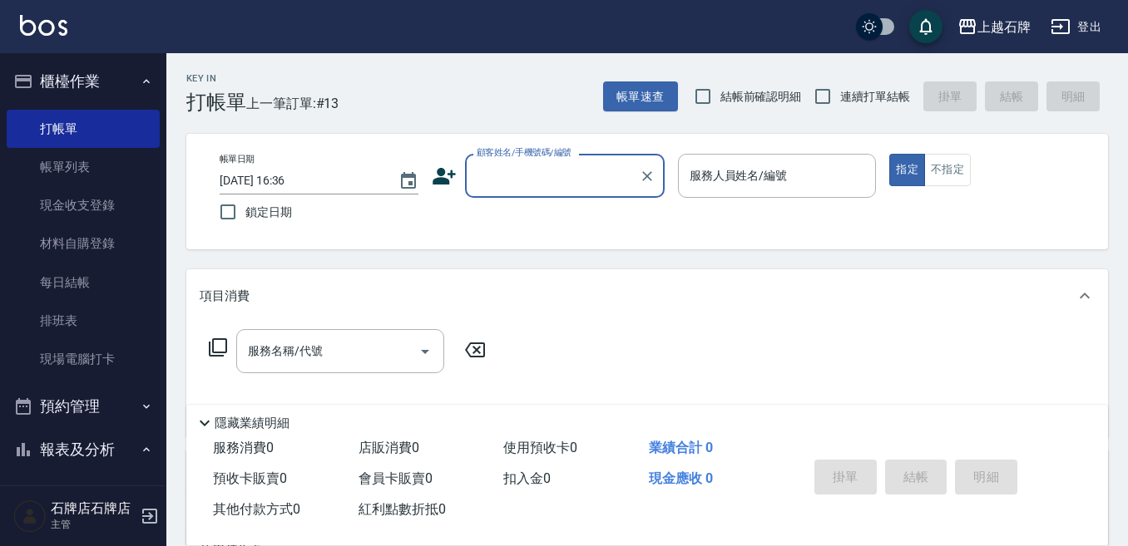
click at [544, 175] on input "顧客姓名/手機號碼/編號" at bounding box center [552, 175] width 160 height 29
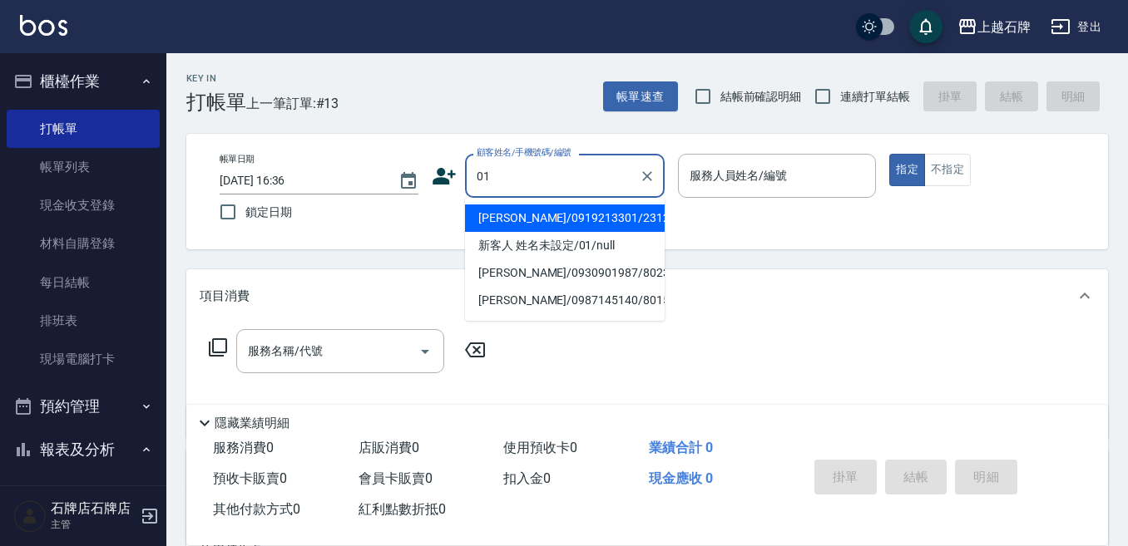
type input "01"
type input "6"
type input "[PERSON_NAME]/0919213301/2312"
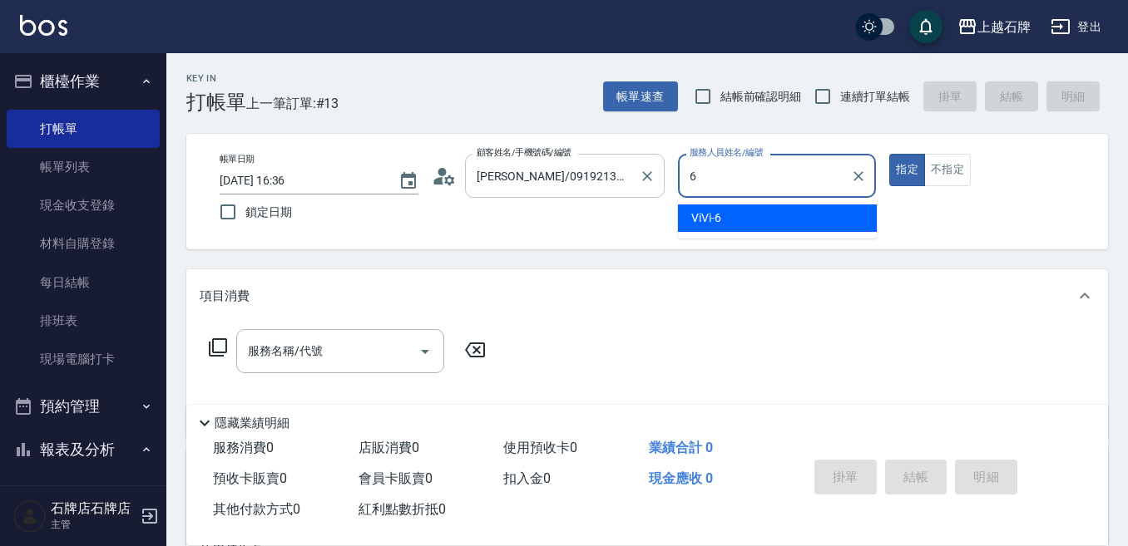
type input "ViVi-6"
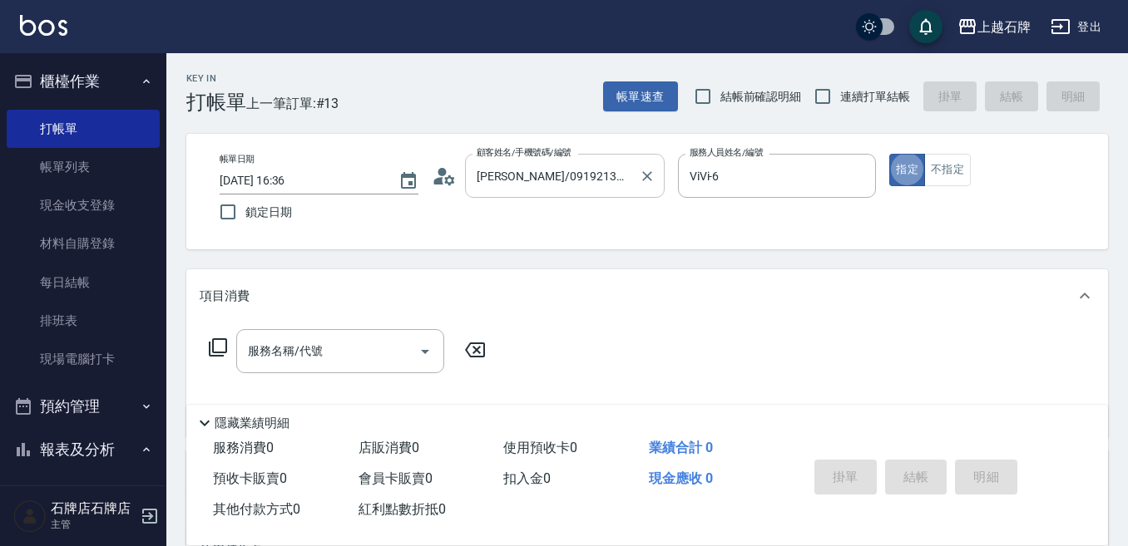
type button "true"
type input "新客人 姓名未設定/01/null"
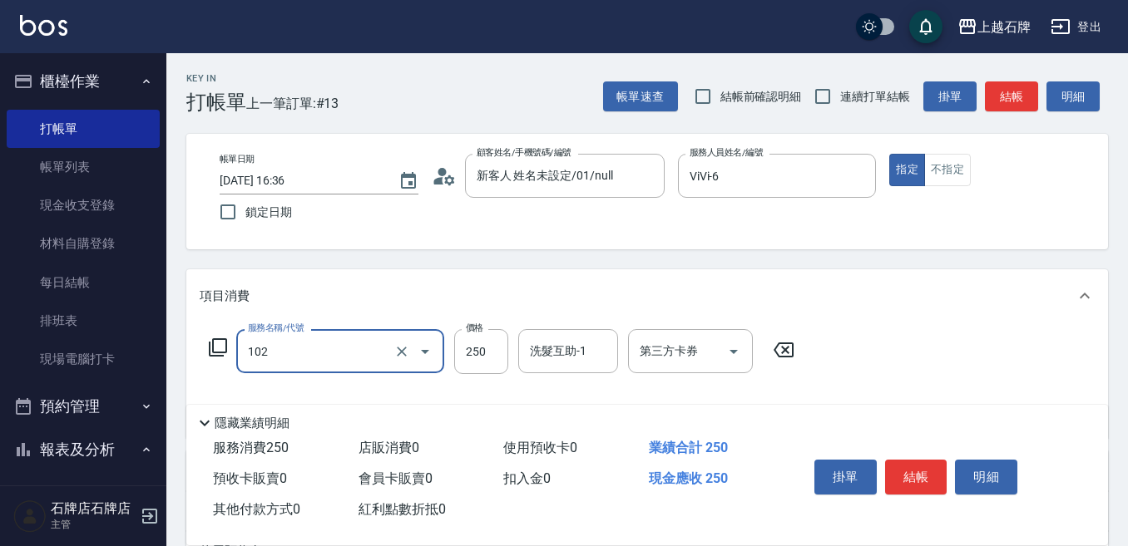
type input "精油洗髮(102)"
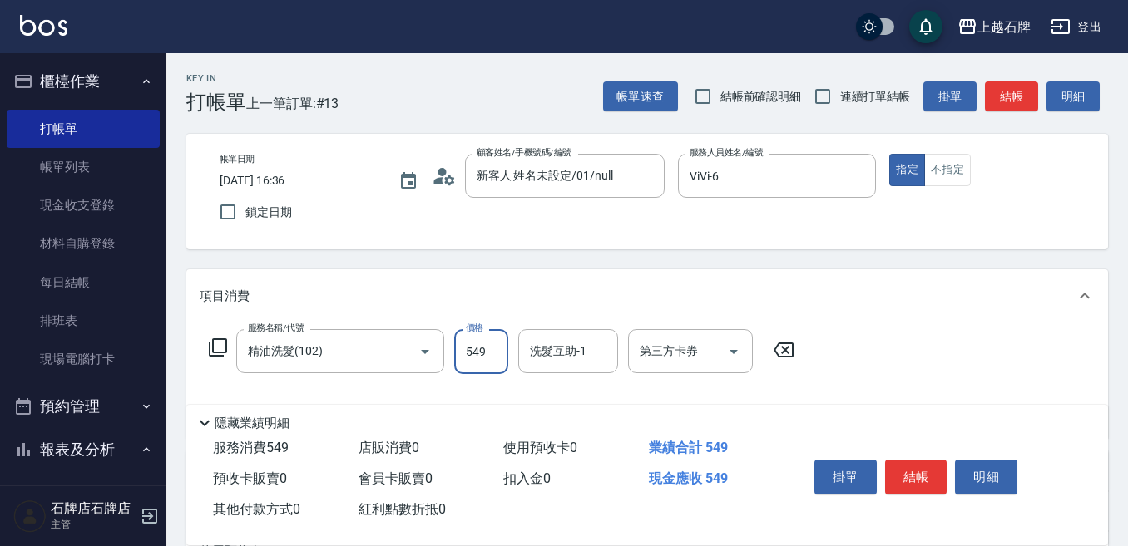
type input "549"
drag, startPoint x: 954, startPoint y: 177, endPoint x: 1011, endPoint y: 114, distance: 85.4
click at [954, 176] on button "不指定" at bounding box center [947, 170] width 47 height 32
click at [1011, 94] on button "結帳" at bounding box center [1011, 96] width 53 height 31
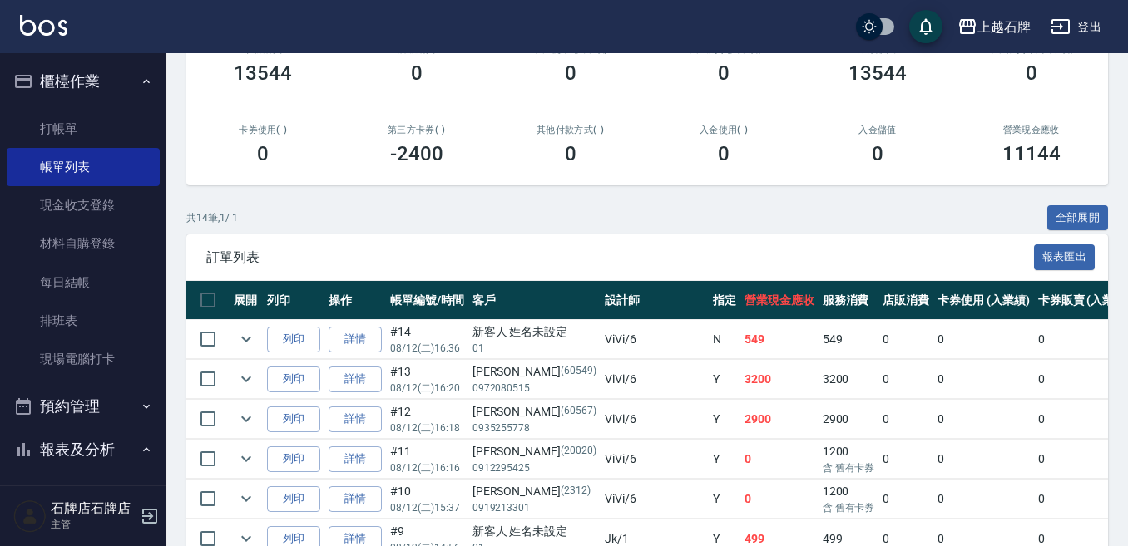
scroll to position [249, 0]
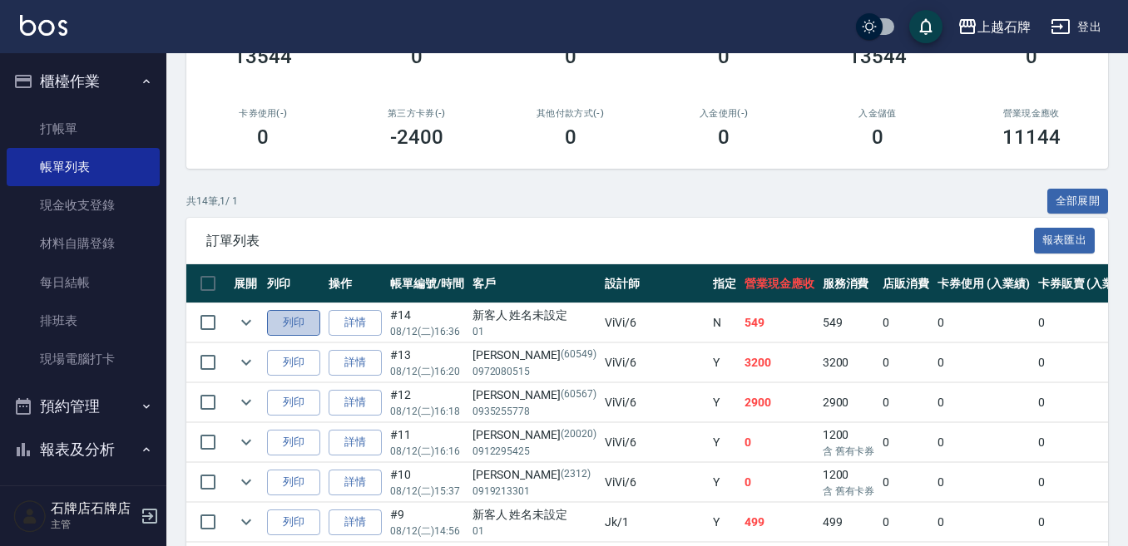
click at [307, 335] on button "列印" at bounding box center [293, 323] width 53 height 26
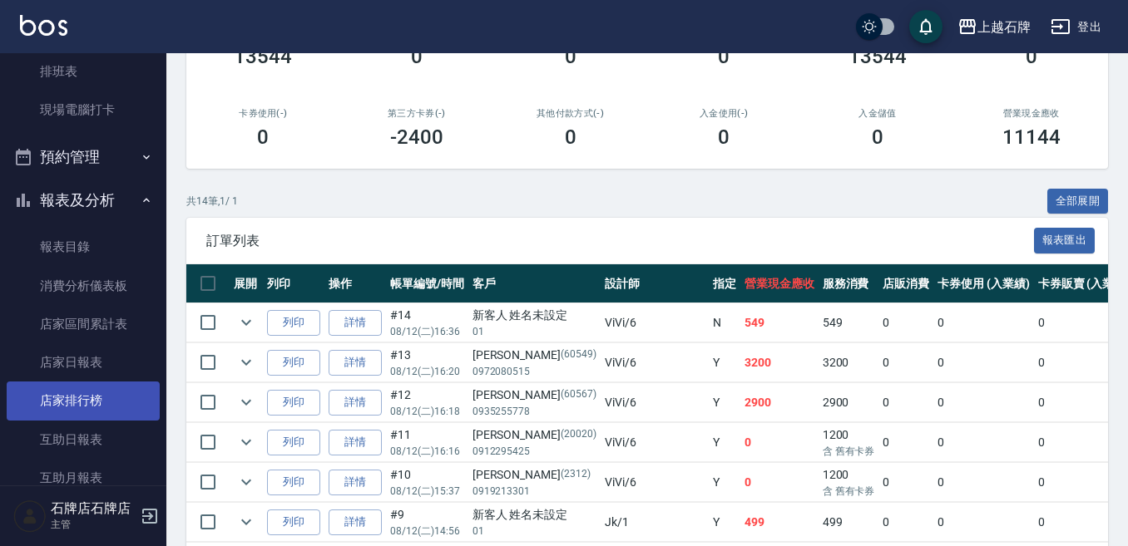
click at [115, 418] on link "店家排行榜" at bounding box center [83, 401] width 153 height 38
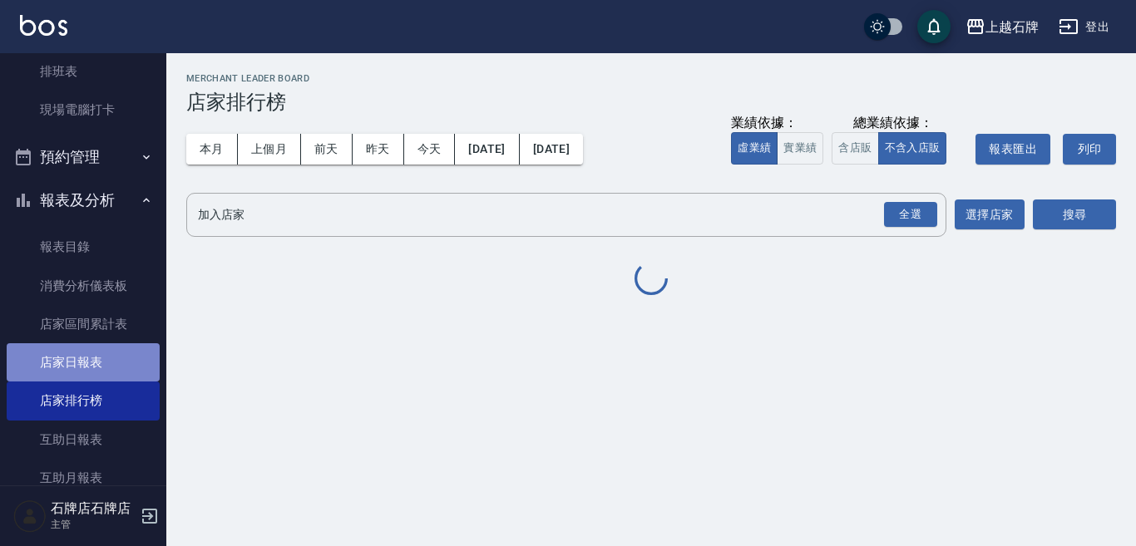
click at [147, 362] on link "店家日報表" at bounding box center [83, 362] width 153 height 38
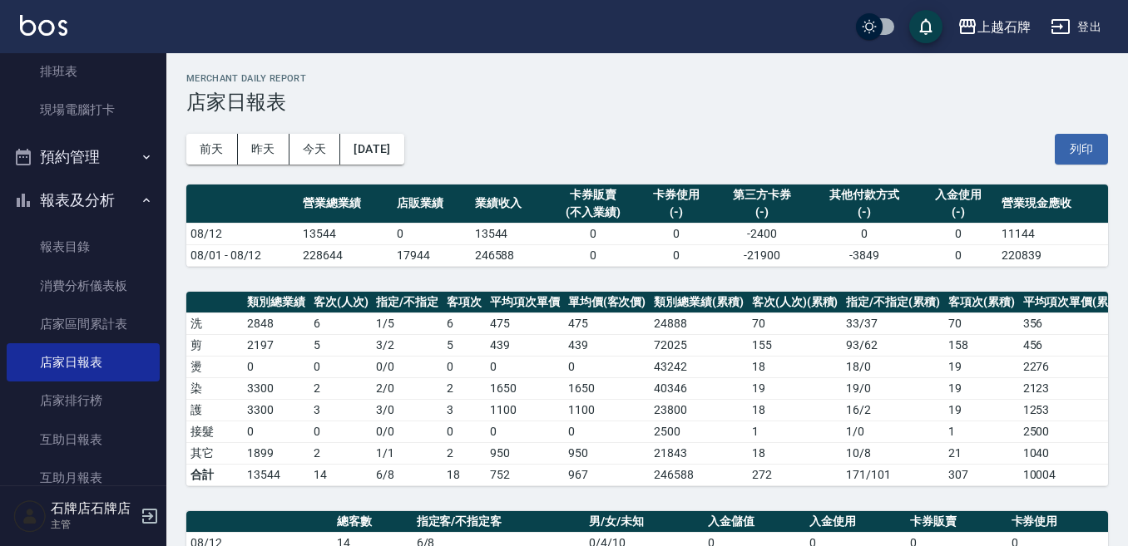
click at [395, 132] on div "[DATE] [DATE] [DATE] [DATE] 列印" at bounding box center [646, 149] width 921 height 71
click at [389, 142] on button "[DATE]" at bounding box center [371, 149] width 63 height 31
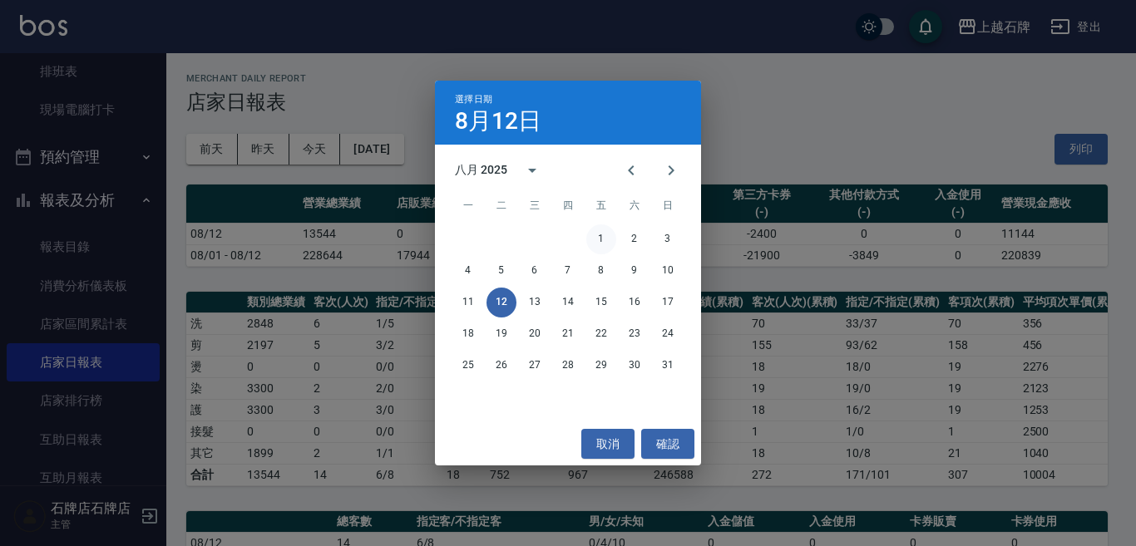
click at [612, 236] on button "1" at bounding box center [601, 240] width 30 height 30
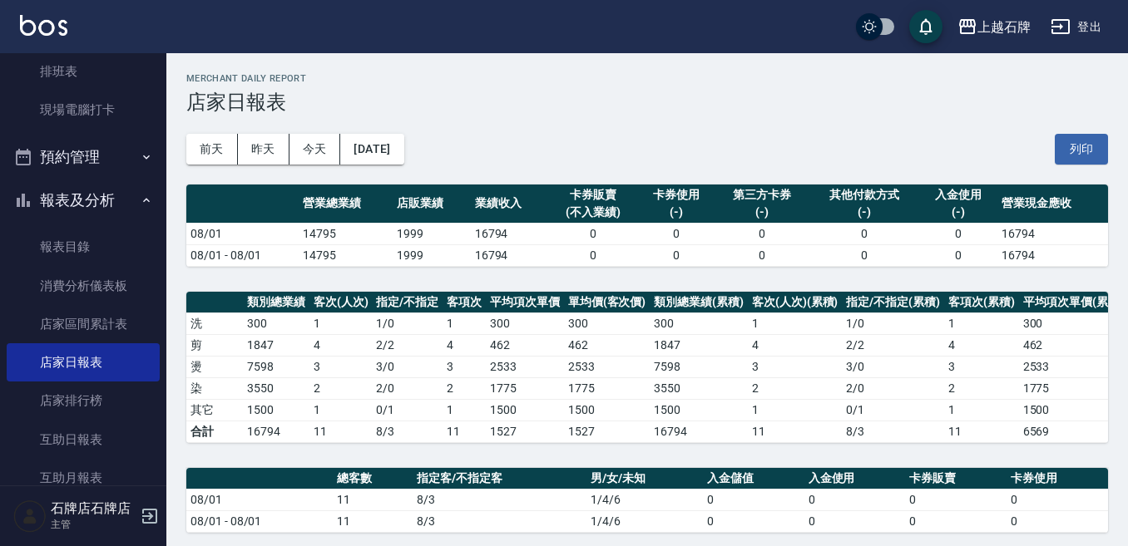
click at [397, 200] on th "店販業績" at bounding box center [430, 204] width 77 height 39
click at [367, 148] on button "[DATE]" at bounding box center [371, 149] width 63 height 31
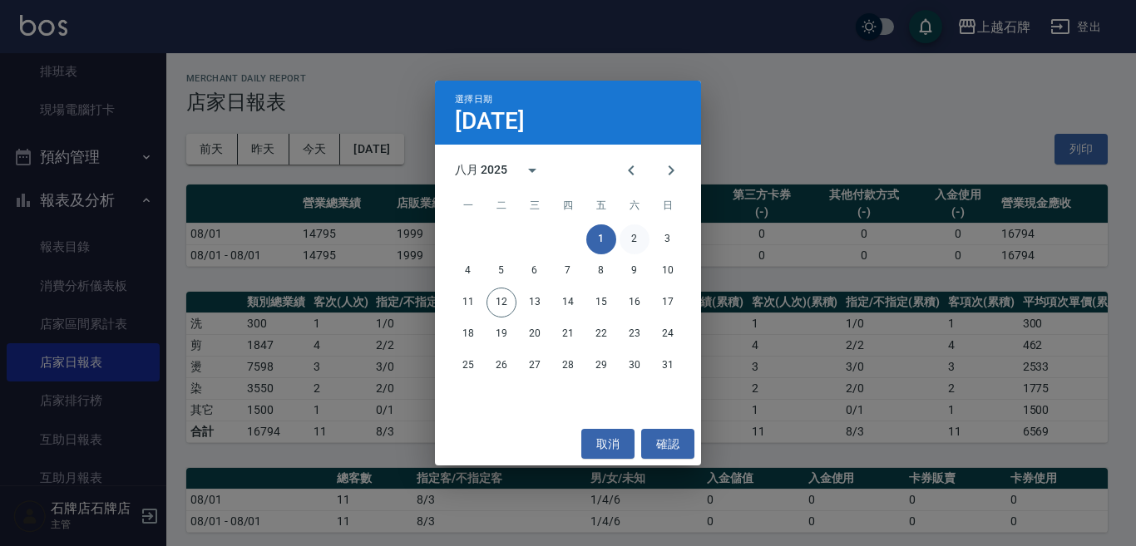
click at [631, 238] on button "2" at bounding box center [634, 240] width 30 height 30
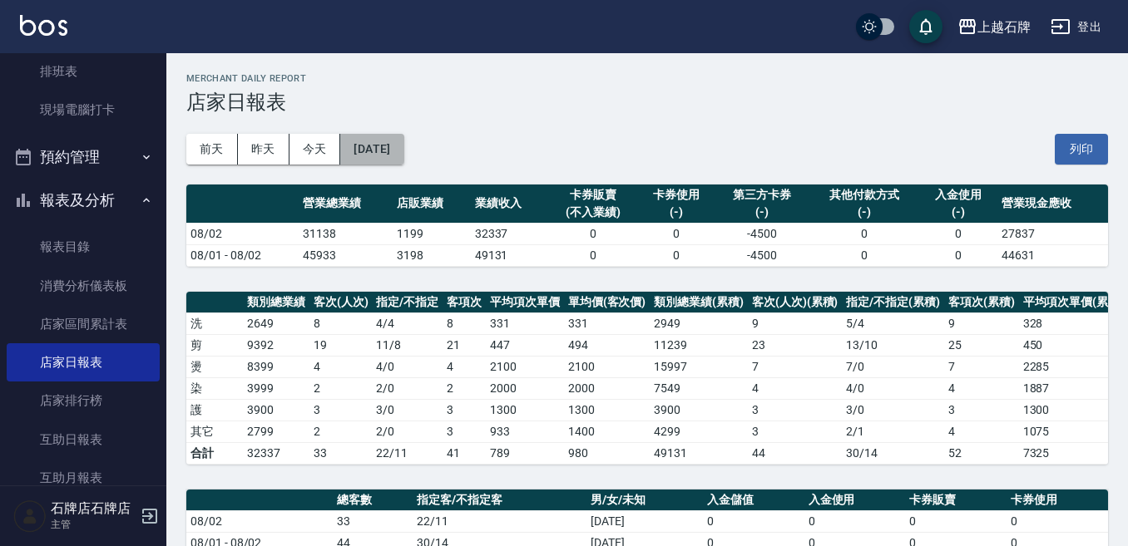
click at [403, 153] on button "[DATE]" at bounding box center [371, 149] width 63 height 31
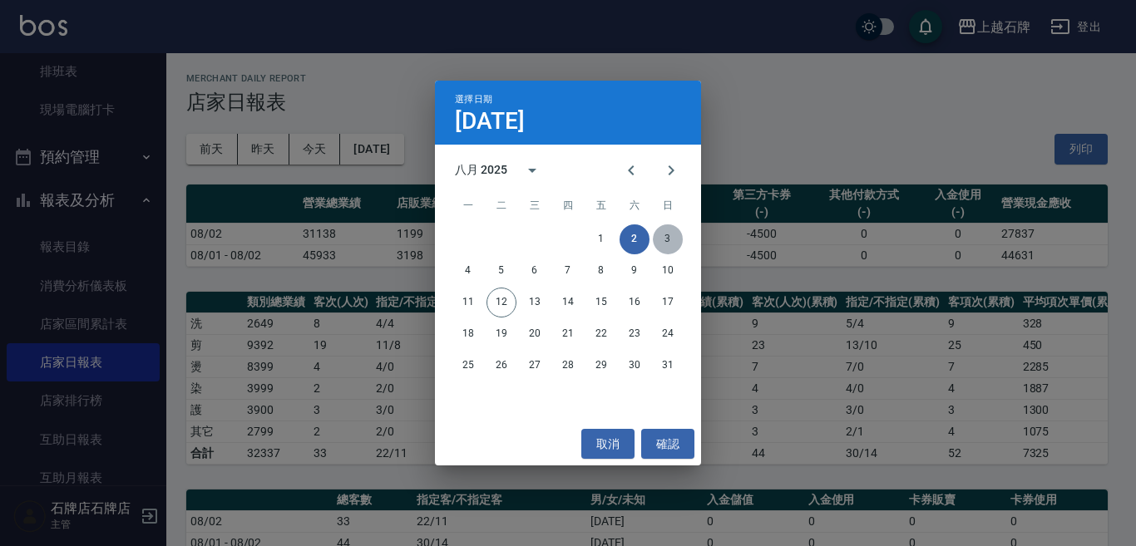
click at [679, 239] on button "3" at bounding box center [668, 240] width 30 height 30
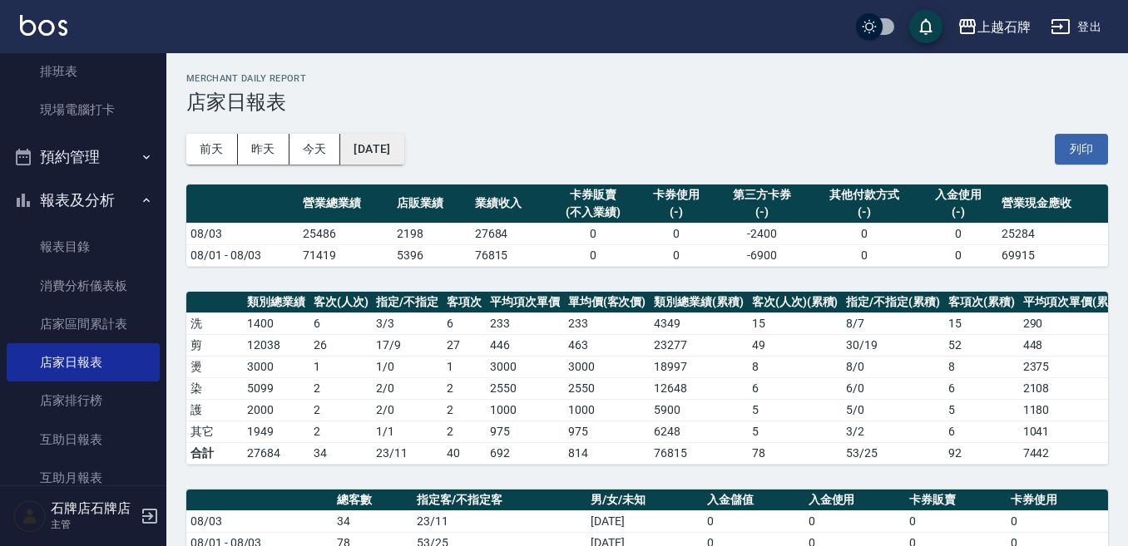
click at [403, 163] on button "[DATE]" at bounding box center [371, 149] width 63 height 31
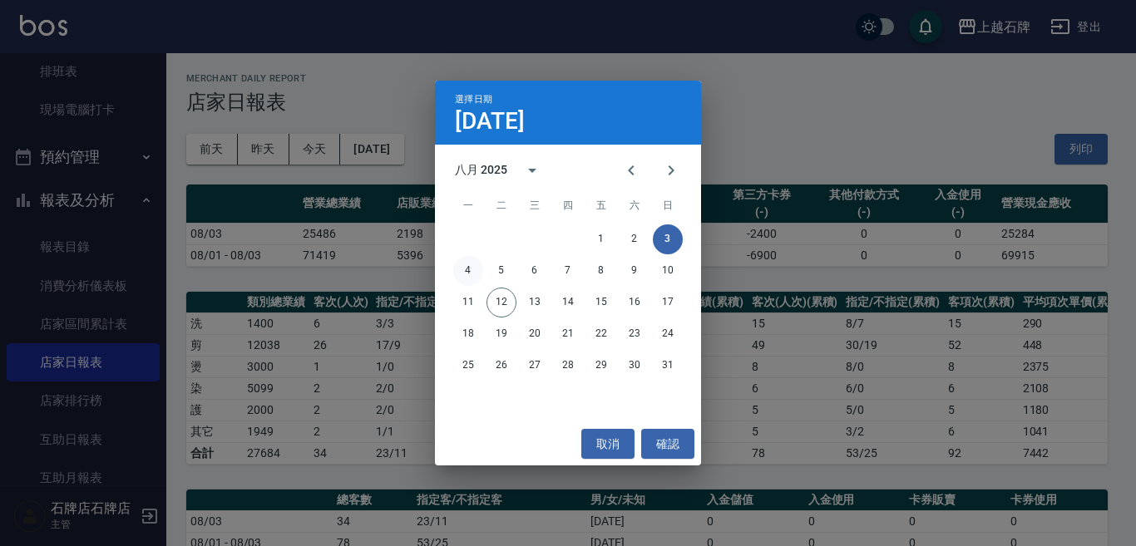
click at [472, 270] on button "4" at bounding box center [468, 271] width 30 height 30
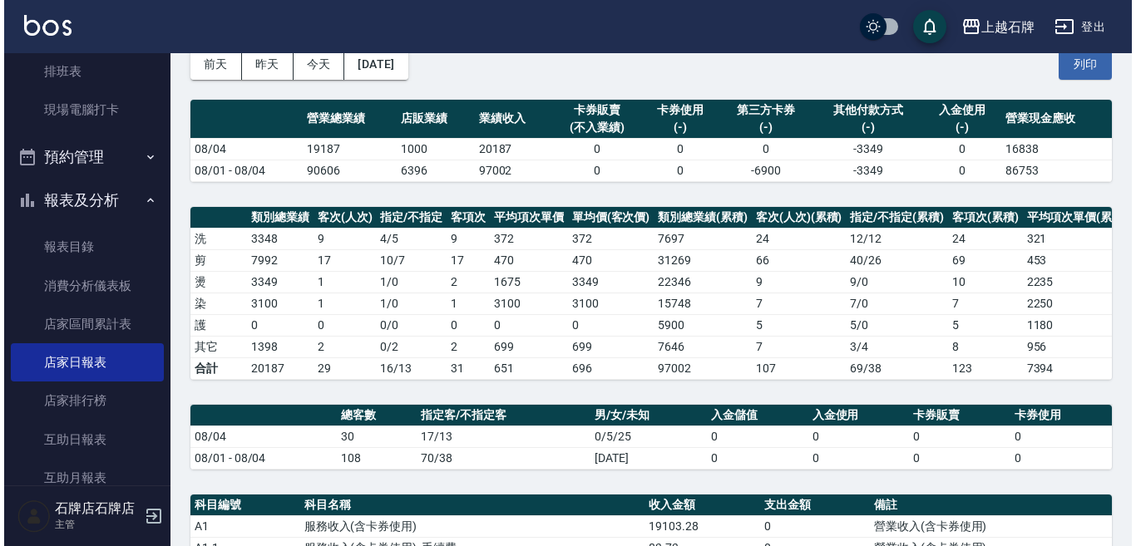
scroll to position [83, 0]
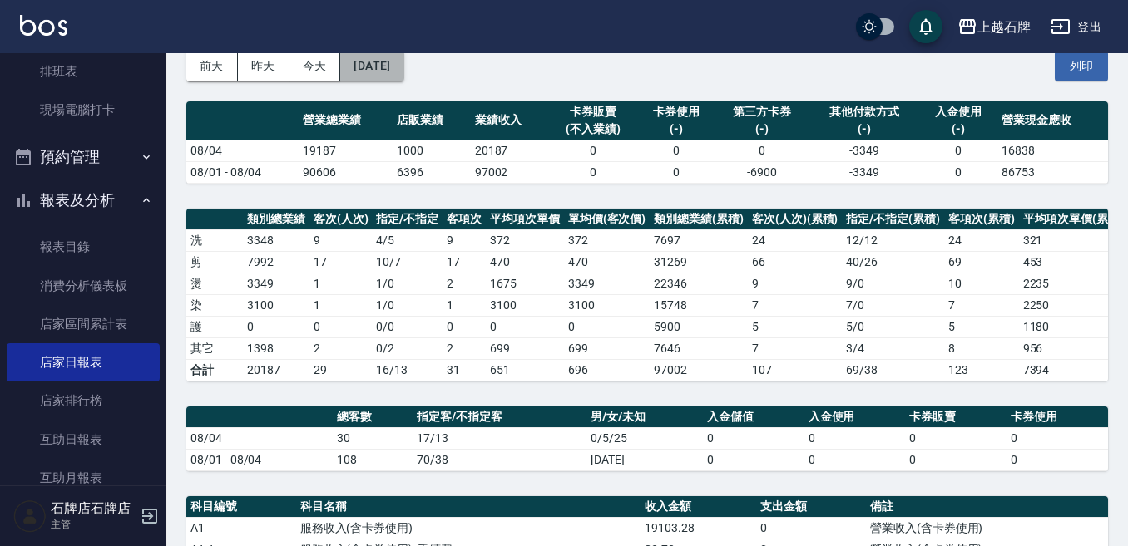
click at [403, 69] on button "[DATE]" at bounding box center [371, 66] width 63 height 31
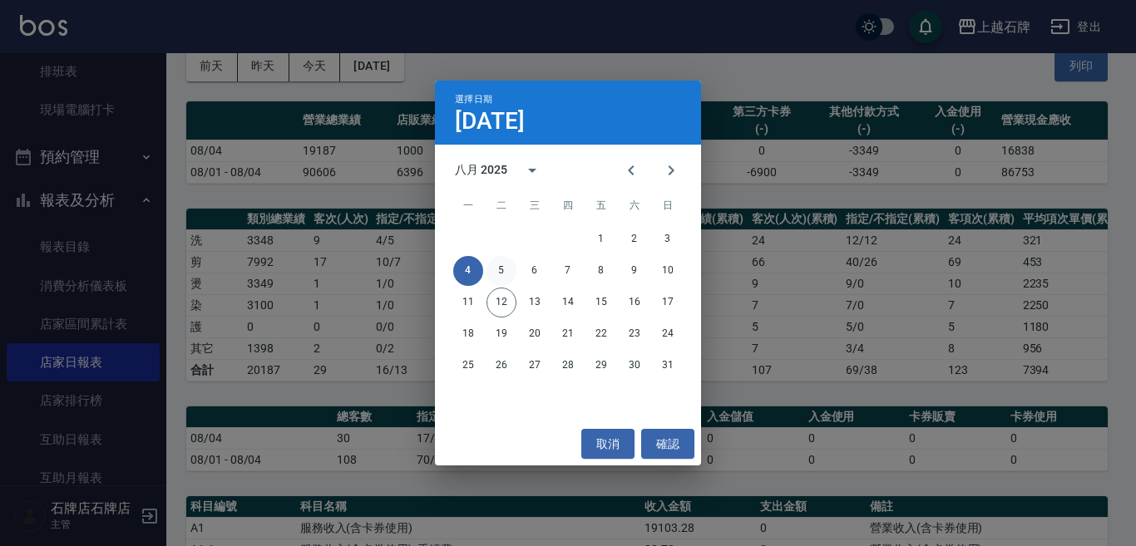
click at [497, 265] on button "5" at bounding box center [501, 271] width 30 height 30
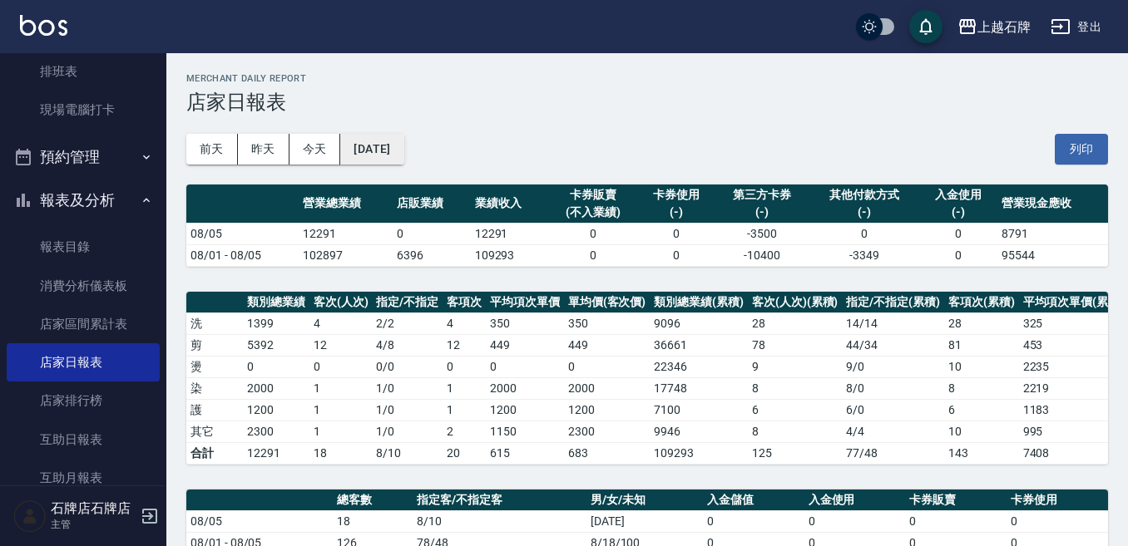
click at [403, 155] on button "[DATE]" at bounding box center [371, 149] width 63 height 31
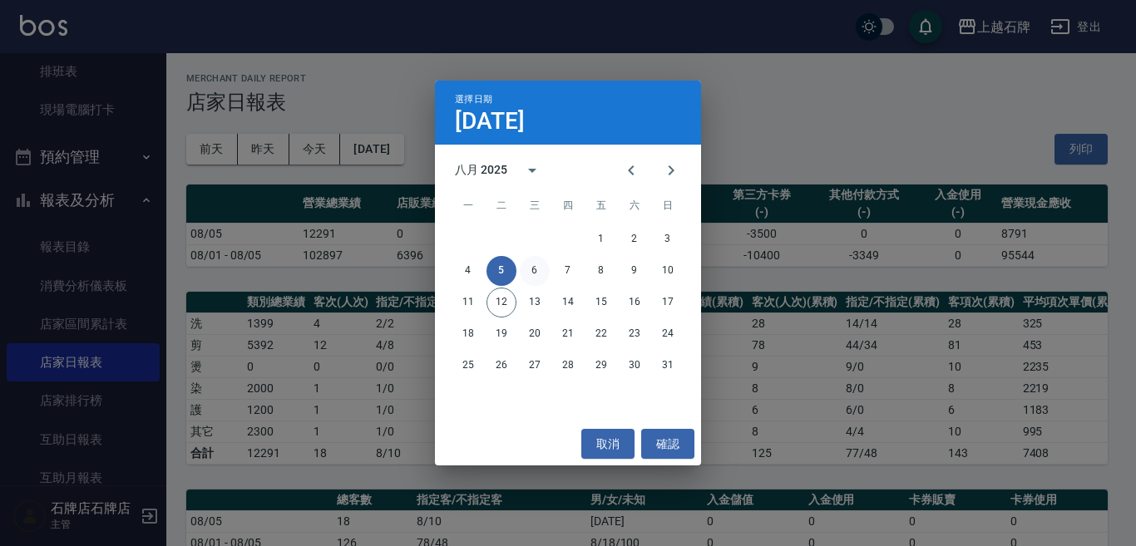
click at [536, 269] on button "6" at bounding box center [535, 271] width 30 height 30
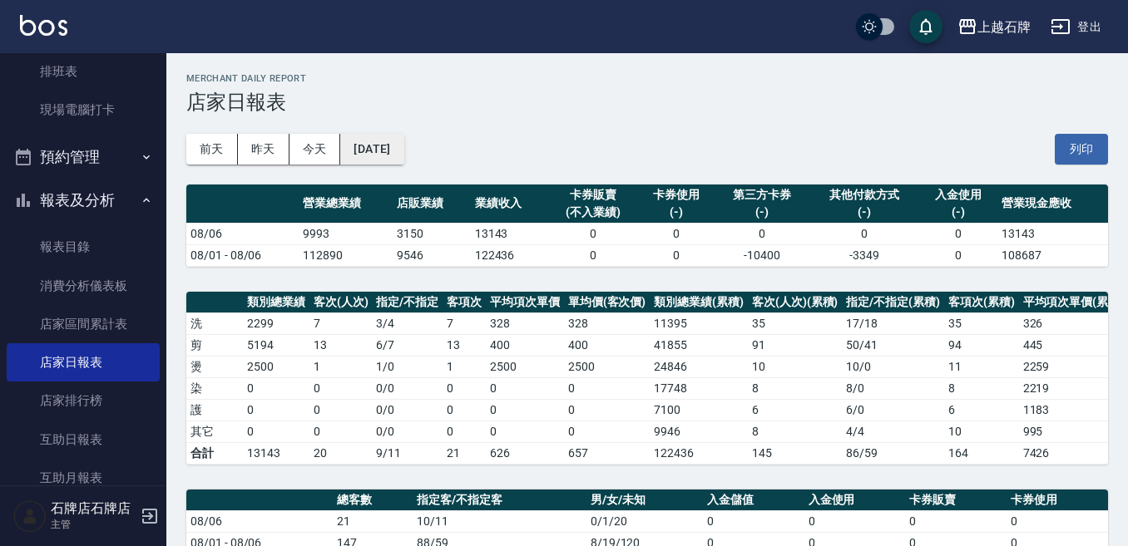
click at [422, 164] on div "[DATE] [DATE] [DATE] [DATE] 列印" at bounding box center [646, 149] width 921 height 71
click at [403, 135] on button "[DATE]" at bounding box center [371, 149] width 63 height 31
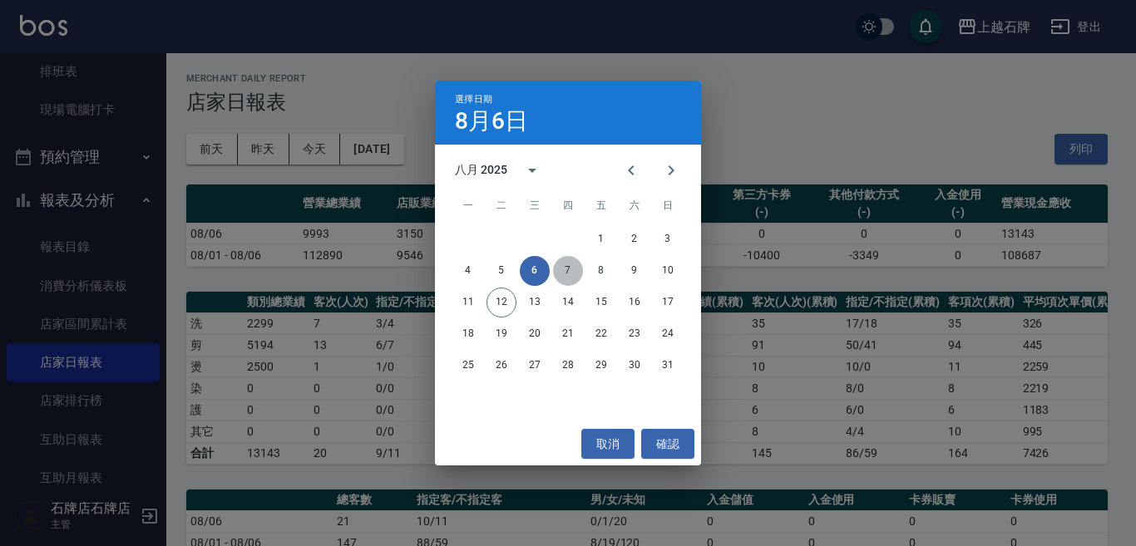
click at [574, 263] on button "7" at bounding box center [568, 271] width 30 height 30
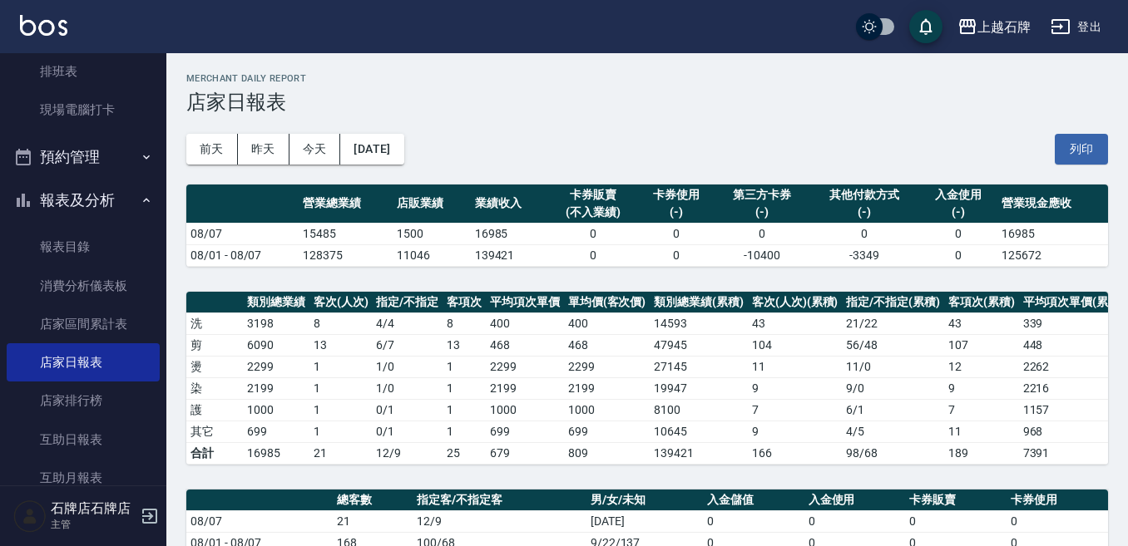
click at [412, 199] on th "店販業績" at bounding box center [430, 204] width 77 height 39
click at [403, 141] on button "[DATE]" at bounding box center [371, 149] width 63 height 31
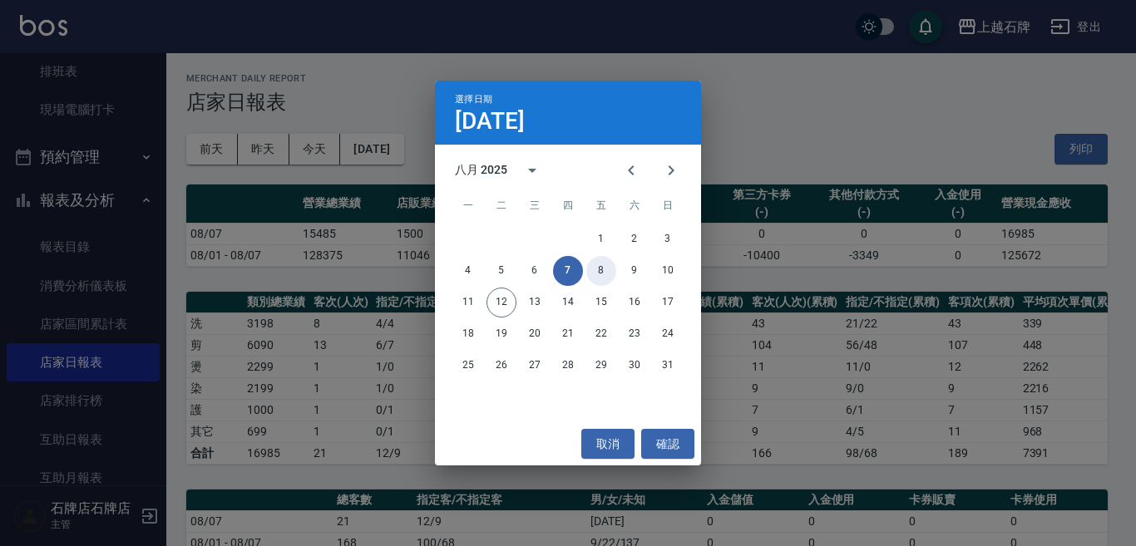
click at [593, 274] on button "8" at bounding box center [601, 271] width 30 height 30
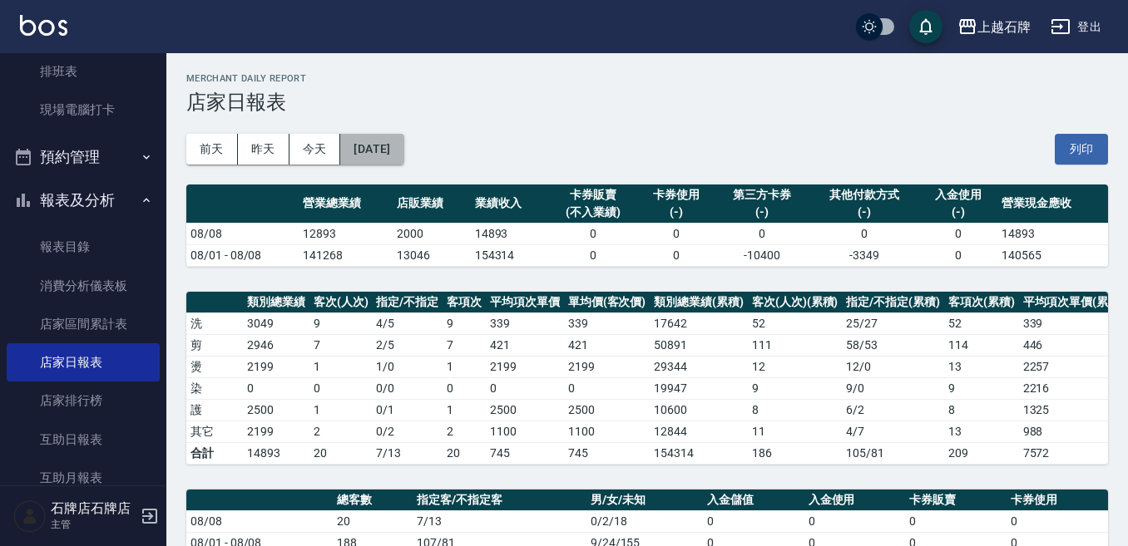
click at [387, 158] on button "[DATE]" at bounding box center [371, 149] width 63 height 31
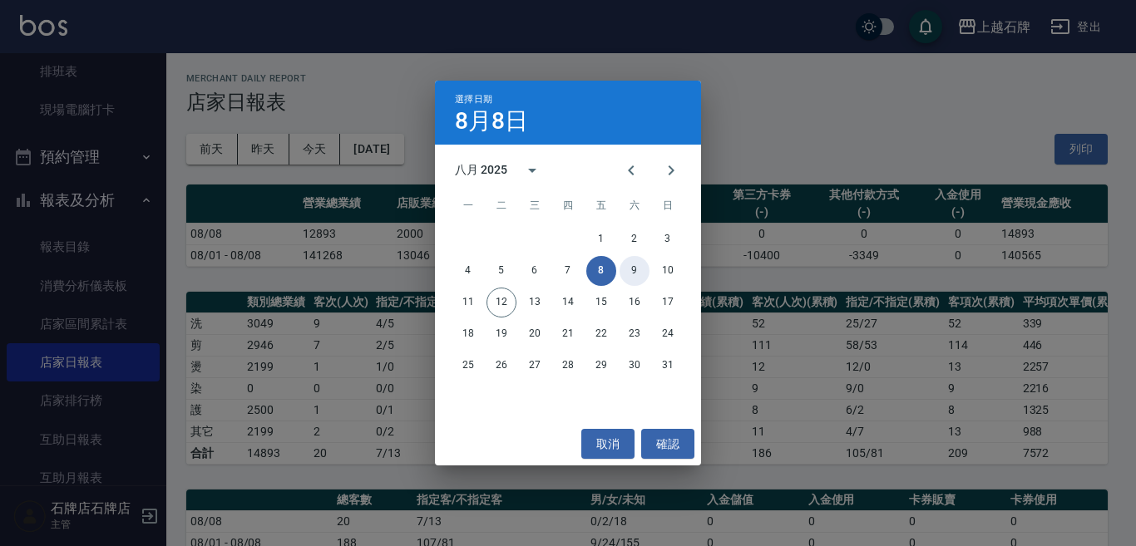
click at [639, 269] on button "9" at bounding box center [634, 271] width 30 height 30
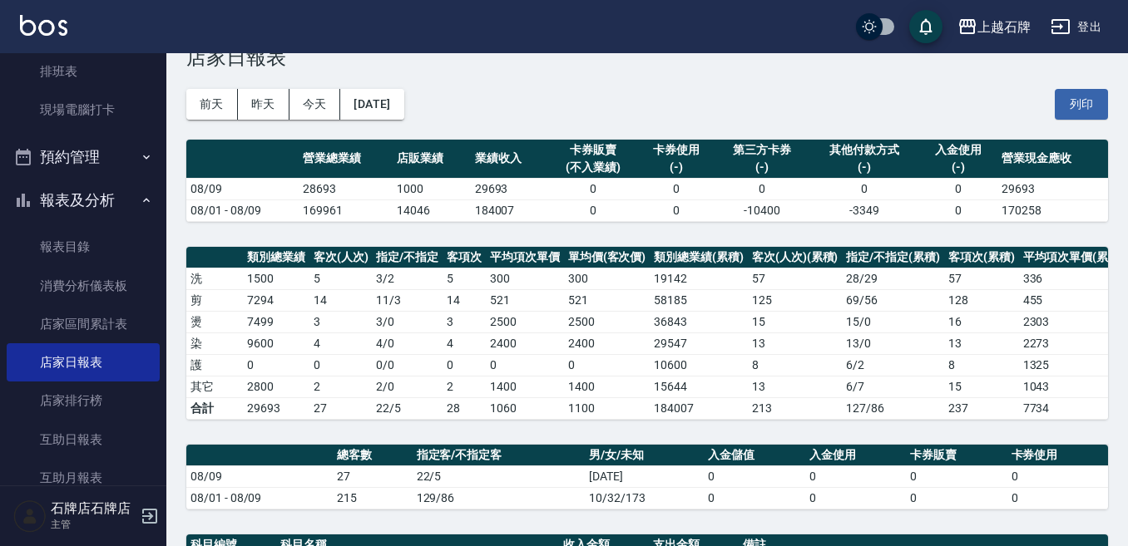
scroll to position [83, 0]
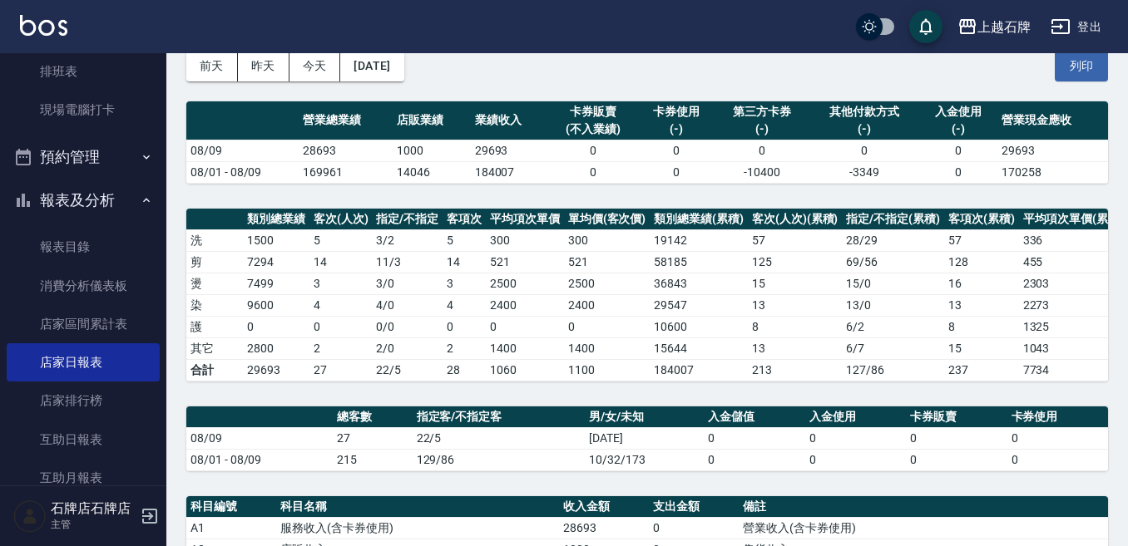
click at [496, 518] on th "科目名稱" at bounding box center [417, 507] width 283 height 22
click at [500, 539] on td "服務收入(含卡券使用)" at bounding box center [417, 528] width 283 height 22
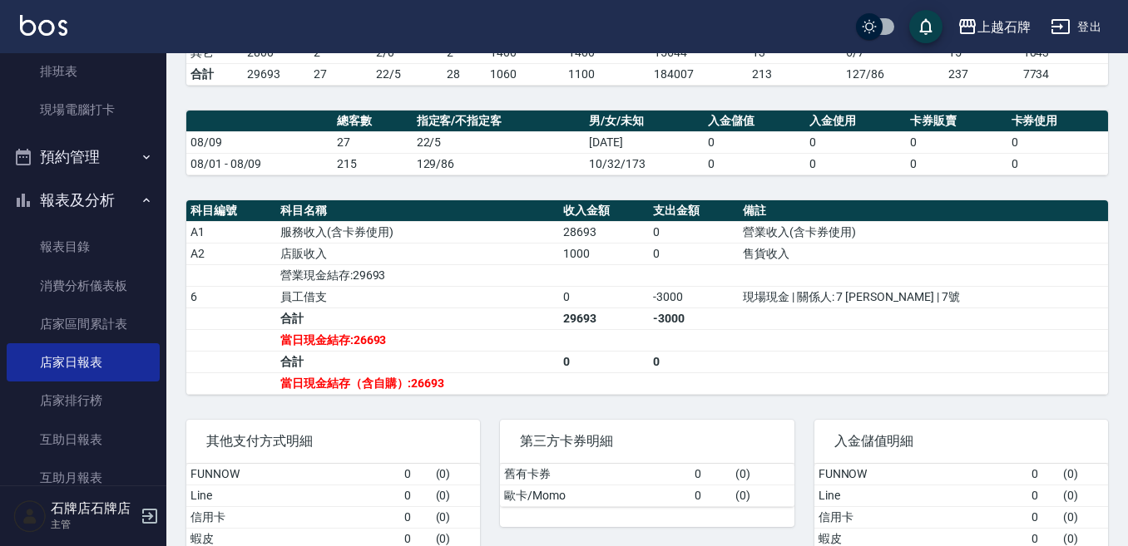
scroll to position [416, 0]
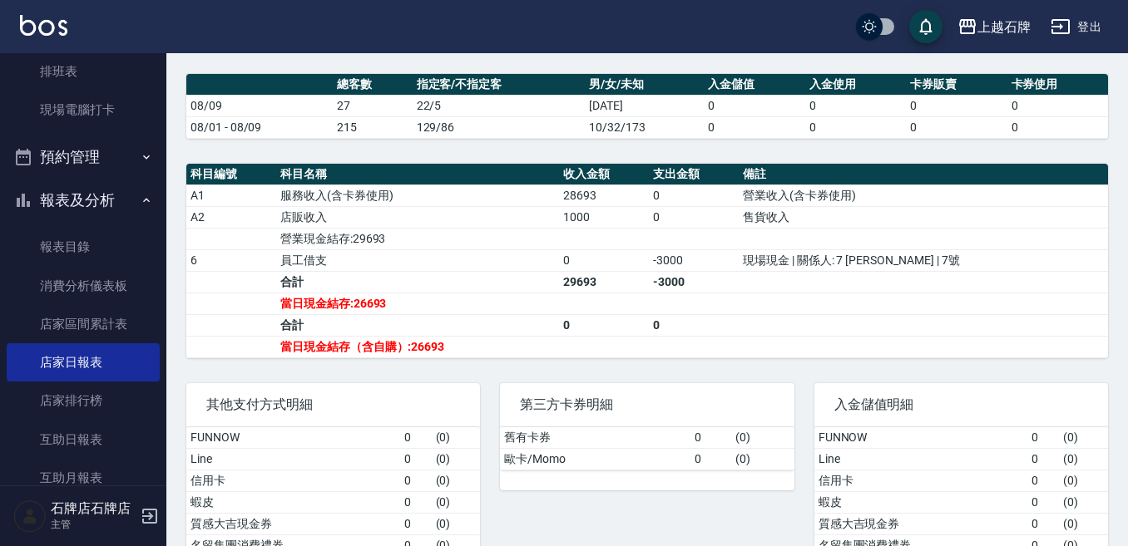
click at [478, 513] on td "( 0 )" at bounding box center [456, 502] width 49 height 22
click at [494, 529] on div "第三方卡券明細 舊有卡券 0 ( 0 ) 歐卡/Momo 0 ( 0 )" at bounding box center [636, 480] width 313 height 235
click at [491, 538] on div "第三方卡券明細 舊有卡券 0 ( 0 ) 歐卡/Momo 0 ( 0 )" at bounding box center [636, 480] width 313 height 235
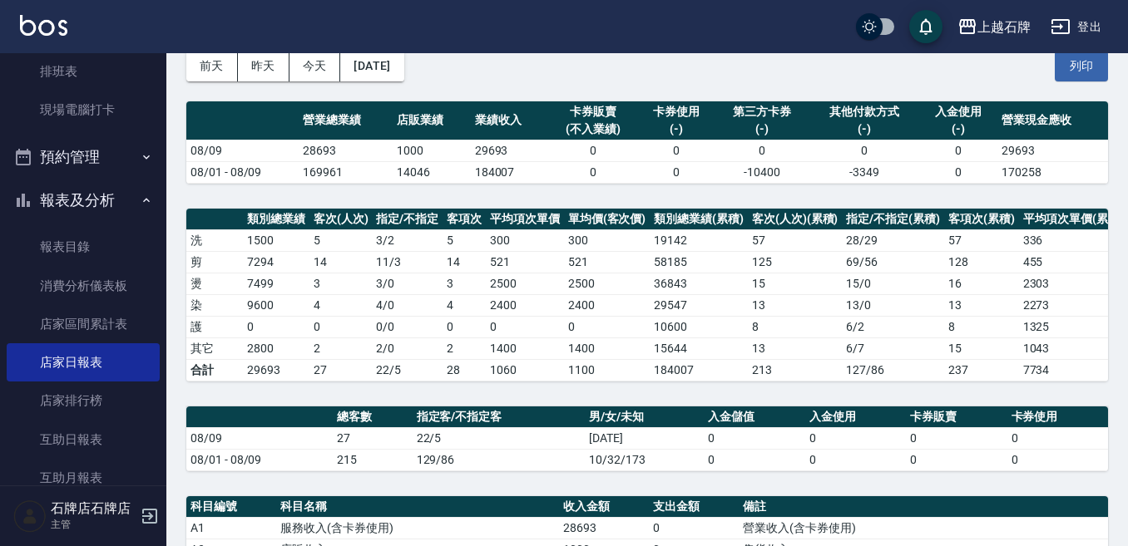
scroll to position [0, 0]
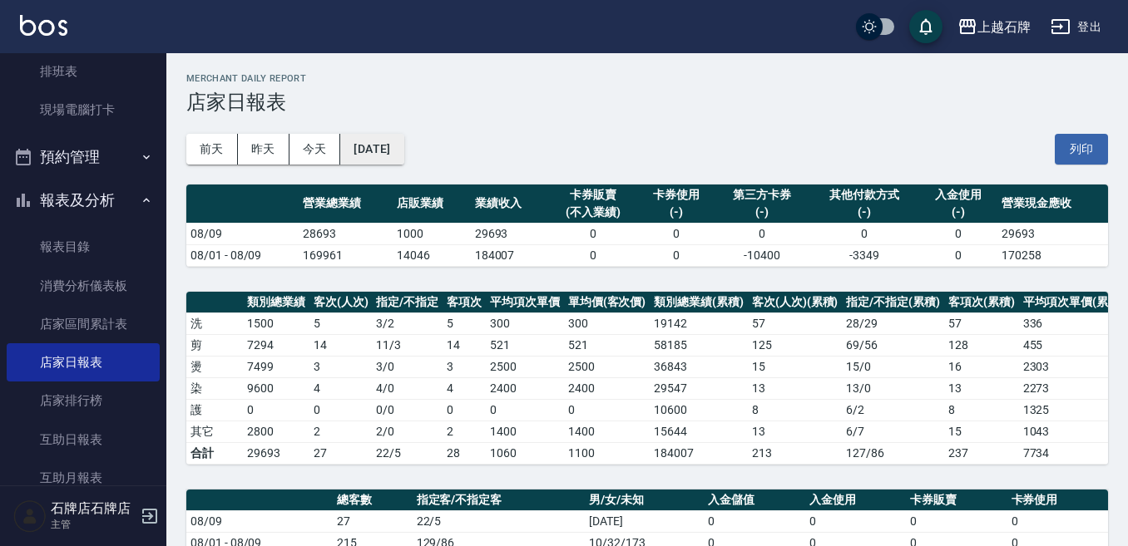
click at [397, 148] on button "[DATE]" at bounding box center [371, 149] width 63 height 31
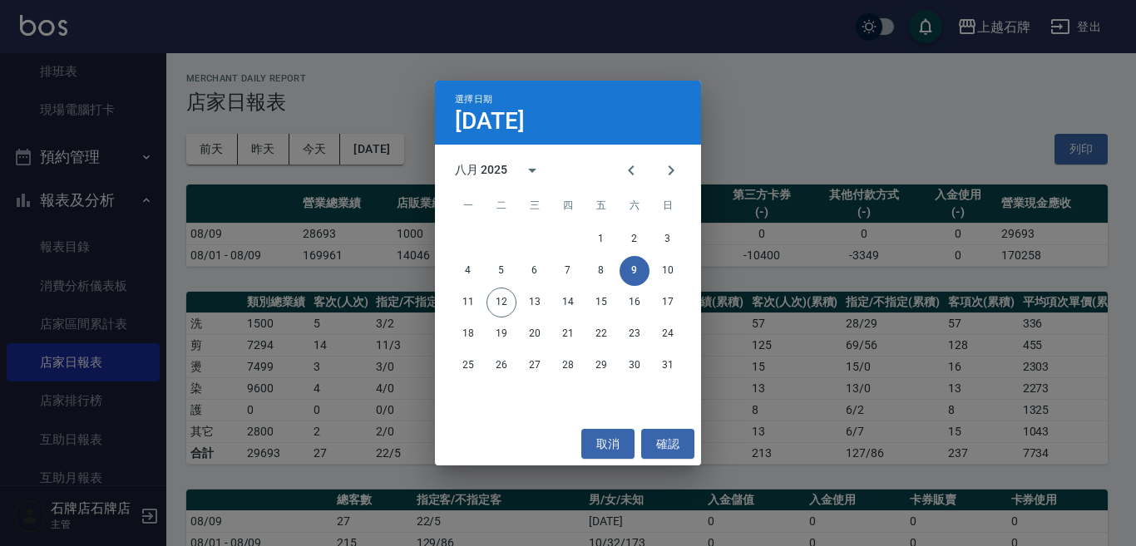
click at [685, 274] on div "4 5 6 7 8 9 10" at bounding box center [568, 271] width 266 height 30
click at [670, 273] on button "10" at bounding box center [668, 271] width 30 height 30
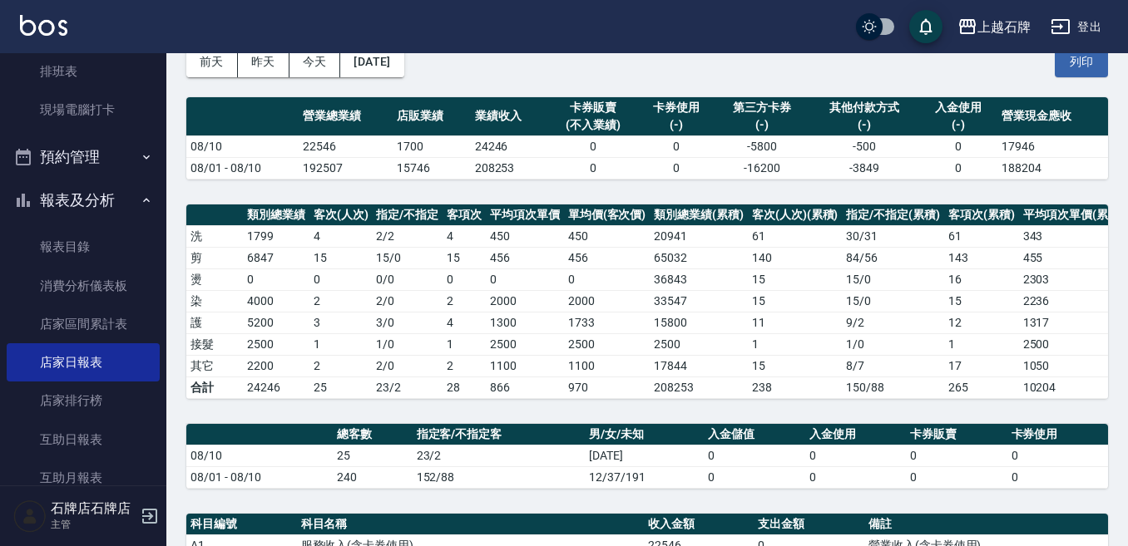
scroll to position [83, 0]
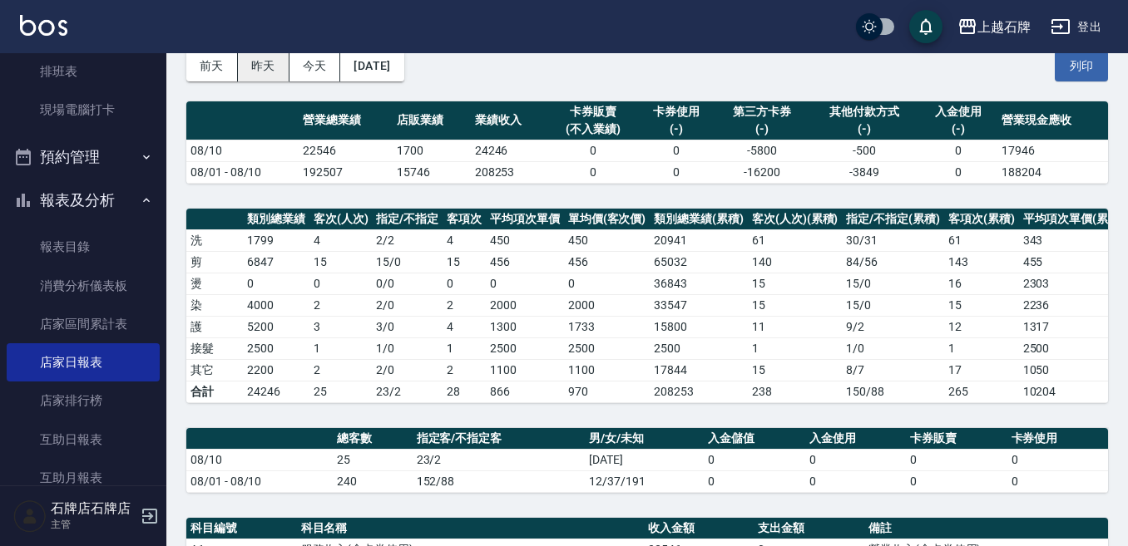
click at [264, 67] on button "昨天" at bounding box center [264, 66] width 52 height 31
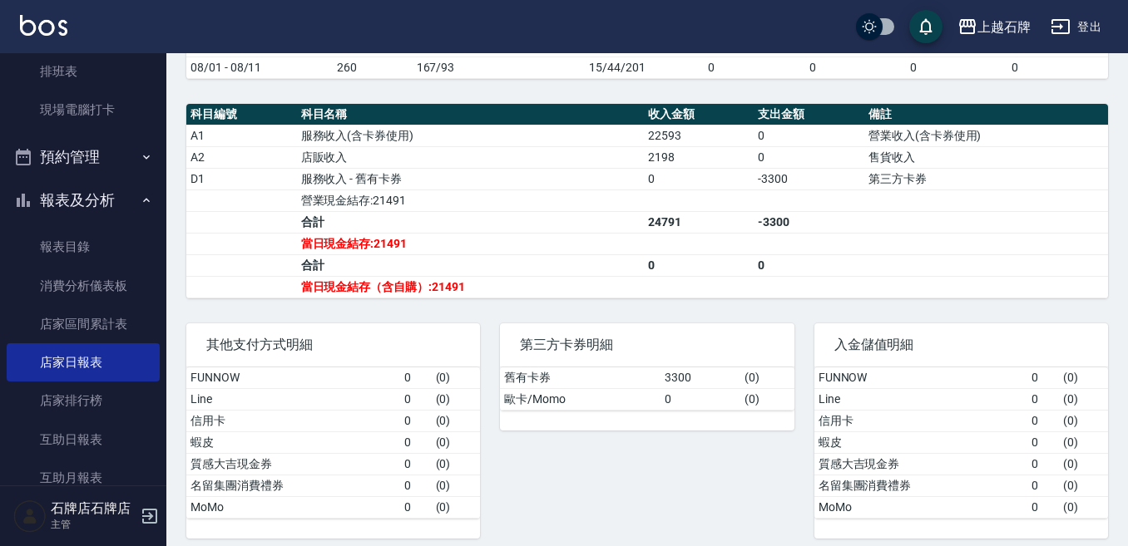
scroll to position [499, 0]
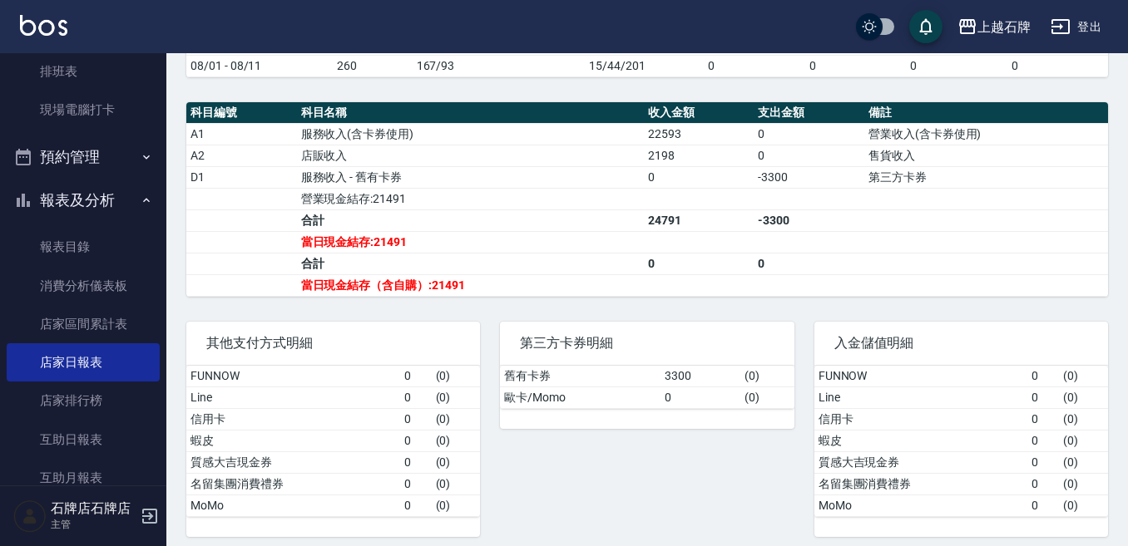
click at [387, 471] on td "質感大吉現金券" at bounding box center [293, 463] width 214 height 22
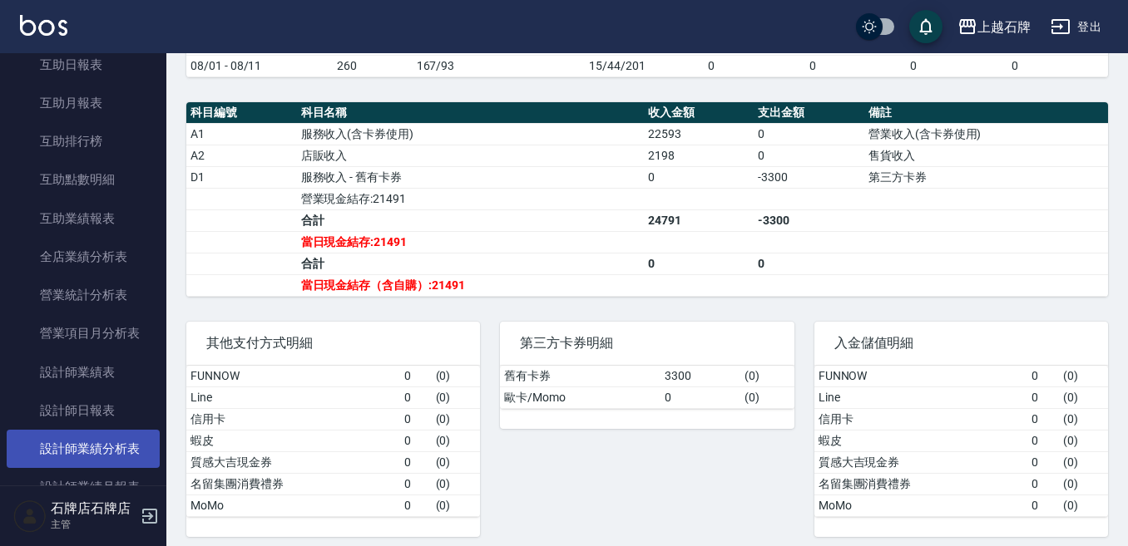
scroll to position [748, 0]
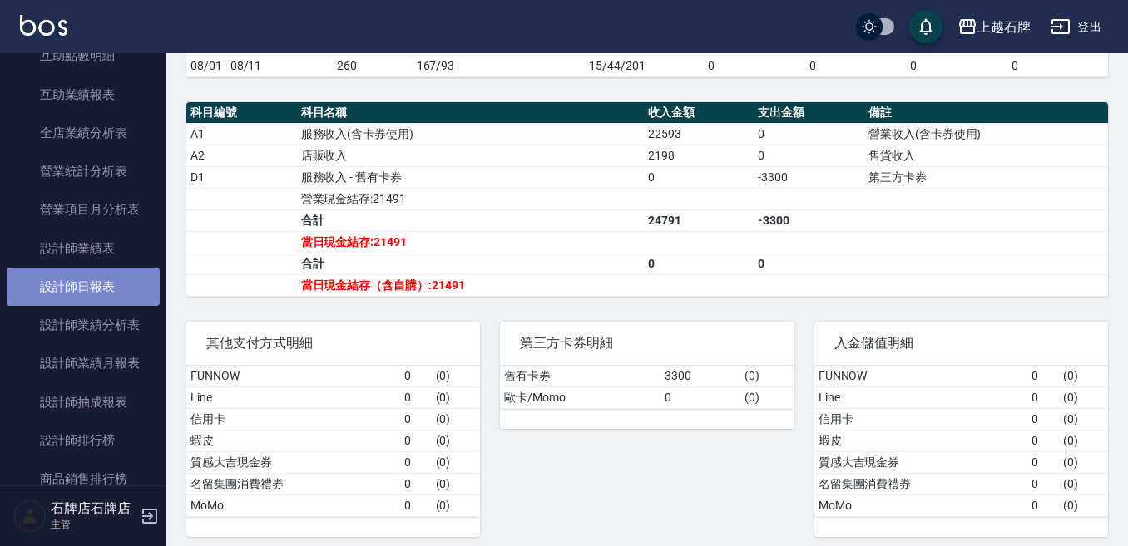
click at [96, 304] on link "設計師日報表" at bounding box center [83, 287] width 153 height 38
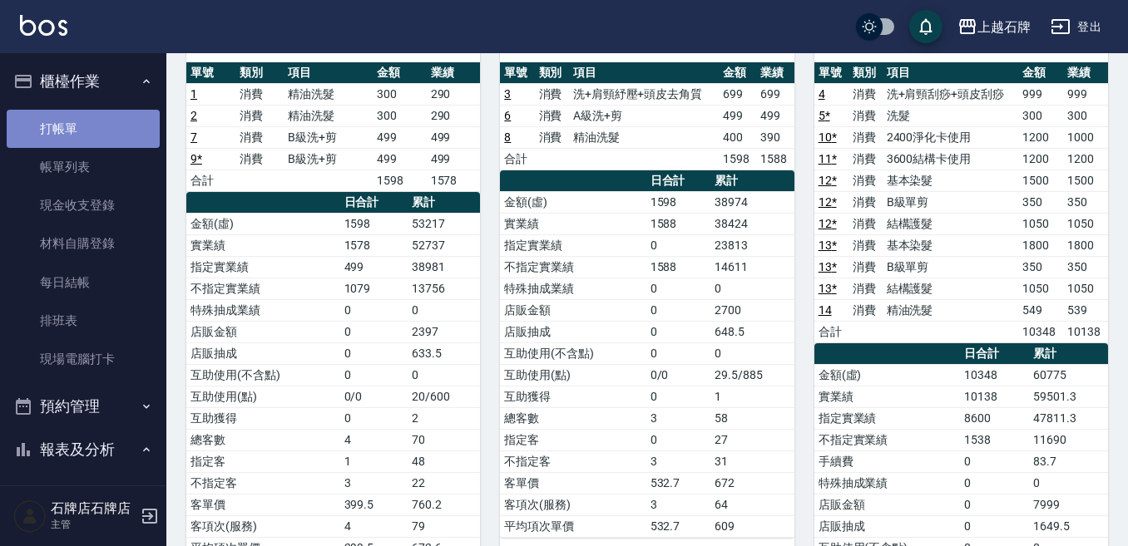
click at [122, 136] on link "打帳單" at bounding box center [83, 129] width 153 height 38
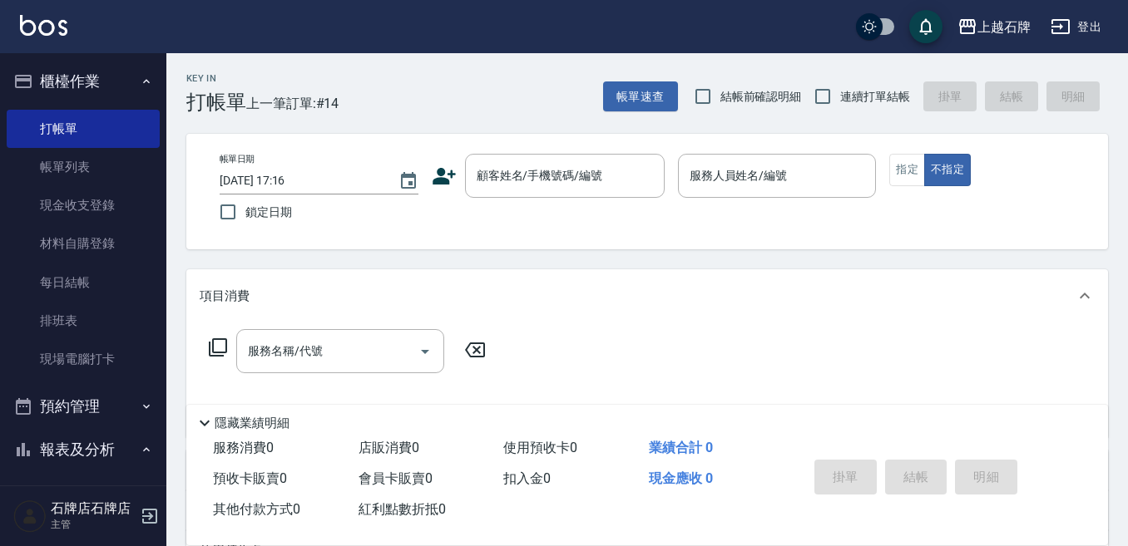
click at [570, 117] on div "Key In 打帳單 上一筆訂單:#14 帳單速查 結帳前確認明細 連續打單結帳 掛單 結帳 明細 帳單日期 [DATE] 17:16 鎖定日期 顧客姓名/手…" at bounding box center [646, 431] width 961 height 757
click at [590, 175] on input "顧客姓名/手機號碼/編號" at bounding box center [552, 175] width 160 height 29
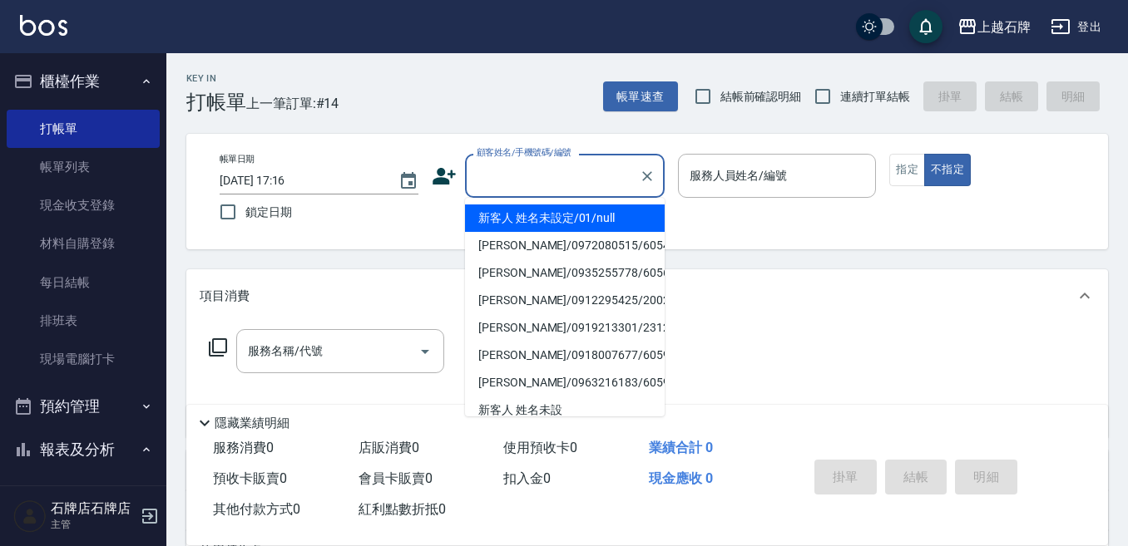
click at [556, 215] on li "新客人 姓名未設定/01/null" at bounding box center [565, 218] width 200 height 27
type input "新客人 姓名未設定/01/null"
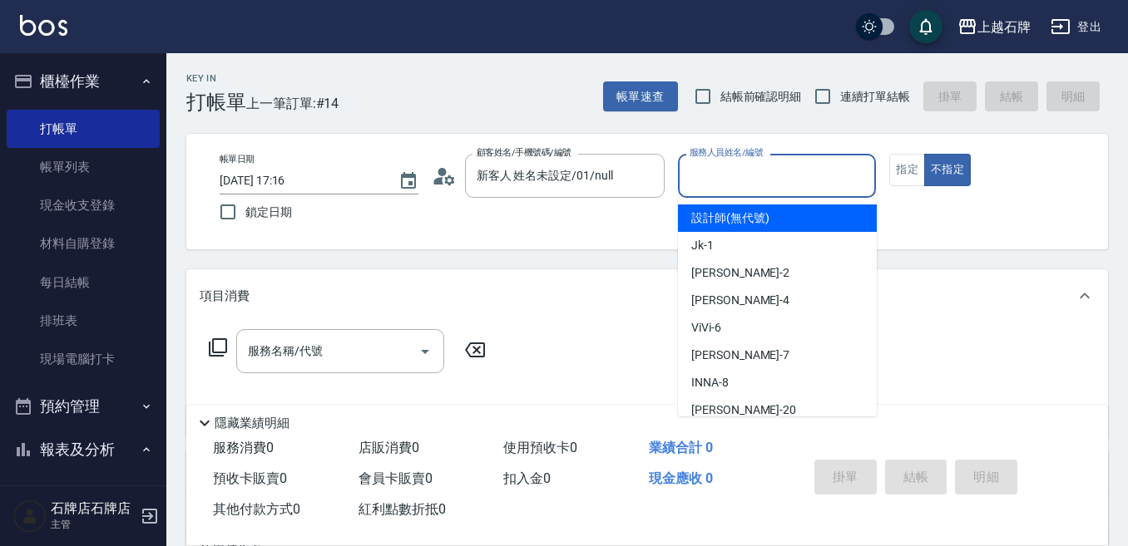
click at [769, 168] on input "服務人員姓名/編號" at bounding box center [777, 175] width 184 height 29
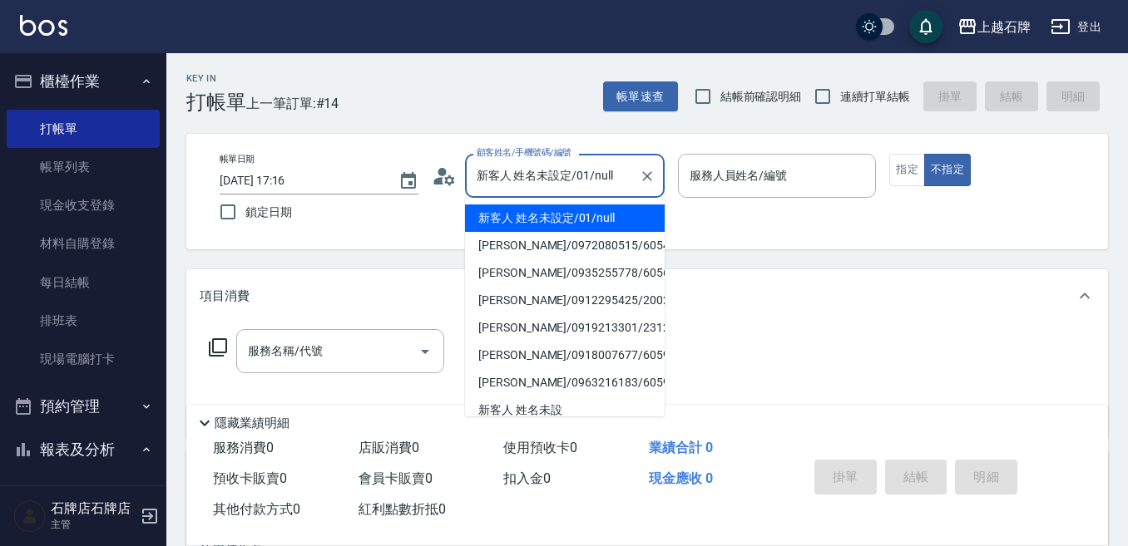
click at [609, 185] on input "新客人 姓名未設定/01/null" at bounding box center [552, 175] width 160 height 29
click at [647, 180] on icon "Clear" at bounding box center [647, 176] width 17 height 17
click at [543, 184] on input "顧客姓名/手機號碼/編號" at bounding box center [552, 175] width 160 height 29
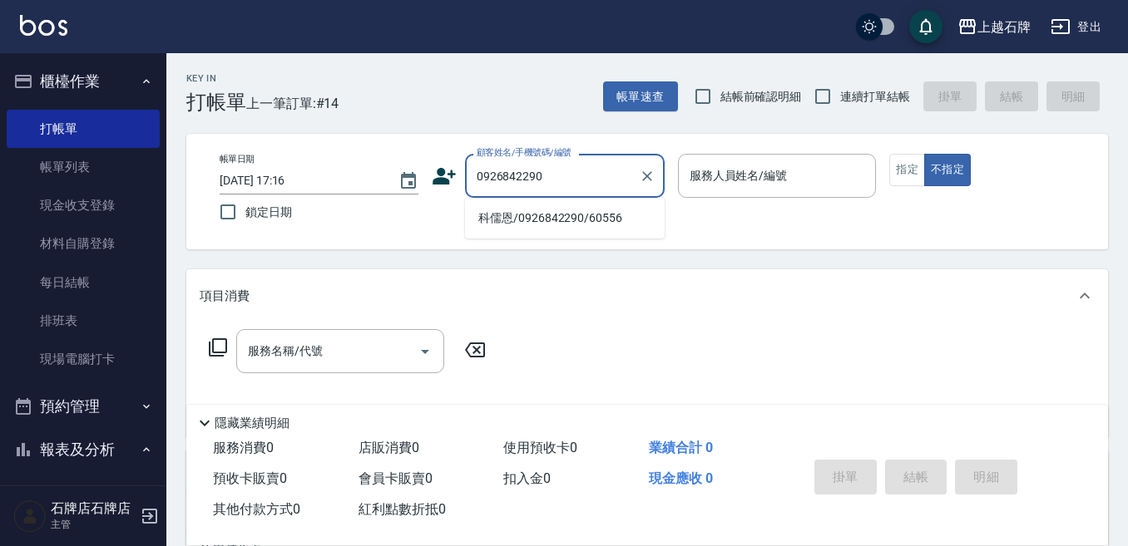
click at [608, 223] on li "科儒恩/0926842290/60556" at bounding box center [565, 218] width 200 height 27
type input "科儒恩/0926842290/60556"
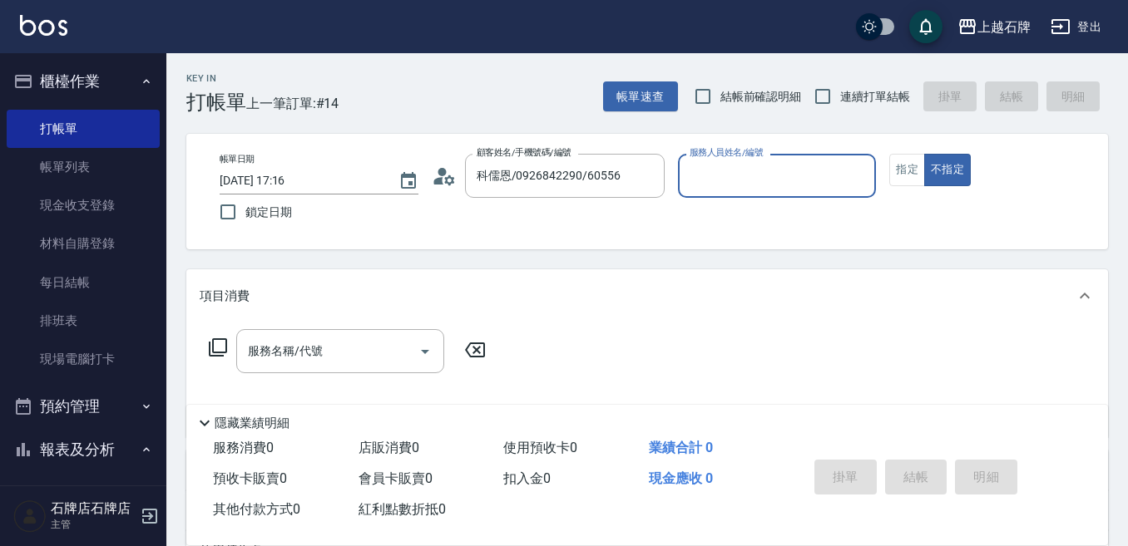
type input "ViVi-6"
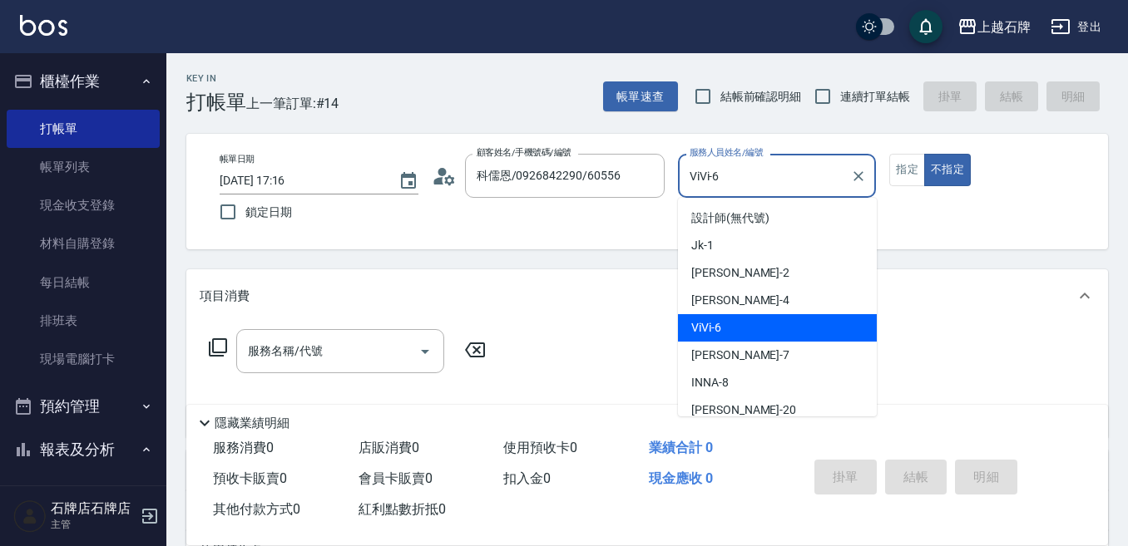
click at [776, 188] on input "ViVi-6" at bounding box center [764, 175] width 159 height 29
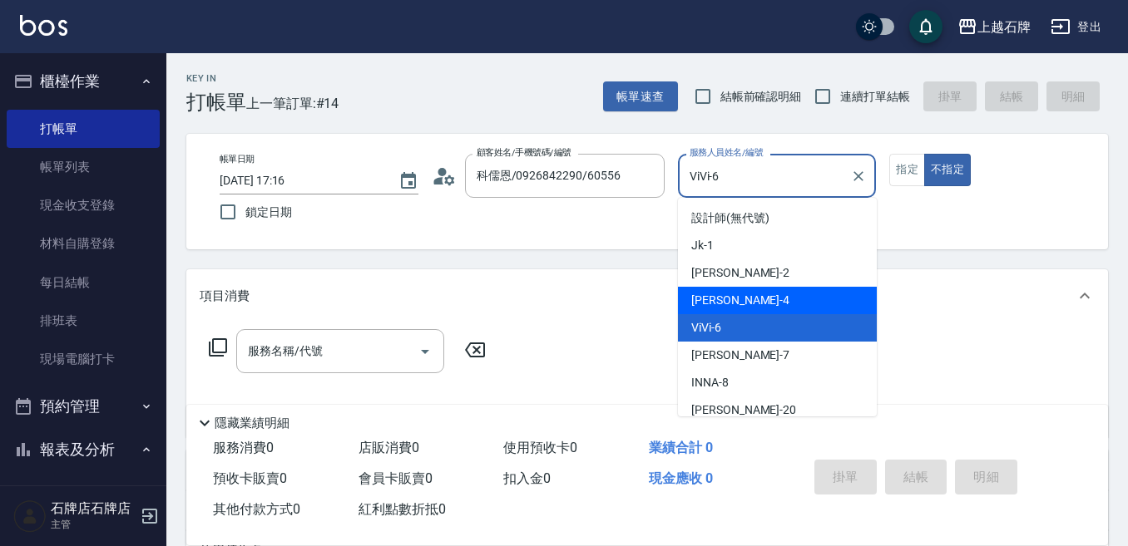
click at [762, 294] on div "[PERSON_NAME] -4" at bounding box center [777, 300] width 199 height 27
type input "[PERSON_NAME]-4"
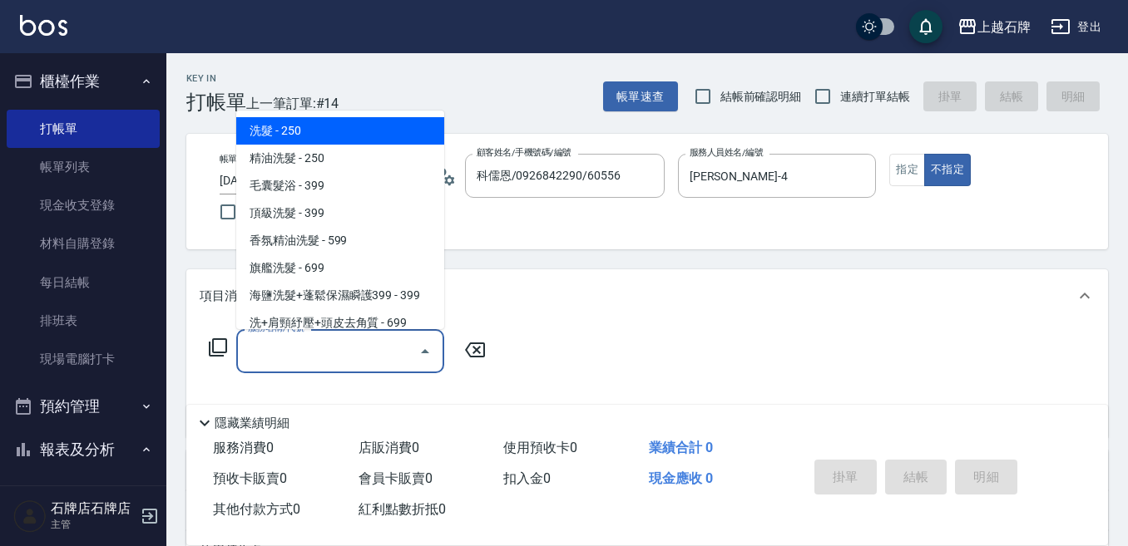
click at [359, 360] on input "服務名稱/代號" at bounding box center [328, 351] width 168 height 29
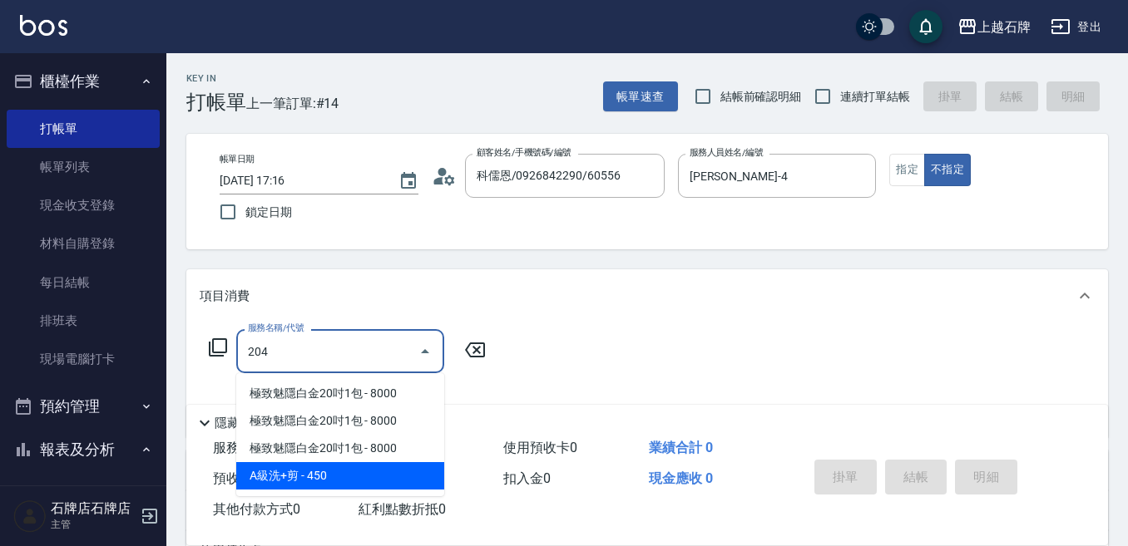
click at [378, 477] on span "A級洗+剪 - 450" at bounding box center [340, 475] width 208 height 27
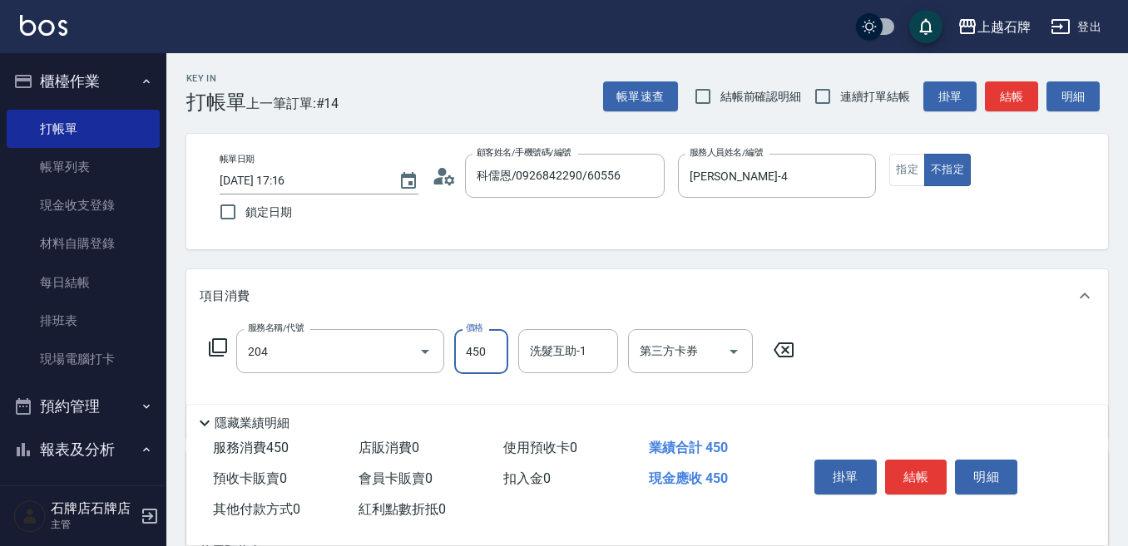
type input "A級洗+剪(204)"
click at [479, 359] on input "450" at bounding box center [481, 351] width 54 height 45
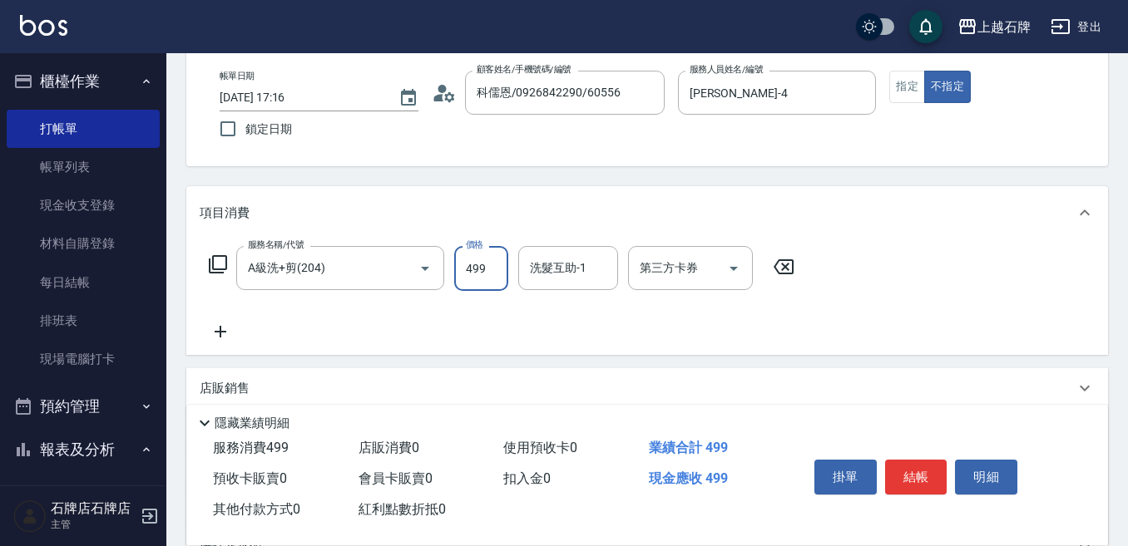
type input "499"
click at [214, 332] on icon at bounding box center [221, 332] width 42 height 20
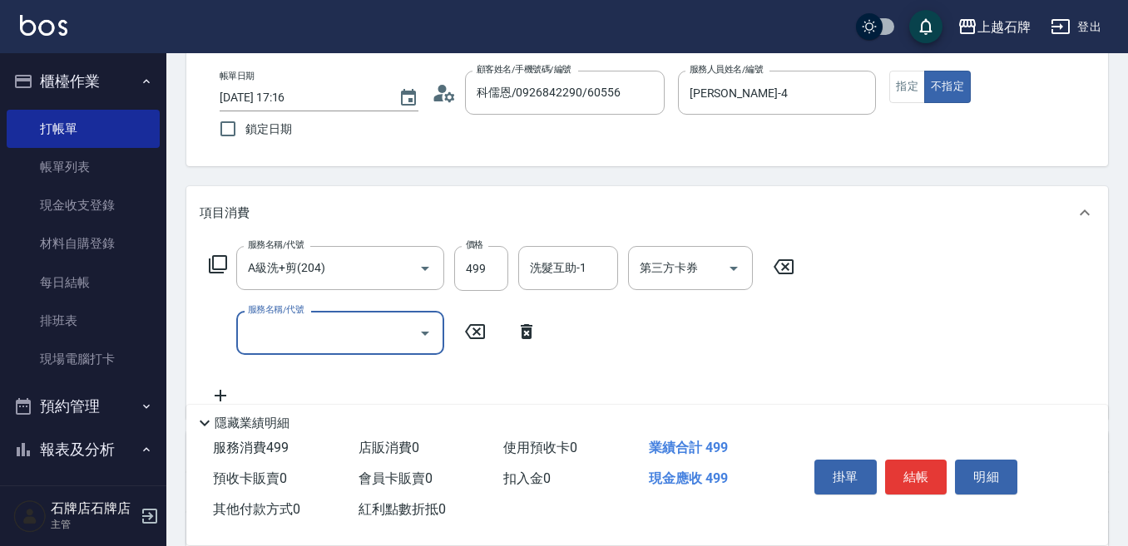
click at [255, 334] on input "服務名稱/代號" at bounding box center [328, 332] width 168 height 29
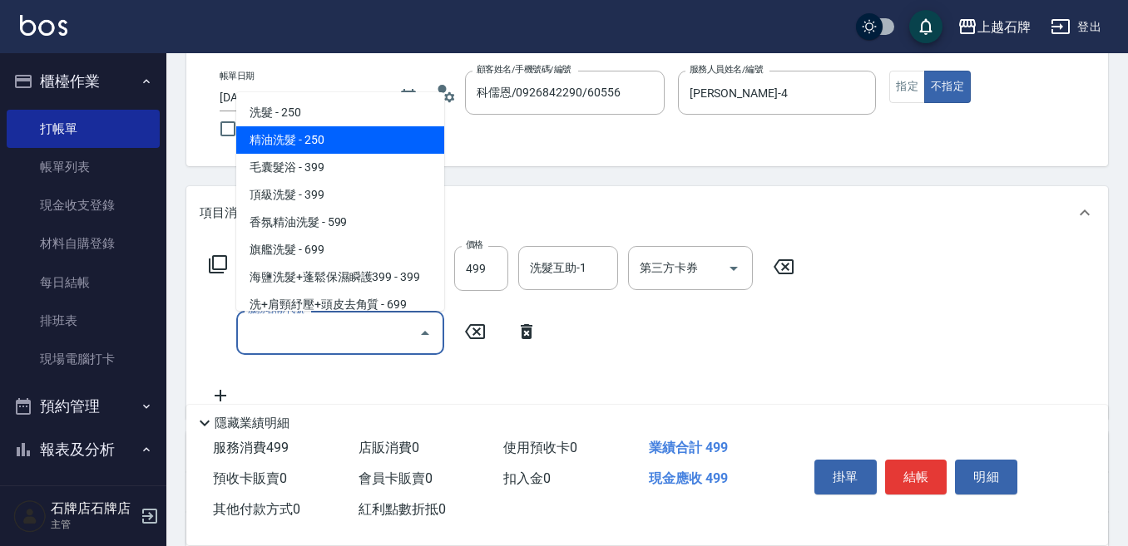
drag, startPoint x: 388, startPoint y: 138, endPoint x: 427, endPoint y: 368, distance: 233.5
click at [388, 139] on span "精油洗髮 - 250" at bounding box center [340, 139] width 208 height 27
type input "精油洗髮(102)"
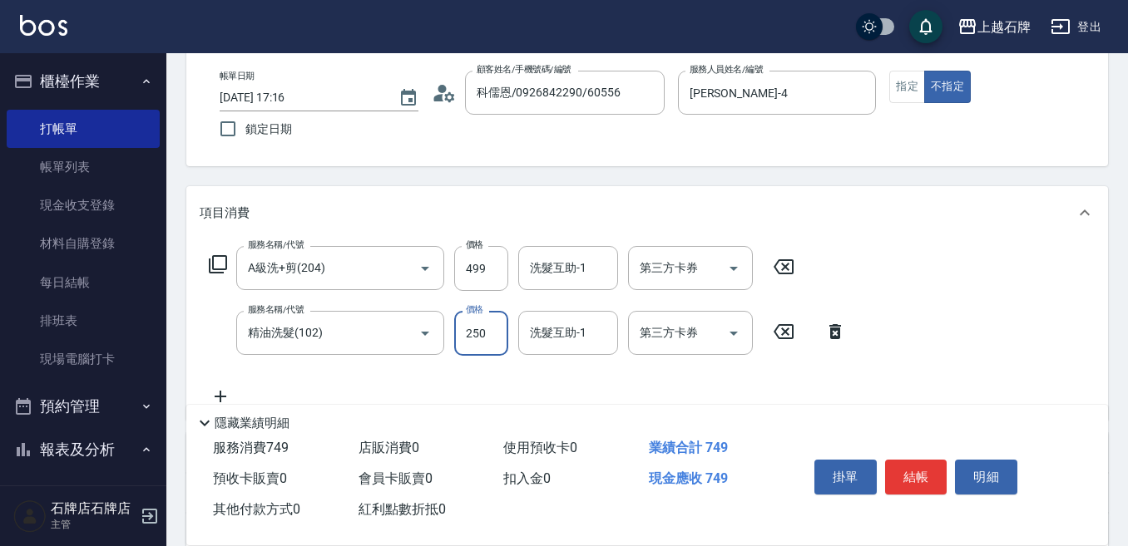
click at [474, 329] on input "250" at bounding box center [481, 333] width 54 height 45
type input "50"
click at [940, 475] on button "結帳" at bounding box center [916, 477] width 62 height 35
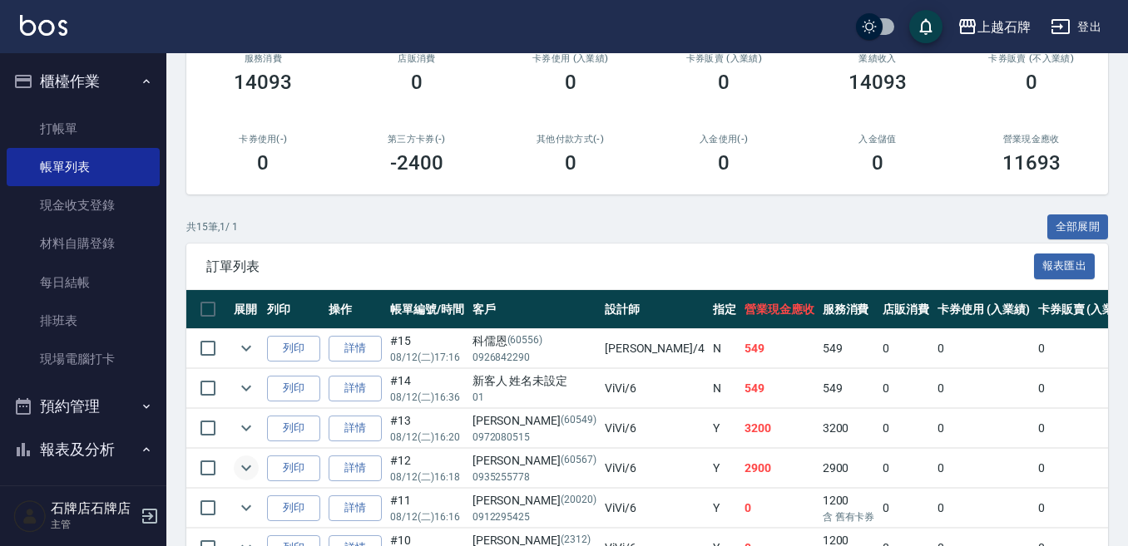
scroll to position [249, 0]
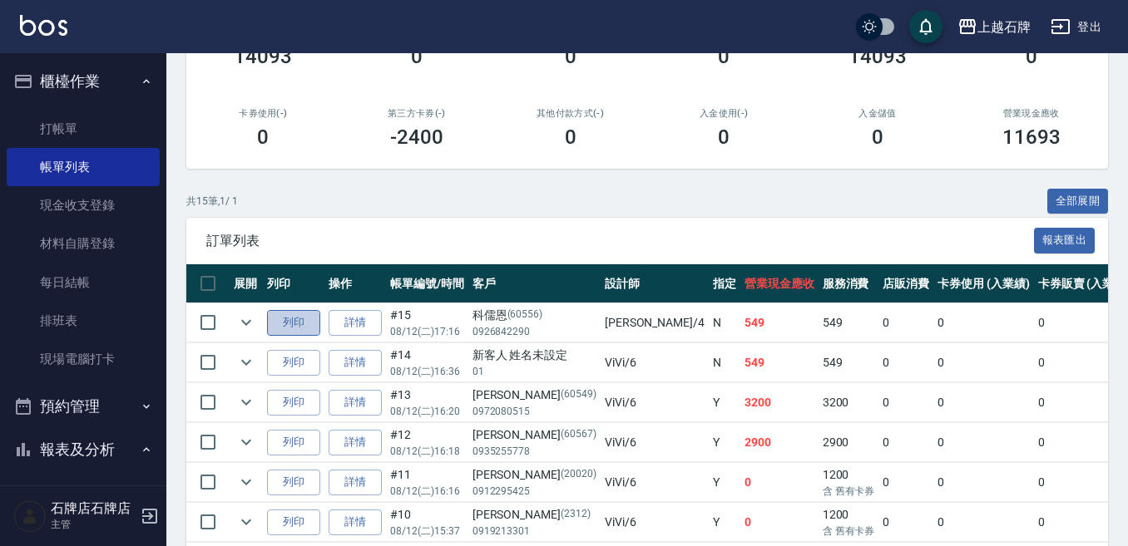
click at [297, 323] on button "列印" at bounding box center [293, 323] width 53 height 26
